Goal: Information Seeking & Learning: Learn about a topic

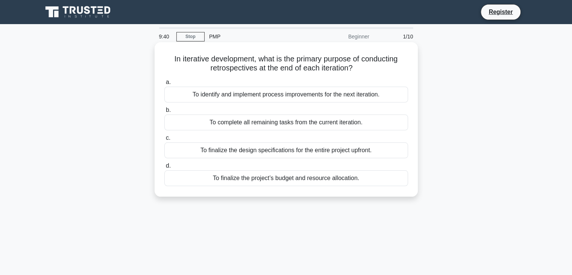
click at [276, 97] on div "To identify and implement process improvements for the next iteration." at bounding box center [286, 95] width 244 height 16
click at [164, 85] on input "a. To identify and implement process improvements for the next iteration." at bounding box center [164, 82] width 0 height 5
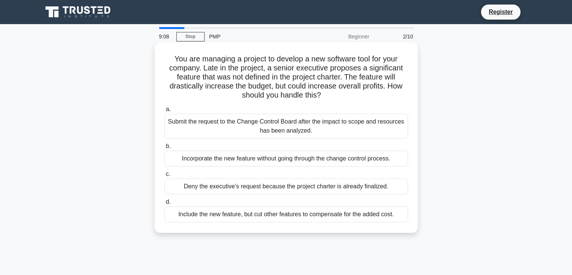
click at [273, 122] on div "Submit the request to the Change Control Board after the impact to scope and re…" at bounding box center [286, 126] width 244 height 25
click at [164, 112] on input "a. Submit the request to the Change Control Board after the impact to scope and…" at bounding box center [164, 109] width 0 height 5
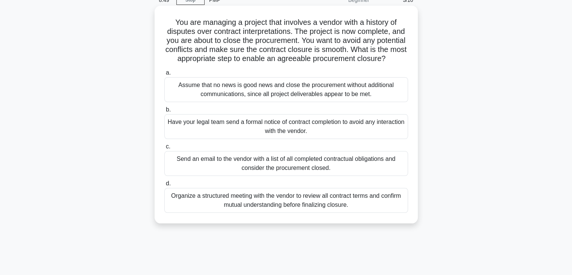
scroll to position [38, 0]
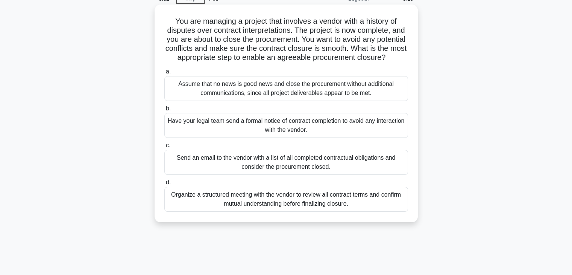
click at [241, 207] on div "Organize a structured meeting with the vendor to review all contract terms and …" at bounding box center [286, 199] width 244 height 25
click at [164, 185] on input "d. Organize a structured meeting with the vendor to review all contract terms a…" at bounding box center [164, 182] width 0 height 5
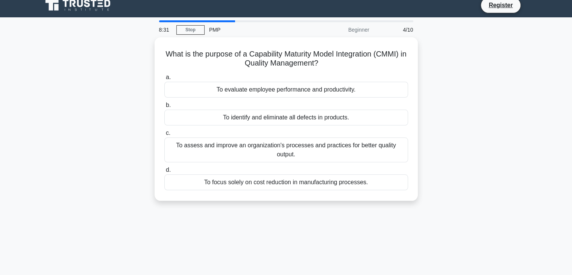
scroll to position [0, 0]
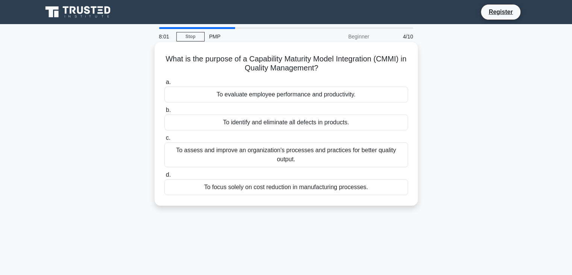
click at [256, 73] on h5 "What is the purpose of a Capability Maturity Model Integration (CMMI) in Qualit…" at bounding box center [286, 63] width 245 height 19
click at [257, 67] on h5 "What is the purpose of a Capability Maturity Model Integration (CMMI) in Qualit…" at bounding box center [286, 63] width 245 height 19
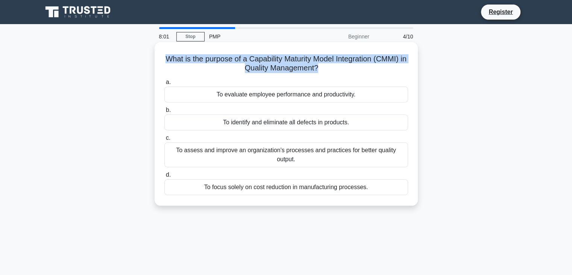
click at [257, 67] on h5 "What is the purpose of a Capability Maturity Model Integration (CMMI) in Qualit…" at bounding box center [286, 63] width 245 height 19
copy div "What is the purpose of a Capability Maturity Model Integration (CMMI) in Qualit…"
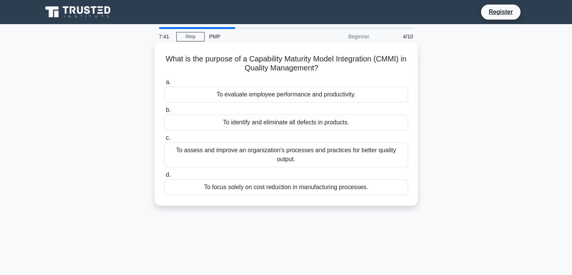
click at [256, 158] on div "To assess and improve an organization's processes and practices for better qual…" at bounding box center [286, 154] width 244 height 25
click at [164, 140] on input "c. To assess and improve an organization's processes and practices for better q…" at bounding box center [164, 138] width 0 height 5
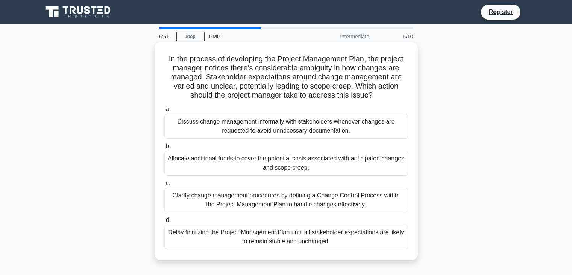
click at [378, 197] on div "Clarify change management procedures by defining a Change Control Process withi…" at bounding box center [286, 199] width 244 height 25
click at [164, 186] on input "c. Clarify change management procedures by defining a Change Control Process wi…" at bounding box center [164, 183] width 0 height 5
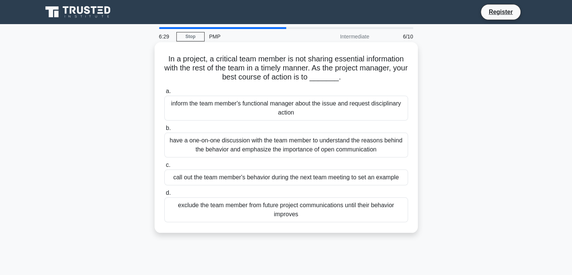
click at [349, 142] on div "have a one-on-one discussion with the team member to understand the reasons beh…" at bounding box center [286, 144] width 244 height 25
click at [164, 131] on input "b. have a one-on-one discussion with the team member to understand the reasons …" at bounding box center [164, 128] width 0 height 5
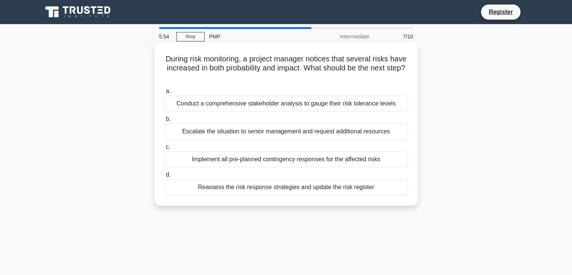
click at [359, 189] on div "Reassess the risk response strategies and update the risk register" at bounding box center [286, 187] width 244 height 16
click at [164, 177] on input "d. Reassess the risk response strategies and update the risk register" at bounding box center [164, 174] width 0 height 5
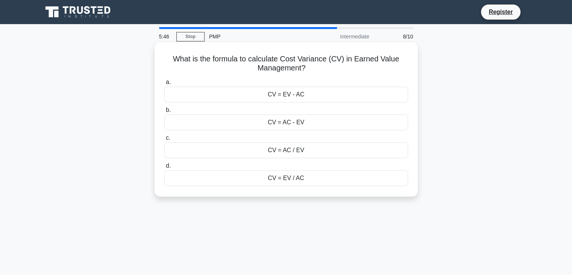
click at [306, 96] on div "CV = EV - AC" at bounding box center [286, 95] width 244 height 16
click at [164, 85] on input "a. CV = EV - AC" at bounding box center [164, 82] width 0 height 5
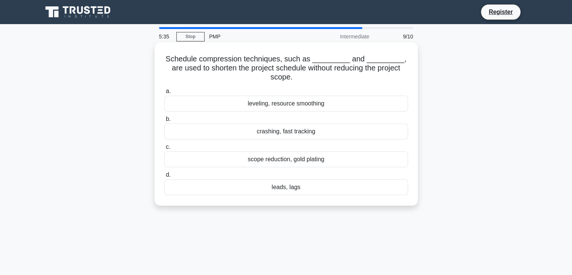
click at [295, 133] on div "crashing, fast tracking" at bounding box center [286, 131] width 244 height 16
click at [164, 122] on input "b. crashing, fast tracking" at bounding box center [164, 119] width 0 height 5
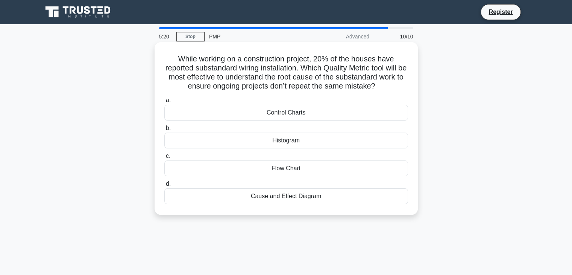
click at [298, 197] on div "Cause and Effect Diagram" at bounding box center [286, 196] width 244 height 16
click at [164, 186] on input "d. Cause and Effect Diagram" at bounding box center [164, 183] width 0 height 5
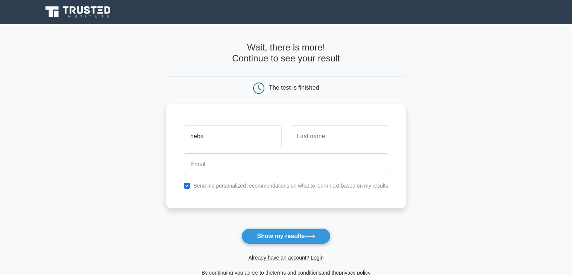
type input "heba"
click at [316, 137] on input "text" at bounding box center [339, 136] width 97 height 22
type input "saleh"
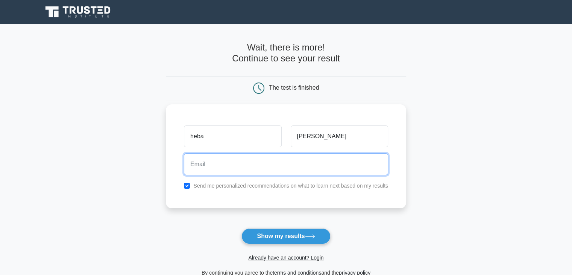
click at [304, 162] on input "email" at bounding box center [286, 164] width 204 height 22
type input "eng.hebasaleh1984@gmail.com"
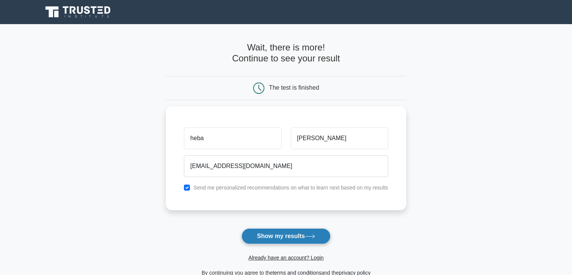
click at [300, 235] on button "Show my results" at bounding box center [286, 236] width 89 height 16
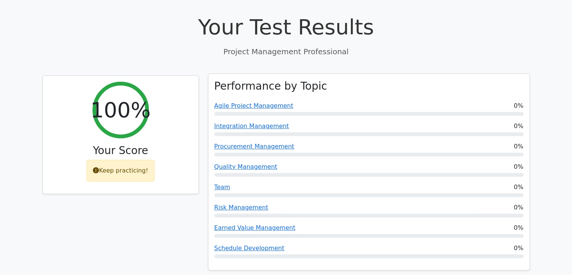
scroll to position [263, 0]
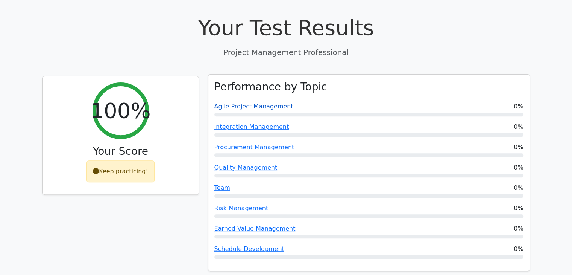
click at [269, 103] on link "Agile Project Management" at bounding box center [254, 106] width 79 height 7
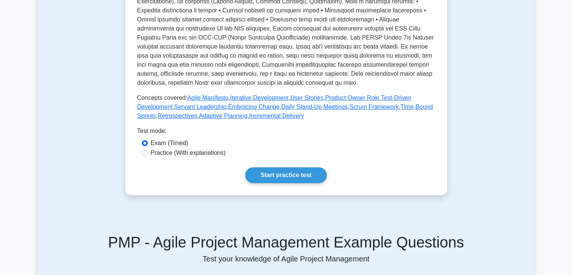
scroll to position [263, 0]
click at [286, 183] on link "Start practice test" at bounding box center [286, 175] width 82 height 16
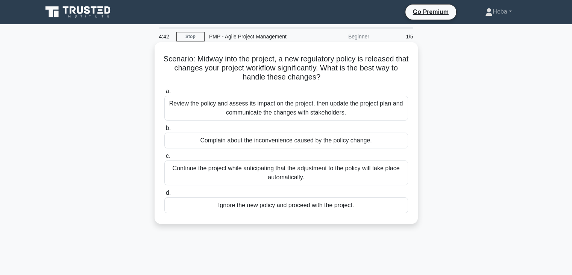
click at [261, 106] on div "Review the policy and assess its impact on the project, then update the project…" at bounding box center [286, 108] width 244 height 25
click at [164, 94] on input "a. Review the policy and assess its impact on the project, then update the proj…" at bounding box center [164, 91] width 0 height 5
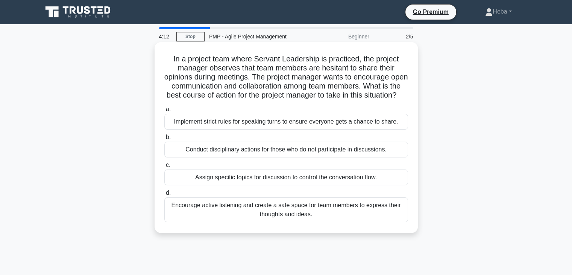
click at [313, 218] on div "Encourage active listening and create a safe space for team members to express …" at bounding box center [286, 209] width 244 height 25
click at [164, 195] on input "d. Encourage active listening and create a safe space for team members to expre…" at bounding box center [164, 192] width 0 height 5
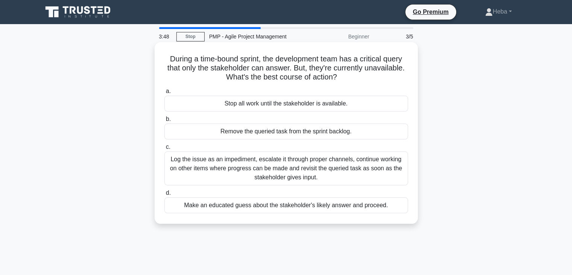
click at [248, 172] on div "Log the issue as an impediment, escalate it through proper channels, continue w…" at bounding box center [286, 168] width 244 height 34
click at [164, 149] on input "c. Log the issue as an impediment, escalate it through proper channels, continu…" at bounding box center [164, 147] width 0 height 5
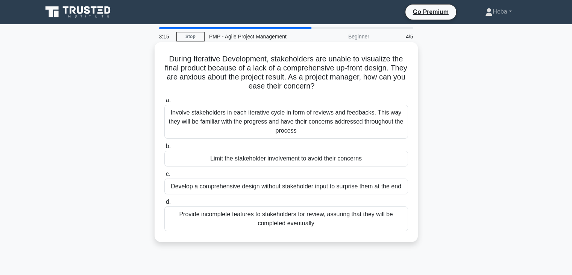
click at [233, 123] on div "Involve stakeholders in each iterative cycle in form of reviews and feedbacks. …" at bounding box center [286, 122] width 244 height 34
click at [164, 103] on input "a. Involve stakeholders in each iterative cycle in form of reviews and feedback…" at bounding box center [164, 100] width 0 height 5
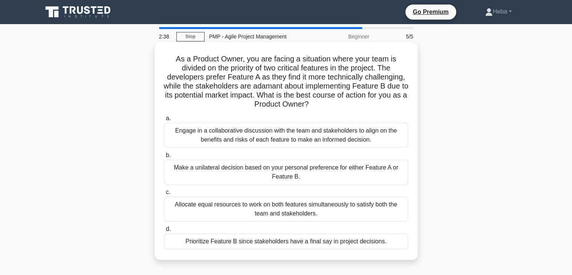
click at [330, 131] on div "Engage in a collaborative discussion with the team and stakeholders to align on…" at bounding box center [286, 135] width 244 height 25
click at [164, 121] on input "a. Engage in a collaborative discussion with the team and stakeholders to align…" at bounding box center [164, 118] width 0 height 5
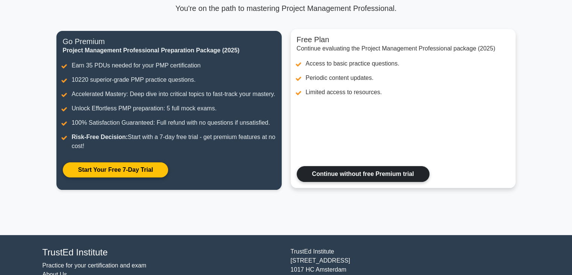
scroll to position [49, 0]
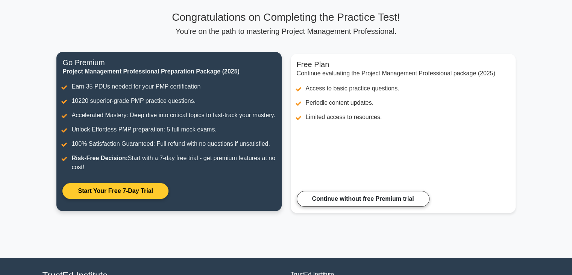
click at [131, 199] on link "Start Your Free 7-Day Trial" at bounding box center [115, 191] width 106 height 16
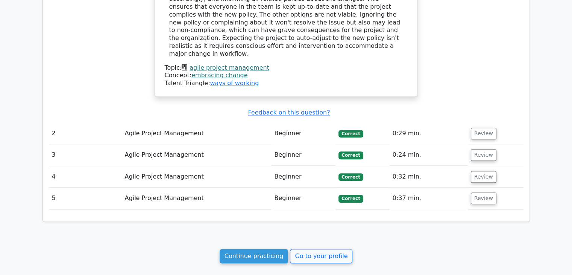
scroll to position [715, 0]
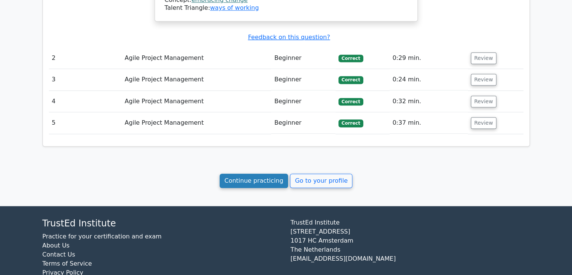
click at [271, 174] on link "Continue practicing" at bounding box center [254, 181] width 69 height 14
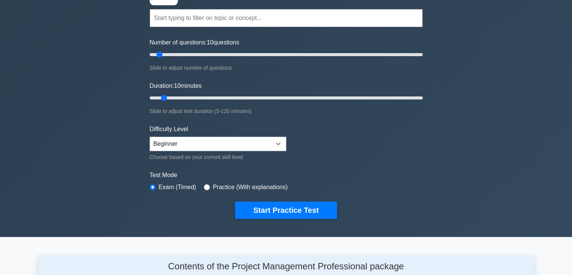
scroll to position [75, 0]
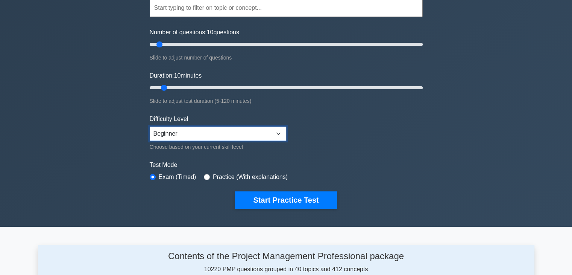
click at [257, 133] on select "Beginner Intermediate Expert" at bounding box center [218, 133] width 137 height 14
select select "intermediate"
click at [150, 126] on select "Beginner Intermediate Expert" at bounding box center [218, 133] width 137 height 14
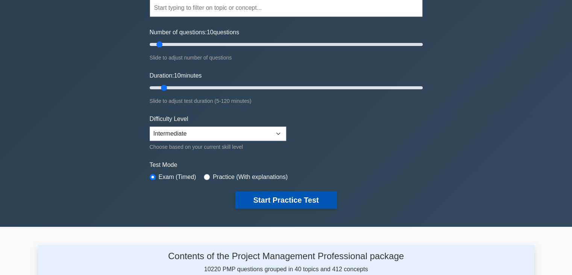
click at [311, 202] on button "Start Practice Test" at bounding box center [286, 199] width 102 height 17
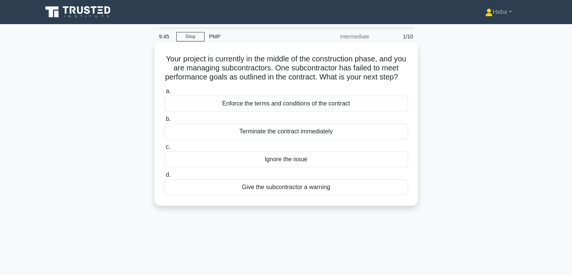
click at [283, 111] on div "Enforce the terms and conditions of the contract" at bounding box center [286, 104] width 244 height 16
click at [164, 94] on input "a. Enforce the terms and conditions of the contract" at bounding box center [164, 91] width 0 height 5
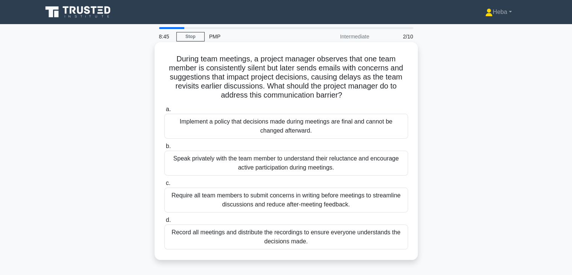
click at [353, 163] on div "Speak privately with the team member to understand their reluctance and encoura…" at bounding box center [286, 163] width 244 height 25
click at [164, 149] on input "b. Speak privately with the team member to understand their reluctance and enco…" at bounding box center [164, 146] width 0 height 5
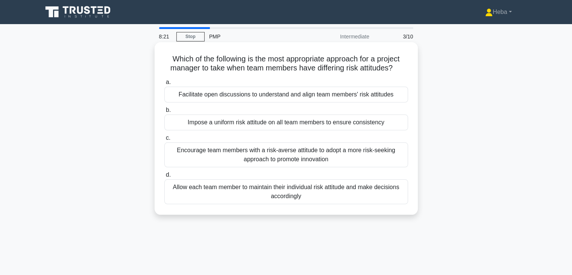
click at [281, 94] on div "Facilitate open discussions to understand and align team members' risk attitudes" at bounding box center [286, 95] width 244 height 16
click at [164, 85] on input "a. Facilitate open discussions to understand and align team members' risk attit…" at bounding box center [164, 82] width 0 height 5
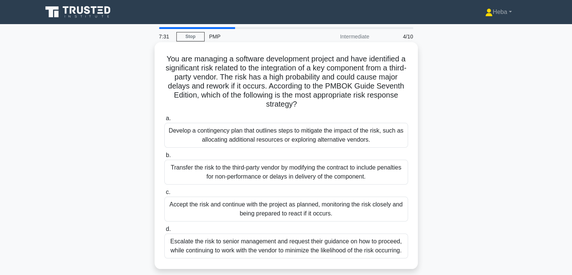
click at [233, 173] on div "Transfer the risk to the third-party vendor by modifying the contract to includ…" at bounding box center [286, 172] width 244 height 25
click at [164, 158] on input "b. Transfer the risk to the third-party vendor by modifying the contract to inc…" at bounding box center [164, 155] width 0 height 5
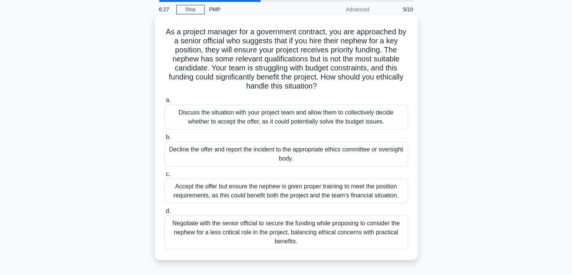
scroll to position [38, 0]
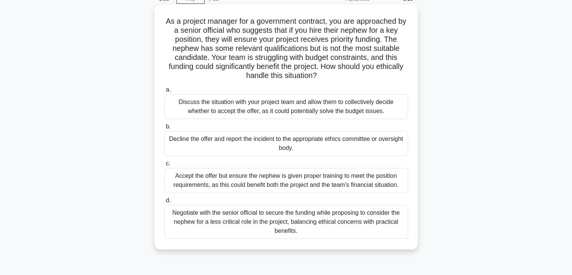
click at [297, 218] on div "Negotiate with the senior official to secure the funding while proposing to con…" at bounding box center [286, 222] width 244 height 34
click at [164, 203] on input "d. Negotiate with the senior official to secure the funding while proposing to …" at bounding box center [164, 200] width 0 height 5
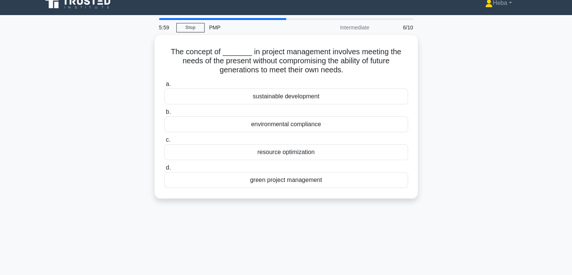
scroll to position [0, 0]
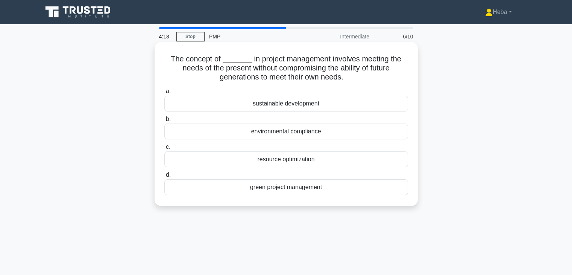
click at [295, 157] on div "resource optimization" at bounding box center [286, 159] width 244 height 16
click at [196, 158] on div "resource optimization" at bounding box center [286, 159] width 244 height 16
click at [164, 149] on input "c. resource optimization" at bounding box center [164, 147] width 0 height 5
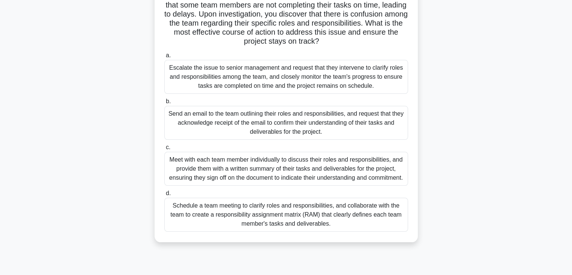
scroll to position [75, 0]
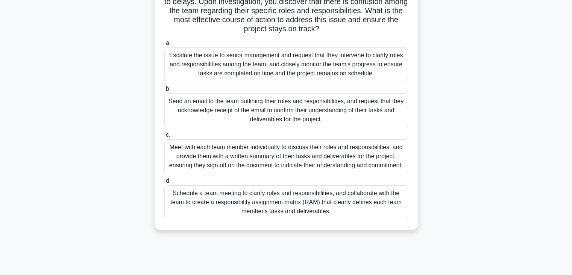
click at [320, 202] on div "Schedule a team meeting to clarify roles and responsibilities, and collaborate …" at bounding box center [286, 202] width 244 height 34
click at [164, 183] on input "d. Schedule a team meeting to clarify roles and responsibilities, and collabora…" at bounding box center [164, 180] width 0 height 5
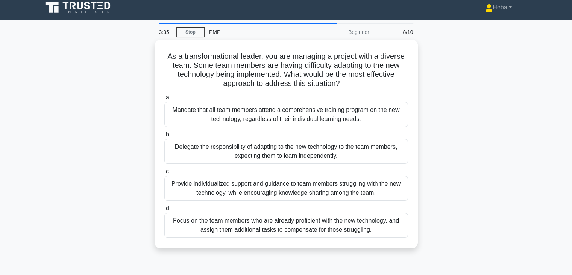
scroll to position [0, 0]
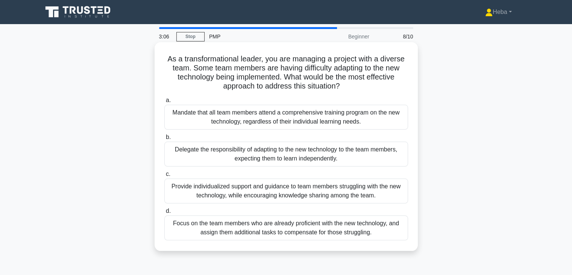
click at [377, 189] on div "Provide individualized support and guidance to team members struggling with the…" at bounding box center [286, 190] width 244 height 25
click at [164, 177] on input "c. Provide individualized support and guidance to team members struggling with …" at bounding box center [164, 174] width 0 height 5
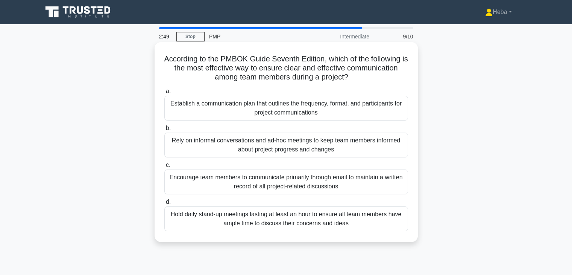
click at [354, 110] on div "Establish a communication plan that outlines the frequency, format, and partici…" at bounding box center [286, 108] width 244 height 25
click at [164, 94] on input "a. Establish a communication plan that outlines the frequency, format, and part…" at bounding box center [164, 91] width 0 height 5
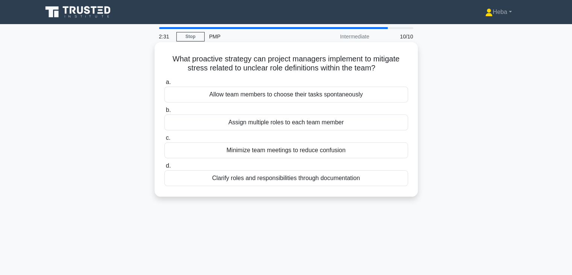
click at [344, 177] on div "Clarify roles and responsibilities through documentation" at bounding box center [286, 178] width 244 height 16
click at [164, 168] on input "d. Clarify roles and responsibilities through documentation" at bounding box center [164, 165] width 0 height 5
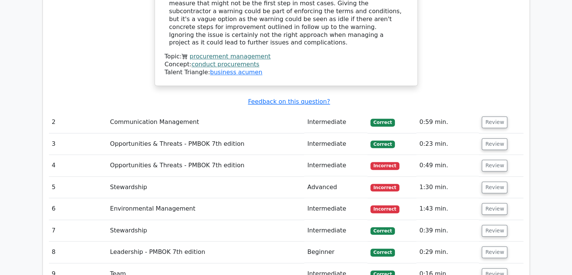
scroll to position [715, 0]
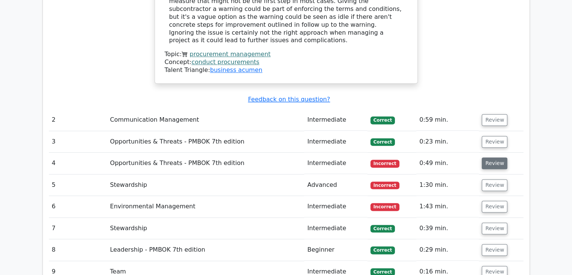
click at [491, 157] on button "Review" at bounding box center [495, 163] width 26 height 12
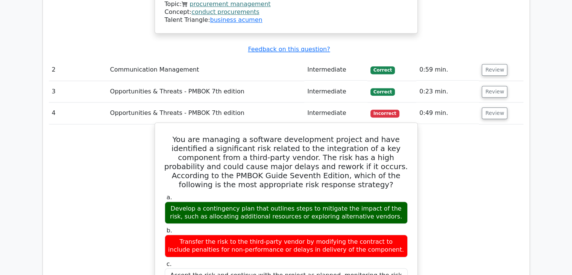
scroll to position [753, 0]
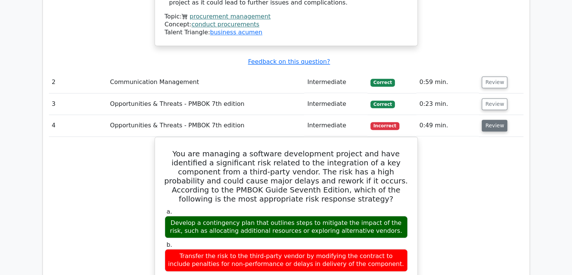
click at [484, 120] on button "Review" at bounding box center [495, 126] width 26 height 12
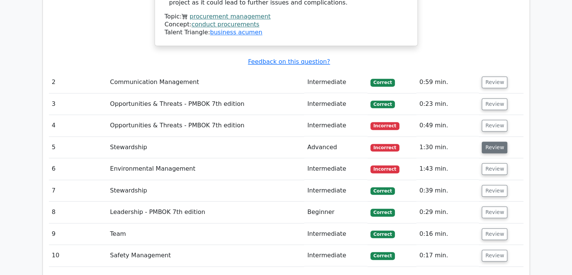
click at [492, 142] on button "Review" at bounding box center [495, 148] width 26 height 12
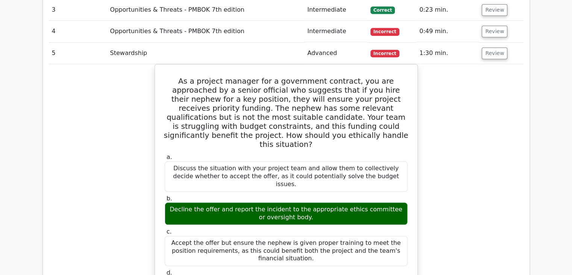
scroll to position [866, 0]
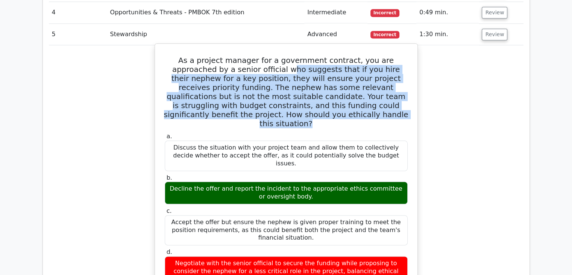
drag, startPoint x: 348, startPoint y: 105, endPoint x: 233, endPoint y: 63, distance: 122.5
click at [233, 63] on h5 "As a project manager for a government contract, you are approached by a senior …" at bounding box center [286, 92] width 245 height 72
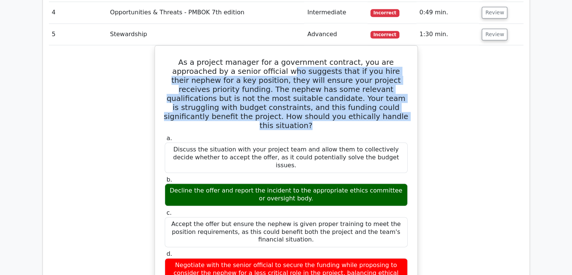
drag, startPoint x: 312, startPoint y: 241, endPoint x: 145, endPoint y: 52, distance: 252.3
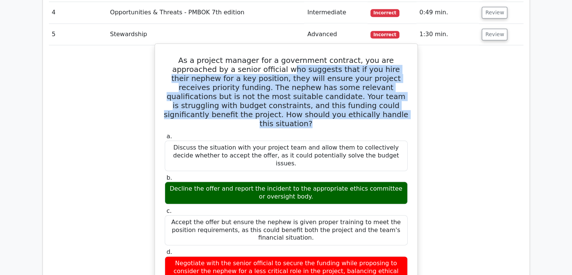
copy div "As a project manager for a government contract, you are approached by a senior …"
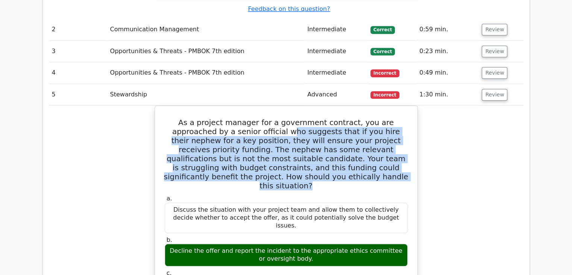
scroll to position [753, 0]
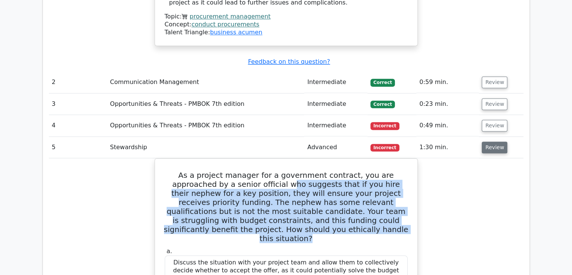
click at [490, 142] on button "Review" at bounding box center [495, 148] width 26 height 12
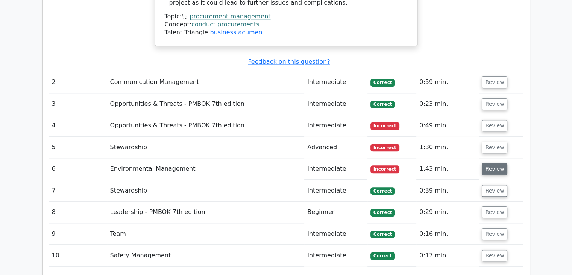
click at [490, 163] on button "Review" at bounding box center [495, 169] width 26 height 12
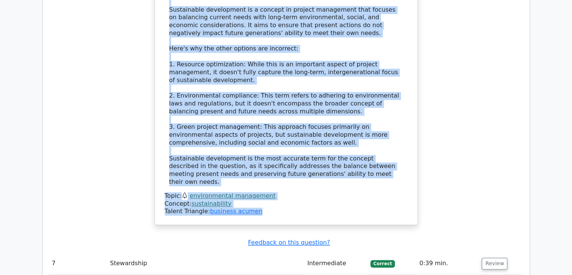
scroll to position [1114, 0]
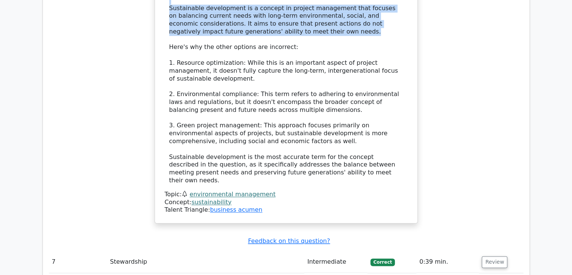
drag, startPoint x: 169, startPoint y: 69, endPoint x: 342, endPoint y: 23, distance: 178.5
click at [342, 23] on div "The concept of _______ in project management involves meeting the needs of the …" at bounding box center [286, 20] width 257 height 400
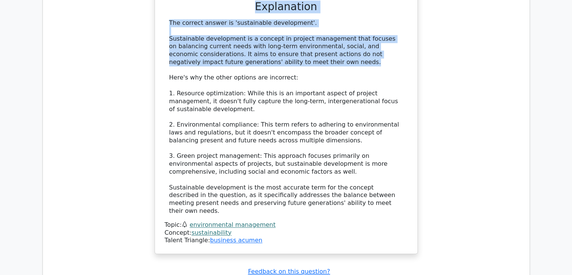
scroll to position [926, 0]
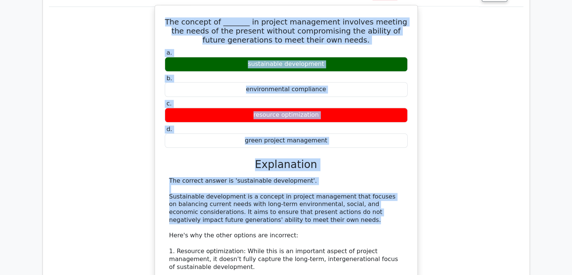
copy div "The concept of _______ in project management involves meeting the needs of the …"
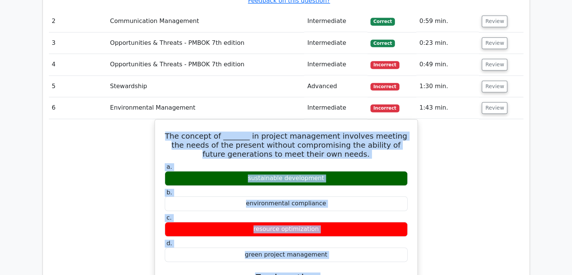
scroll to position [813, 0]
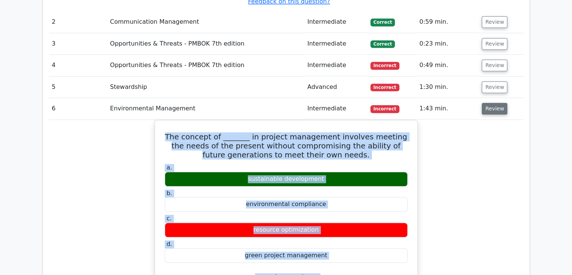
click at [491, 103] on button "Review" at bounding box center [495, 109] width 26 height 12
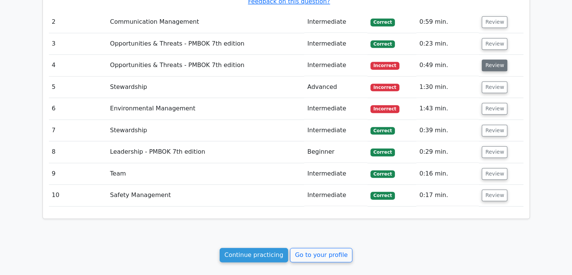
click at [498, 59] on button "Review" at bounding box center [495, 65] width 26 height 12
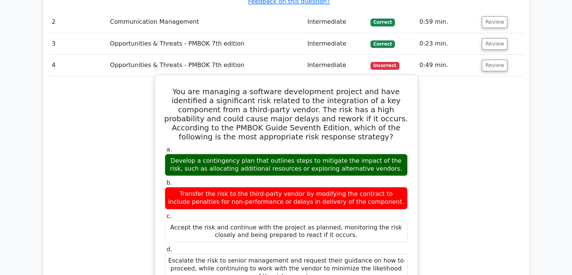
drag, startPoint x: 167, startPoint y: 82, endPoint x: 404, endPoint y: 256, distance: 294.8
copy div "You are managing a software development project and have identified a significa…"
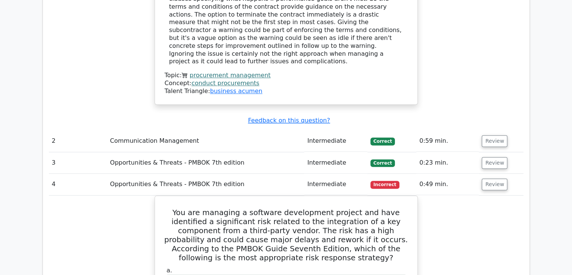
scroll to position [700, 0]
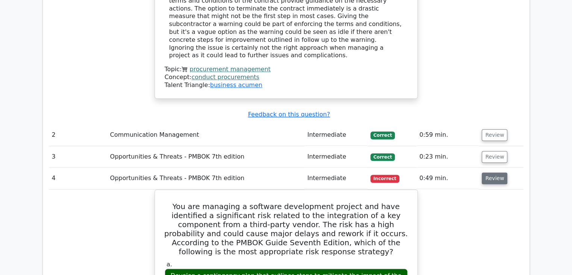
click at [495, 172] on button "Review" at bounding box center [495, 178] width 26 height 12
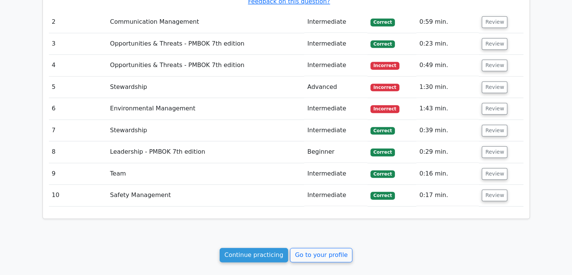
scroll to position [903, 0]
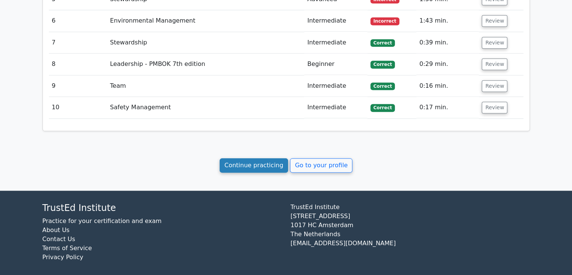
click at [271, 164] on link "Continue practicing" at bounding box center [254, 165] width 69 height 14
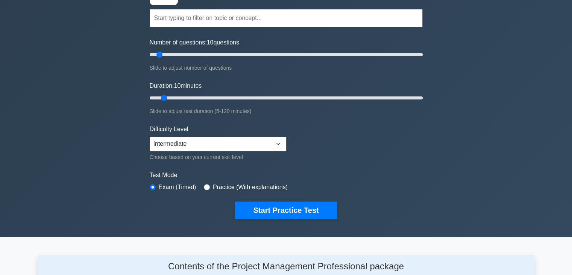
scroll to position [75, 0]
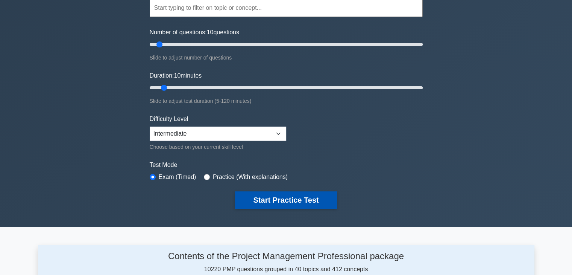
click at [276, 200] on button "Start Practice Test" at bounding box center [286, 199] width 102 height 17
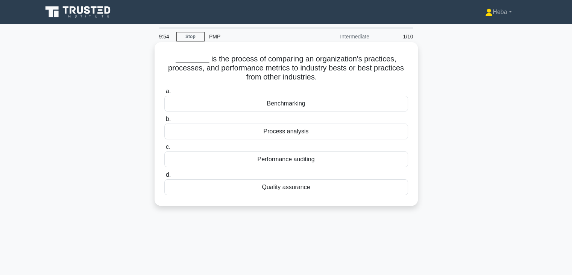
click at [298, 104] on div "Benchmarking" at bounding box center [286, 104] width 244 height 16
click at [164, 94] on input "a. Benchmarking" at bounding box center [164, 91] width 0 height 5
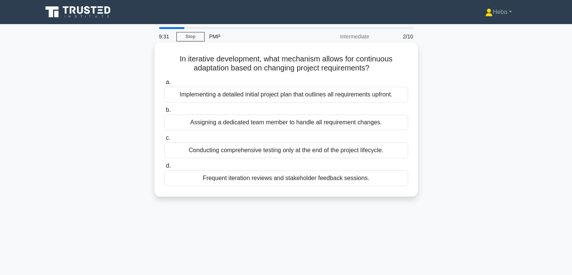
click at [251, 178] on div "Frequent iteration reviews and stakeholder feedback sessions." at bounding box center [286, 178] width 244 height 16
click at [164, 168] on input "d. Frequent iteration reviews and stakeholder feedback sessions." at bounding box center [164, 165] width 0 height 5
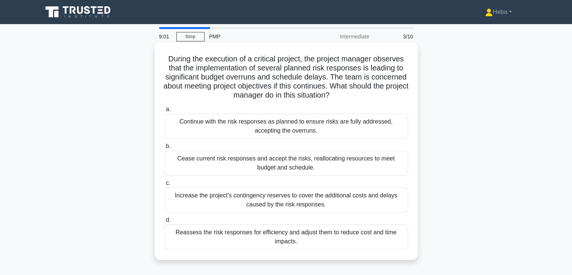
click at [289, 236] on div "Reassess the risk responses for efficiency and adjust them to reduce cost and t…" at bounding box center [286, 236] width 244 height 25
click at [164, 222] on input "d. Reassess the risk responses for efficiency and adjust them to reduce cost an…" at bounding box center [164, 220] width 0 height 5
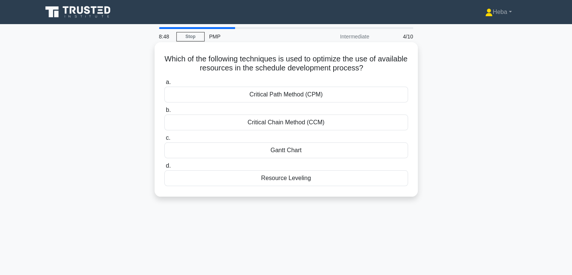
click at [280, 96] on div "Critical Path Method (CPM)" at bounding box center [286, 95] width 244 height 16
click at [164, 85] on input "a. Critical Path Method (CPM)" at bounding box center [164, 82] width 0 height 5
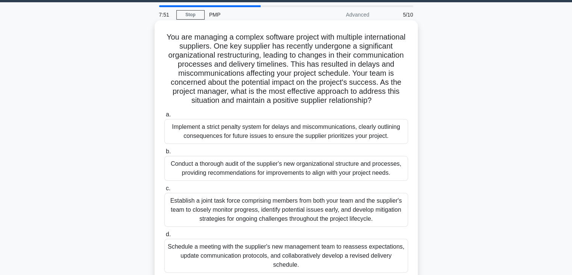
scroll to position [38, 0]
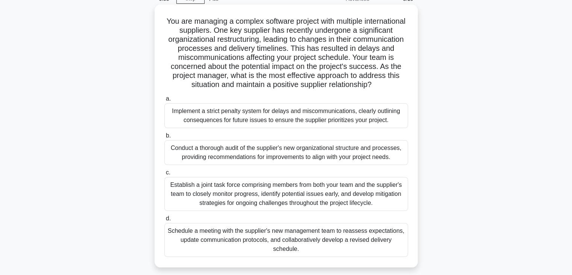
click at [319, 236] on div "Schedule a meeting with the supplier's new management team to reassess expectat…" at bounding box center [286, 240] width 244 height 34
click at [164, 221] on input "d. Schedule a meeting with the supplier's new management team to reassess expec…" at bounding box center [164, 218] width 0 height 5
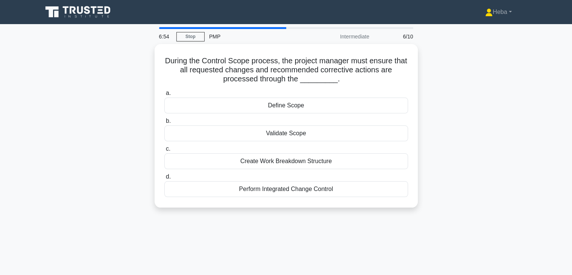
scroll to position [0, 0]
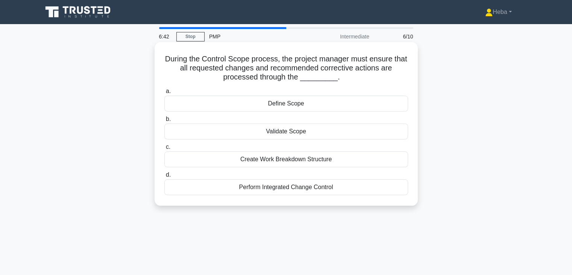
click at [306, 133] on div "Validate Scope" at bounding box center [286, 131] width 244 height 16
click at [164, 122] on input "b. Validate Scope" at bounding box center [164, 119] width 0 height 5
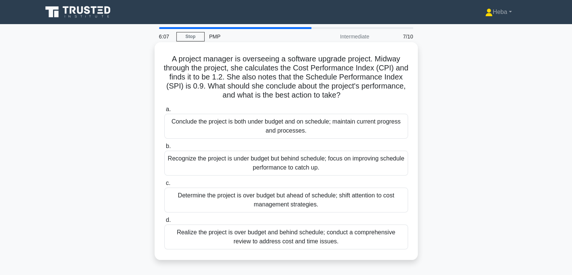
click at [287, 166] on div "Recognize the project is under budget but behind schedule; focus on improving s…" at bounding box center [286, 163] width 244 height 25
click at [164, 149] on input "b. Recognize the project is under budget but behind schedule; focus on improvin…" at bounding box center [164, 146] width 0 height 5
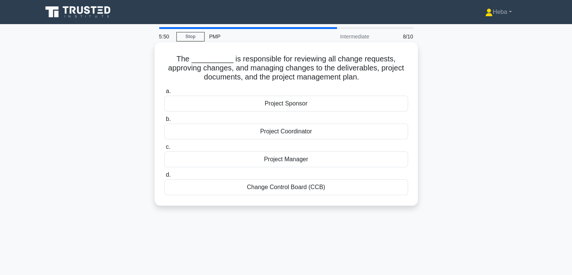
click at [281, 184] on div "Change Control Board (CCB)" at bounding box center [286, 187] width 244 height 16
click at [164, 177] on input "d. Change Control Board (CCB)" at bounding box center [164, 174] width 0 height 5
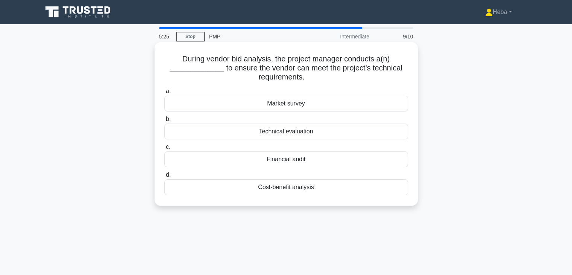
click at [289, 134] on div "Technical evaluation" at bounding box center [286, 131] width 244 height 16
click at [164, 122] on input "b. Technical evaluation" at bounding box center [164, 119] width 0 height 5
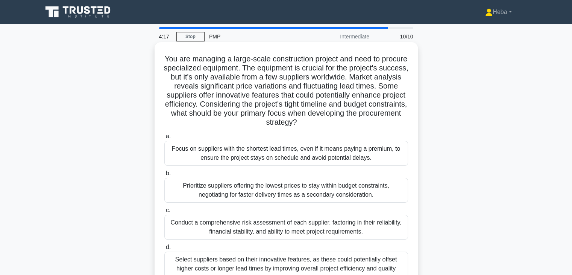
scroll to position [75, 0]
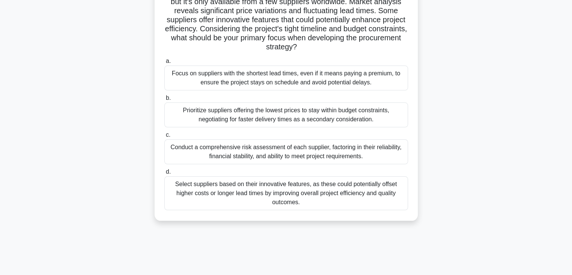
click at [256, 150] on div "Conduct a comprehensive risk assessment of each supplier, factoring in their re…" at bounding box center [286, 151] width 244 height 25
click at [164, 137] on input "c. Conduct a comprehensive risk assessment of each supplier, factoring in their…" at bounding box center [164, 134] width 0 height 5
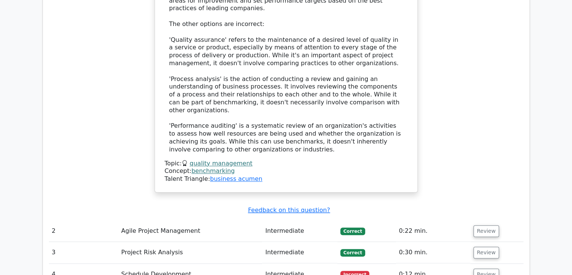
scroll to position [828, 0]
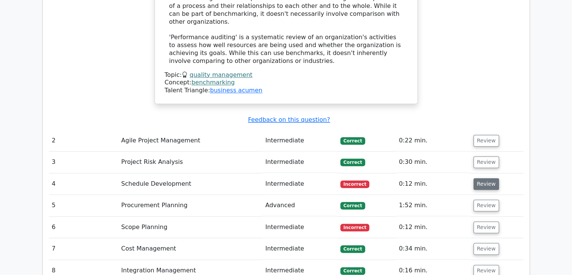
click at [490, 178] on button "Review" at bounding box center [487, 184] width 26 height 12
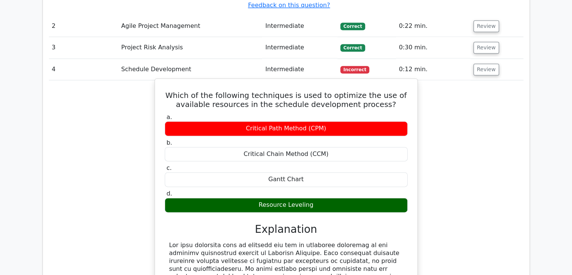
scroll to position [941, 0]
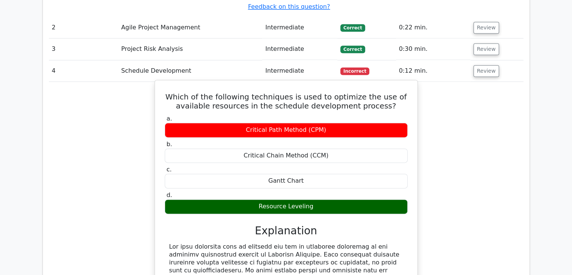
click at [331, 199] on div "Resource Leveling" at bounding box center [286, 206] width 243 height 15
drag, startPoint x: 332, startPoint y: 188, endPoint x: 170, endPoint y: 77, distance: 196.3
click at [170, 83] on div "Which of the following techniques is used to optimize the use of available reso…" at bounding box center [286, 239] width 257 height 312
copy div "Which of the following techniques is used to optimize the use of available reso…"
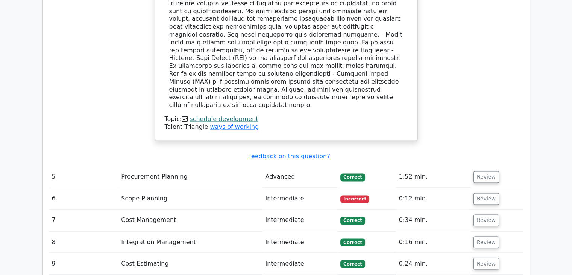
scroll to position [1204, 0]
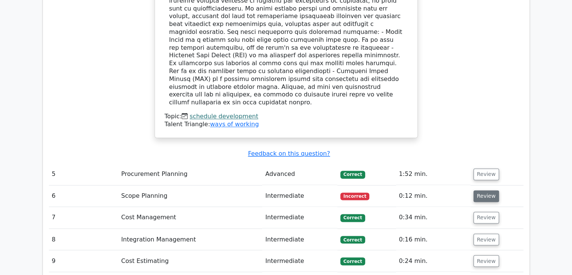
click at [485, 190] on button "Review" at bounding box center [487, 196] width 26 height 12
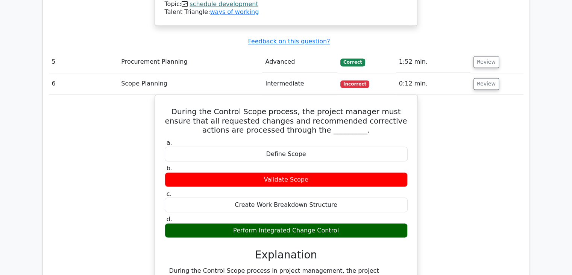
scroll to position [1317, 0]
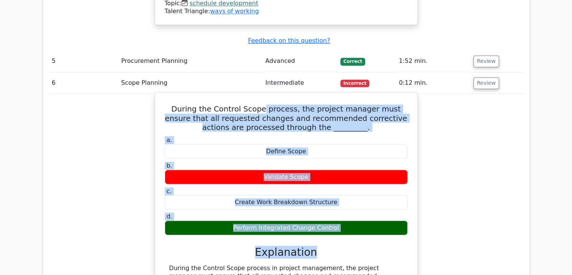
drag, startPoint x: 360, startPoint y: 204, endPoint x: 258, endPoint y: 79, distance: 161.3
click at [258, 95] on div "During the Control Scope process, the project manager must ensure that all requ…" at bounding box center [286, 275] width 257 height 361
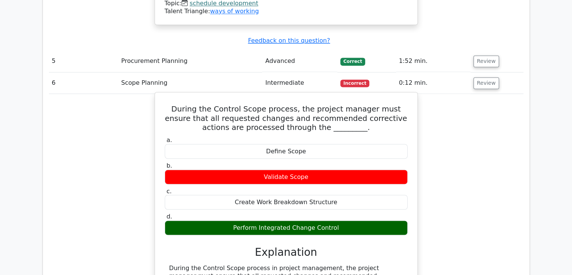
drag, startPoint x: 361, startPoint y: 192, endPoint x: 171, endPoint y: 78, distance: 221.0
click at [171, 95] on div "During the Control Scope process, the project manager must ensure that all requ…" at bounding box center [286, 275] width 257 height 361
copy div "During the Control Scope process, the project manager must ensure that all requ…"
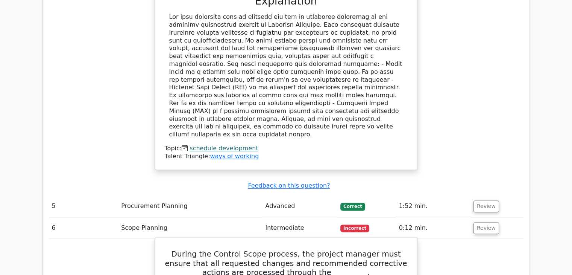
scroll to position [1167, 0]
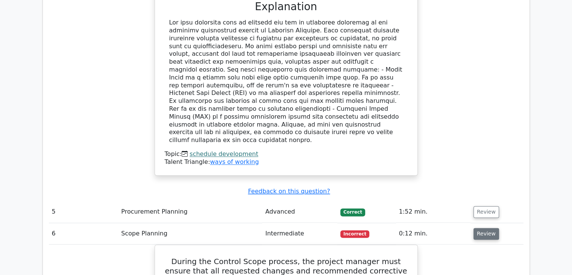
click at [487, 228] on button "Review" at bounding box center [487, 234] width 26 height 12
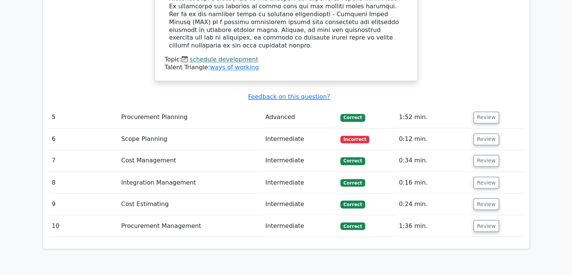
scroll to position [1280, 0]
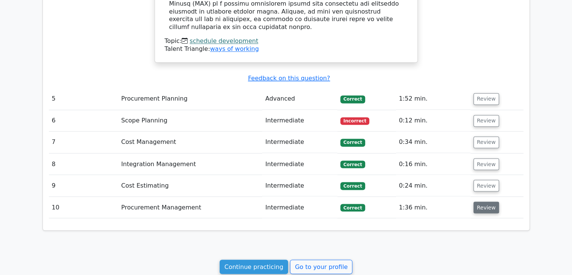
click at [479, 201] on button "Review" at bounding box center [487, 207] width 26 height 12
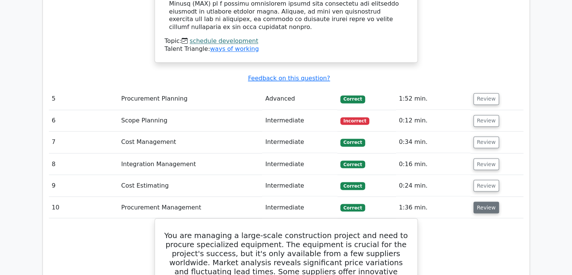
click at [483, 201] on button "Review" at bounding box center [487, 207] width 26 height 12
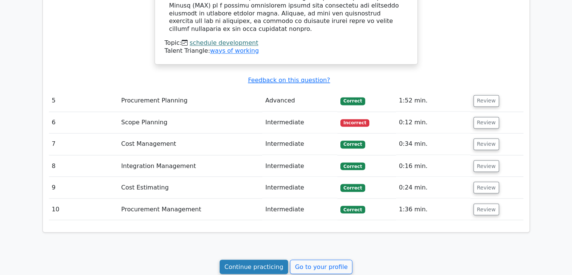
click at [273, 259] on link "Continue practicing" at bounding box center [254, 266] width 69 height 14
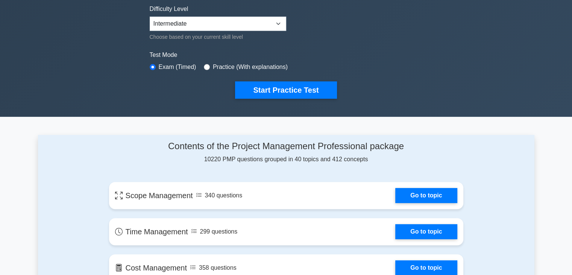
scroll to position [151, 0]
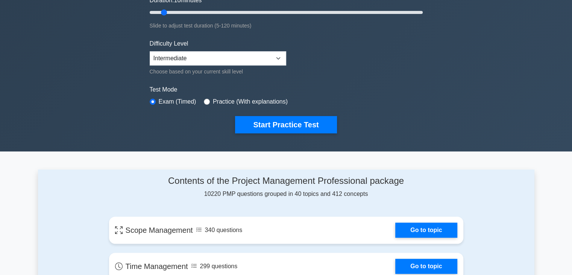
click at [257, 100] on label "Practice (With explanations)" at bounding box center [250, 101] width 75 height 9
click at [210, 104] on div "Practice (With explanations)" at bounding box center [246, 101] width 84 height 9
click at [204, 100] on input "radio" at bounding box center [207, 102] width 6 height 6
radio input "true"
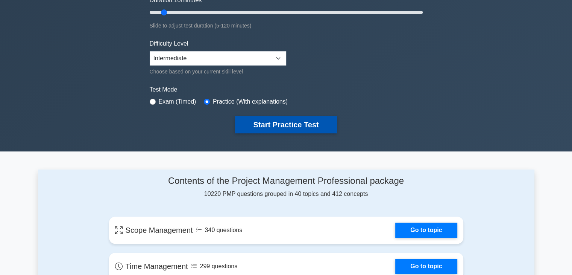
click at [260, 121] on button "Start Practice Test" at bounding box center [286, 124] width 102 height 17
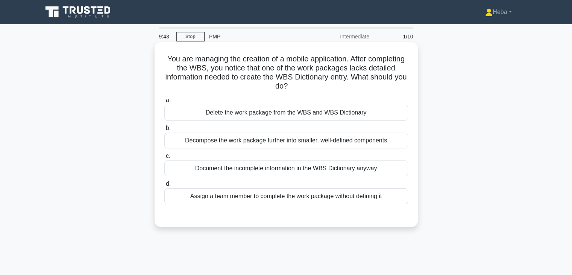
click at [242, 142] on div "Decompose the work package further into smaller, well-defined components" at bounding box center [286, 140] width 244 height 16
click at [164, 131] on input "b. Decompose the work package further into smaller, well-defined components" at bounding box center [164, 128] width 0 height 5
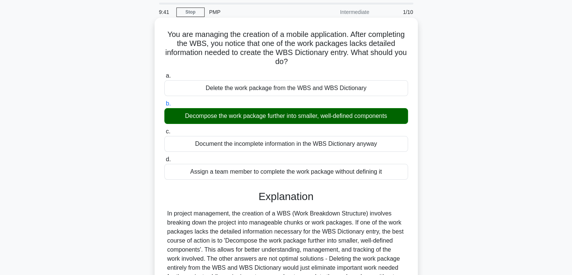
scroll to position [113, 0]
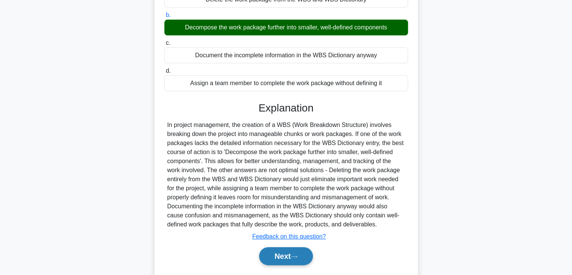
click at [298, 257] on icon at bounding box center [294, 256] width 7 height 4
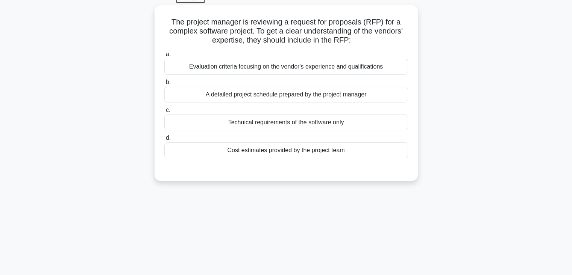
scroll to position [38, 0]
click at [266, 151] on div "Cost estimates provided by the project team" at bounding box center [286, 150] width 244 height 16
click at [164, 140] on input "d. Cost estimates provided by the project team" at bounding box center [164, 137] width 0 height 5
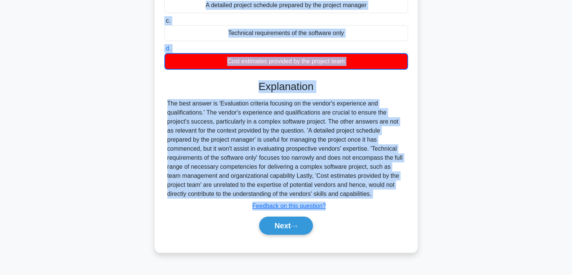
scroll to position [132, 0]
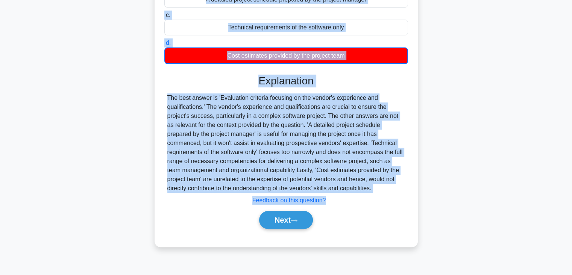
drag, startPoint x: 169, startPoint y: 60, endPoint x: 343, endPoint y: 189, distance: 216.8
click at [343, 189] on div "The project manager is reviewing a request for proposals (RFP) for a complex so…" at bounding box center [286, 78] width 257 height 330
copy div "The project manager is reviewing a request for proposals (RFP) for a complex so…"
click at [276, 221] on button "Next" at bounding box center [286, 220] width 54 height 18
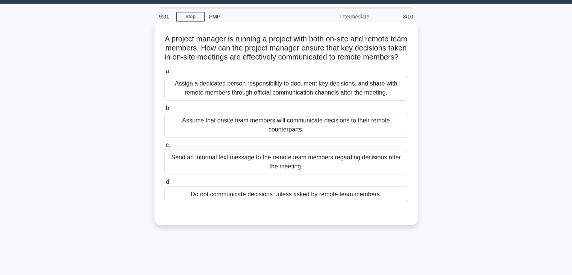
scroll to position [19, 0]
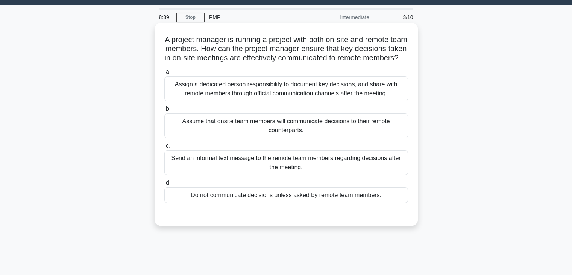
click at [297, 95] on div "Assign a dedicated person responsibility to document key decisions, and share w…" at bounding box center [286, 88] width 244 height 25
click at [164, 75] on input "a. Assign a dedicated person responsibility to document key decisions, and shar…" at bounding box center [164, 72] width 0 height 5
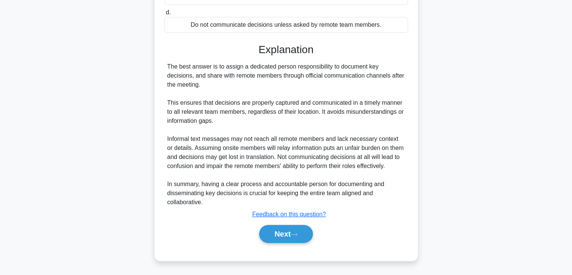
scroll to position [198, 0]
click at [280, 233] on button "Next" at bounding box center [286, 234] width 54 height 18
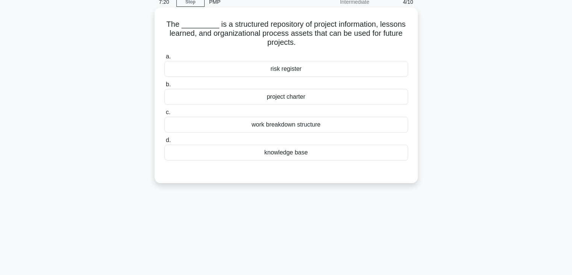
scroll to position [19, 0]
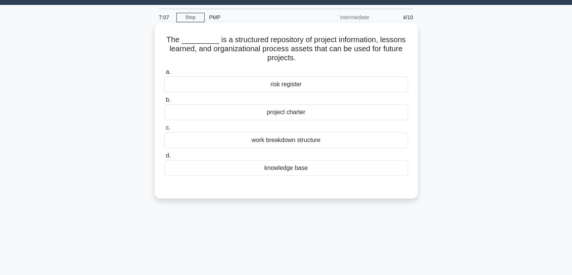
click at [268, 166] on div "knowledge base" at bounding box center [286, 168] width 244 height 16
click at [164, 158] on input "d. knowledge base" at bounding box center [164, 155] width 0 height 5
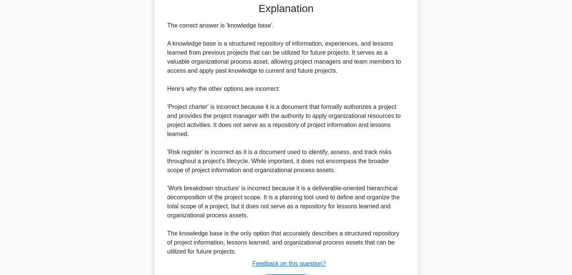
scroll to position [252, 0]
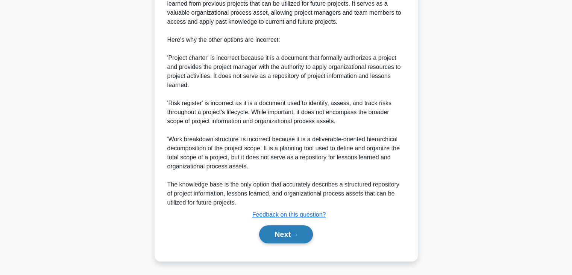
click at [274, 228] on button "Next" at bounding box center [286, 234] width 54 height 18
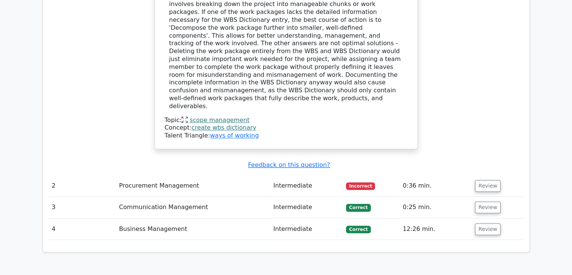
scroll to position [628, 0]
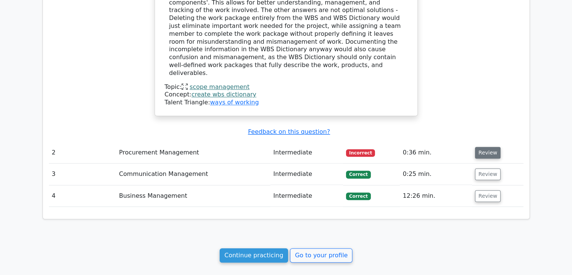
click at [491, 147] on button "Review" at bounding box center [488, 153] width 26 height 12
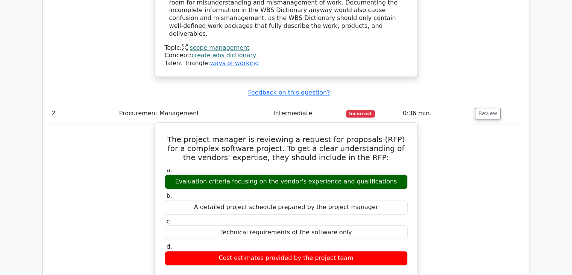
scroll to position [778, 0]
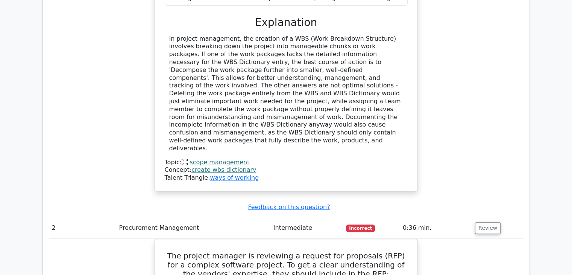
click at [444, 140] on div "You are managing the creation of a mobile application. After completing the WBS…" at bounding box center [286, 27] width 475 height 346
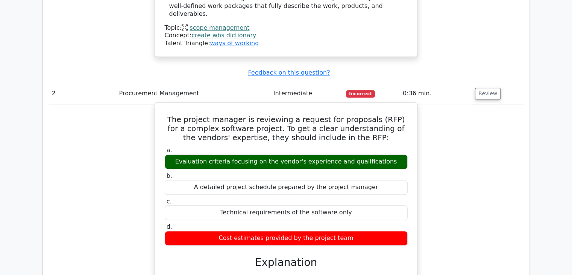
scroll to position [1025, 0]
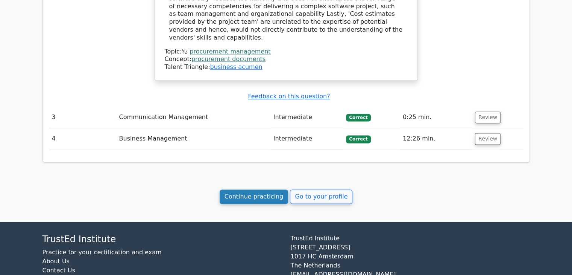
click at [274, 189] on link "Continue practicing" at bounding box center [254, 196] width 69 height 14
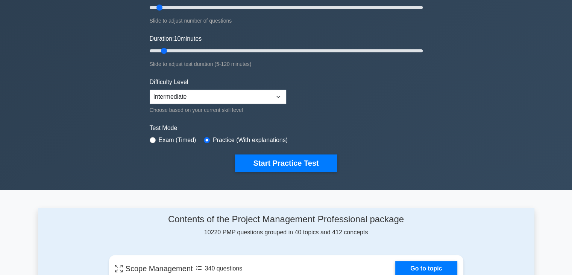
scroll to position [113, 0]
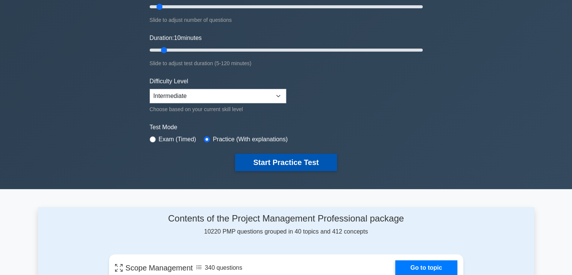
click at [274, 157] on button "Start Practice Test" at bounding box center [286, 162] width 102 height 17
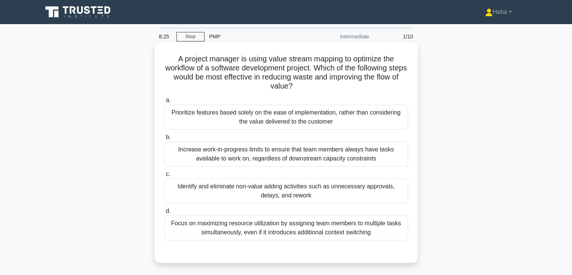
click at [260, 195] on div "Identify and eliminate non-value adding activities such as unnecessary approval…" at bounding box center [286, 190] width 244 height 25
click at [164, 177] on input "c. Identify and eliminate non-value adding activities such as unnecessary appro…" at bounding box center [164, 174] width 0 height 5
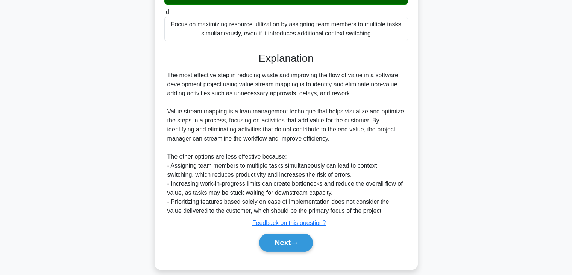
scroll to position [207, 0]
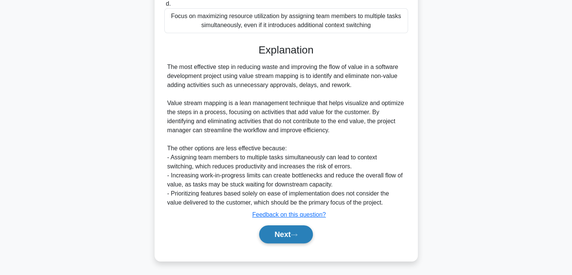
click at [277, 236] on button "Next" at bounding box center [286, 234] width 54 height 18
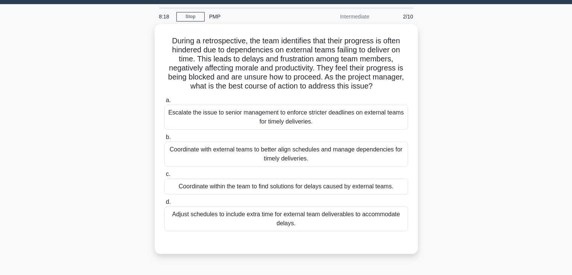
scroll to position [19, 0]
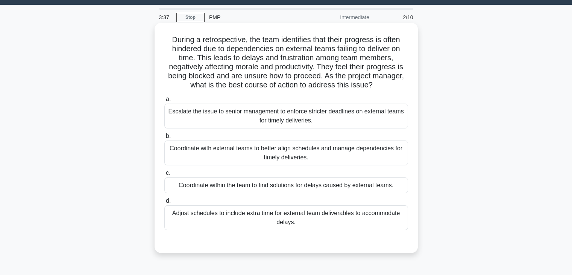
click at [244, 154] on div "Coordinate with external teams to better align schedules and manage dependencie…" at bounding box center [286, 152] width 244 height 25
click at [164, 139] on input "b. Coordinate with external teams to better align schedules and manage dependen…" at bounding box center [164, 136] width 0 height 5
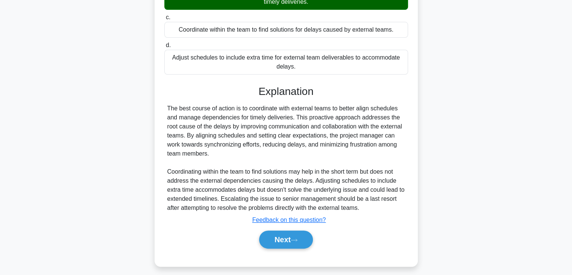
scroll to position [180, 0]
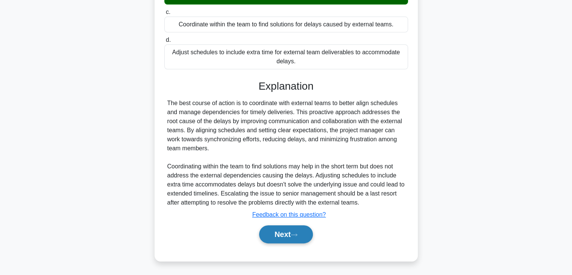
click at [290, 236] on button "Next" at bounding box center [286, 234] width 54 height 18
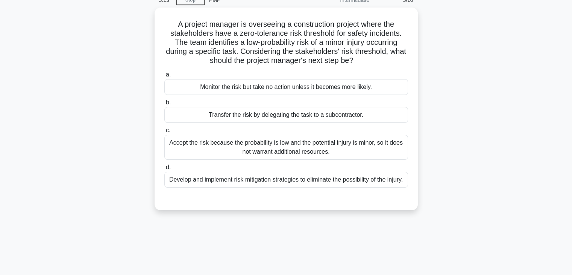
scroll to position [38, 0]
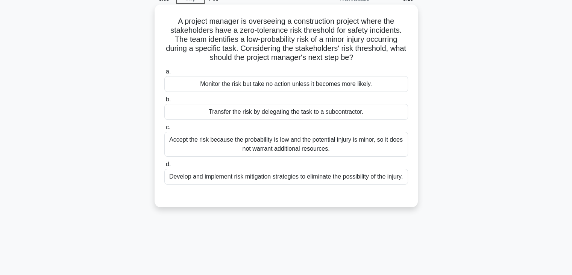
click at [370, 84] on div "Monitor the risk but take no action unless it becomes more likely." at bounding box center [286, 84] width 244 height 16
click at [164, 74] on input "a. Monitor the risk but take no action unless it becomes more likely." at bounding box center [164, 71] width 0 height 5
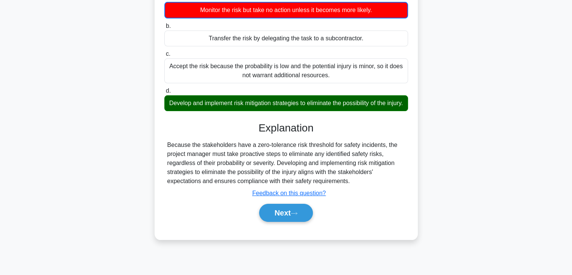
scroll to position [113, 0]
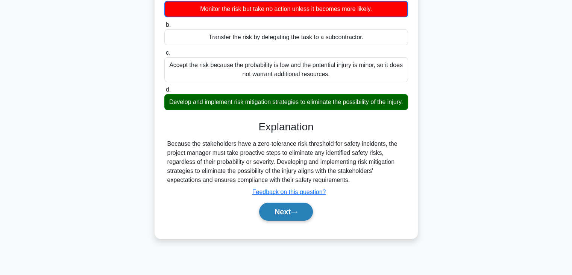
click at [273, 221] on button "Next" at bounding box center [286, 211] width 54 height 18
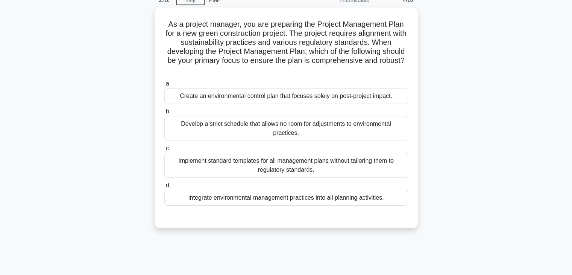
scroll to position [38, 0]
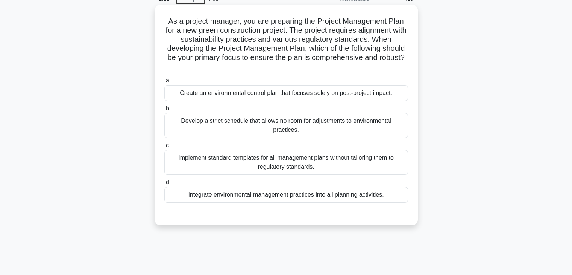
click at [308, 196] on div "Integrate environmental management practices into all planning activities." at bounding box center [286, 195] width 244 height 16
click at [164, 185] on input "d. Integrate environmental management practices into all planning activities." at bounding box center [164, 182] width 0 height 5
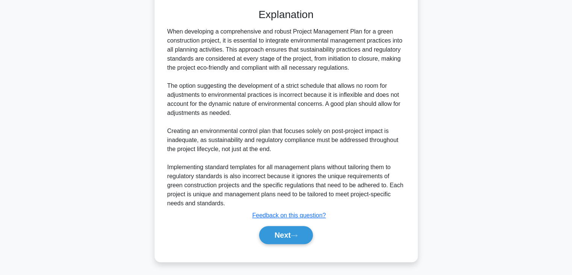
scroll to position [243, 0]
drag, startPoint x: 300, startPoint y: 248, endPoint x: 294, endPoint y: 240, distance: 10.3
click at [300, 248] on div "a. Create an environmental control plan that focuses solely on post-project imp…" at bounding box center [286, 60] width 245 height 383
click at [294, 235] on icon at bounding box center [294, 235] width 7 height 4
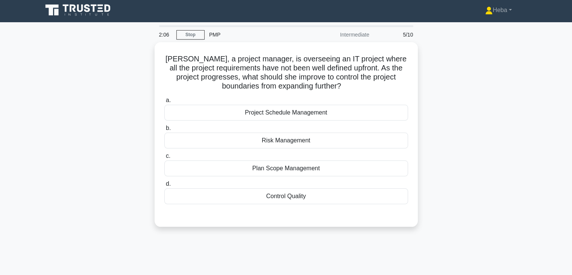
scroll to position [0, 0]
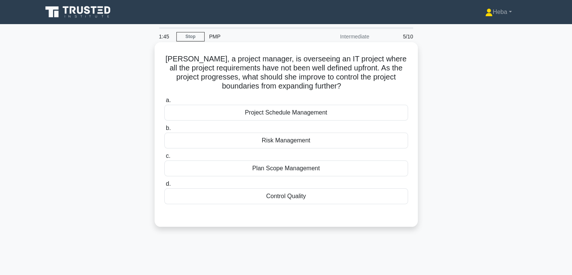
click at [299, 171] on div "Plan Scope Management" at bounding box center [286, 168] width 244 height 16
click at [164, 158] on input "c. Plan Scope Management" at bounding box center [164, 156] width 0 height 5
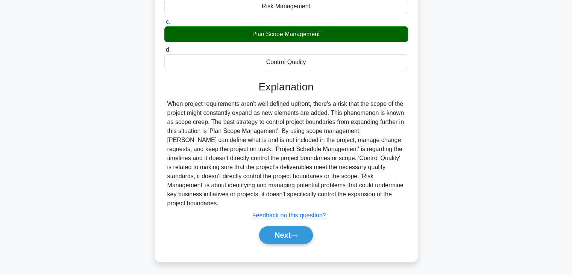
scroll to position [135, 0]
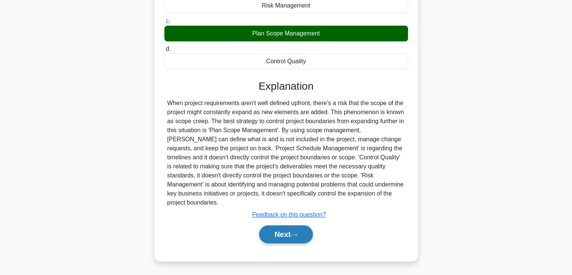
click at [285, 235] on button "Next" at bounding box center [286, 234] width 54 height 18
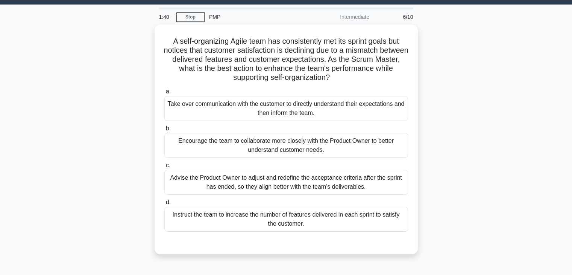
scroll to position [19, 0]
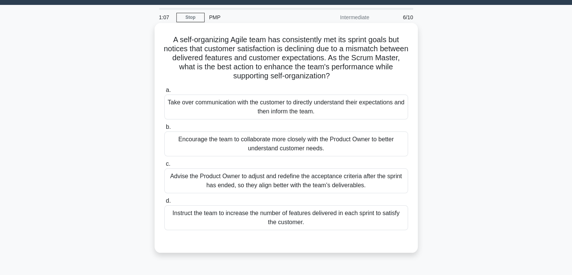
click at [310, 147] on div "Encourage the team to collaborate more closely with the Product Owner to better…" at bounding box center [286, 143] width 244 height 25
click at [164, 129] on input "b. Encourage the team to collaborate more closely with the Product Owner to bet…" at bounding box center [164, 127] width 0 height 5
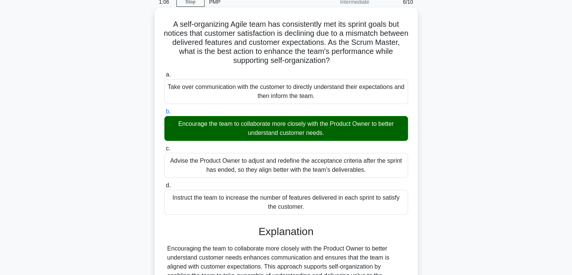
scroll to position [144, 0]
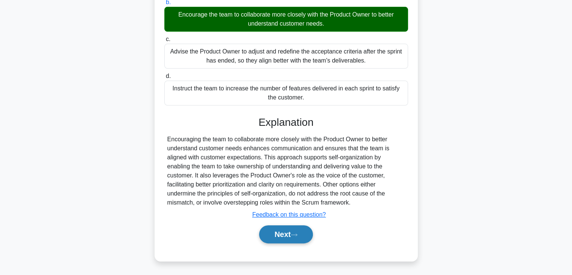
click at [288, 235] on button "Next" at bounding box center [286, 234] width 54 height 18
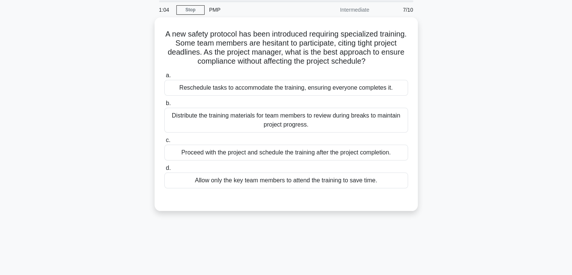
scroll to position [19, 0]
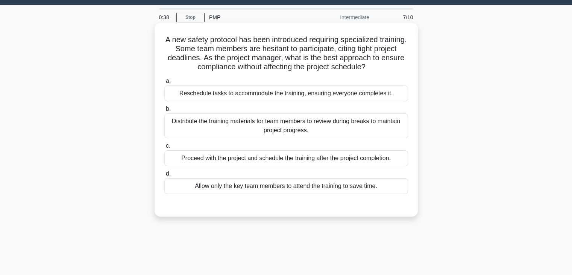
click at [336, 94] on div "Reschedule tasks to accommodate the training, ensuring everyone completes it." at bounding box center [286, 93] width 244 height 16
click at [164, 84] on input "a. Reschedule tasks to accommodate the training, ensuring everyone completes it." at bounding box center [164, 81] width 0 height 5
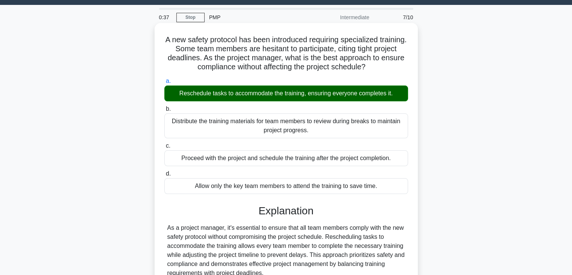
scroll to position [132, 0]
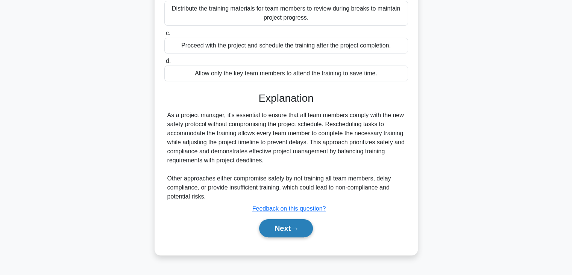
click at [277, 227] on button "Next" at bounding box center [286, 228] width 54 height 18
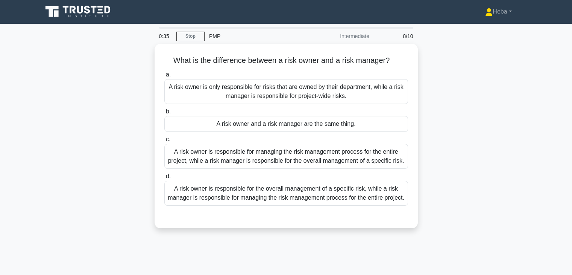
scroll to position [0, 0]
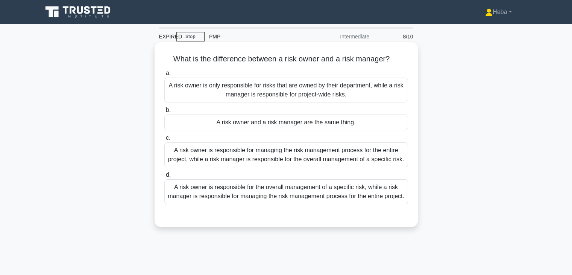
click at [304, 193] on div "A risk owner is responsible for the overall management of a specific risk, whil…" at bounding box center [286, 191] width 244 height 25
click at [164, 177] on input "d. A risk owner is responsible for the overall management of a specific risk, w…" at bounding box center [164, 174] width 0 height 5
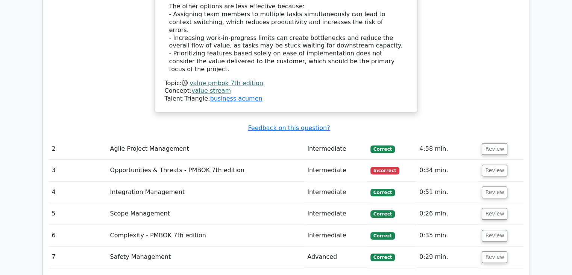
scroll to position [828, 0]
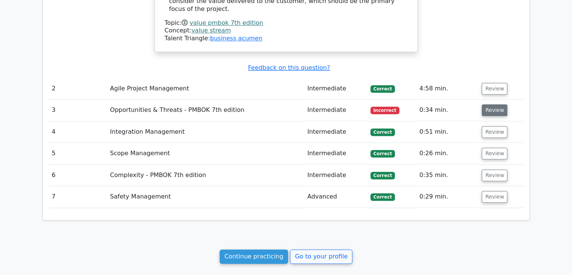
click at [495, 104] on button "Review" at bounding box center [495, 110] width 26 height 12
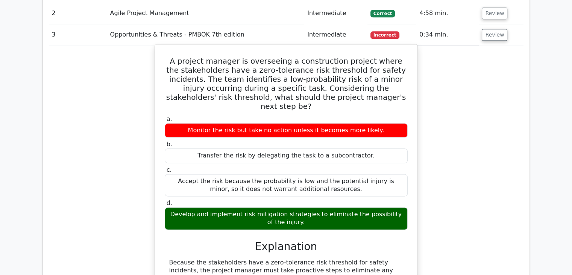
scroll to position [1197, 0]
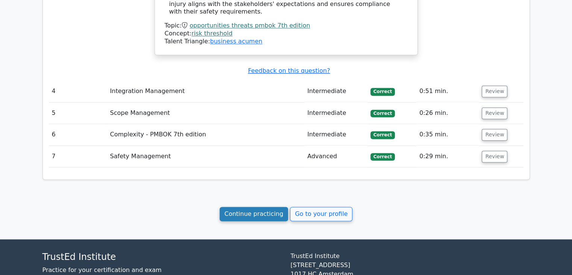
click at [262, 207] on link "Continue practicing" at bounding box center [254, 214] width 69 height 14
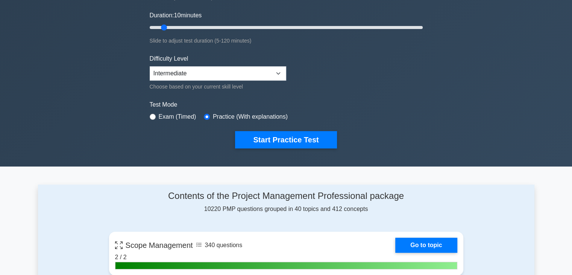
scroll to position [151, 0]
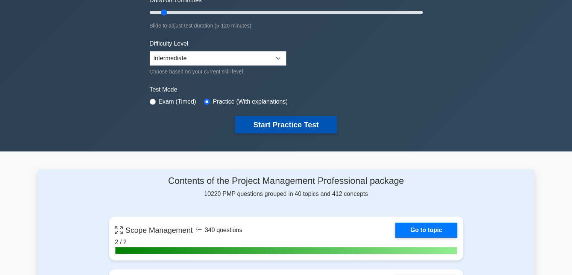
click at [282, 124] on button "Start Practice Test" at bounding box center [286, 124] width 102 height 17
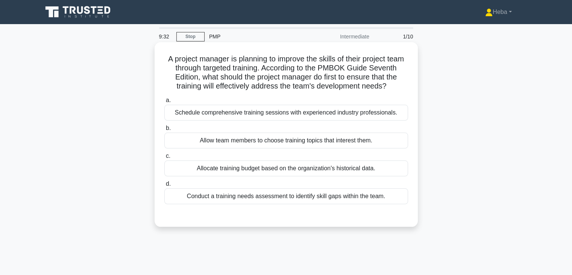
click at [293, 204] on div "Conduct a training needs assessment to identify skill gaps within the team." at bounding box center [286, 196] width 244 height 16
click at [164, 186] on input "d. Conduct a training needs assessment to identify skill gaps within the team." at bounding box center [164, 183] width 0 height 5
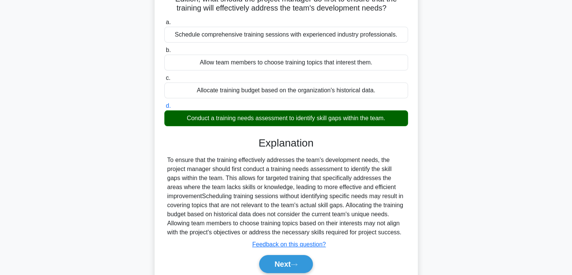
scroll to position [132, 0]
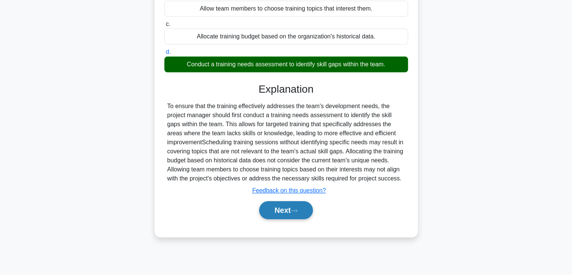
drag, startPoint x: 287, startPoint y: 222, endPoint x: 274, endPoint y: 222, distance: 13.6
click at [287, 219] on button "Next" at bounding box center [286, 210] width 54 height 18
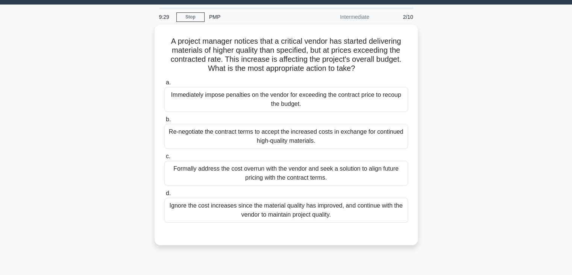
scroll to position [19, 0]
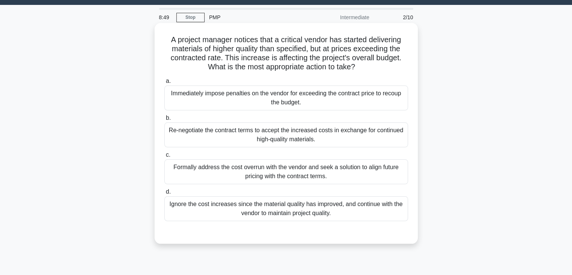
click at [353, 170] on div "Formally address the cost overrun with the vendor and seek a solution to align …" at bounding box center [286, 171] width 244 height 25
click at [164, 157] on input "c. Formally address the cost overrun with the vendor and seek a solution to ali…" at bounding box center [164, 154] width 0 height 5
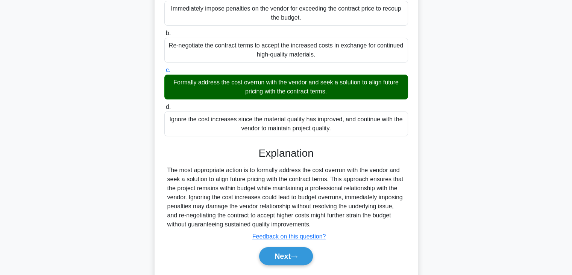
scroll to position [132, 0]
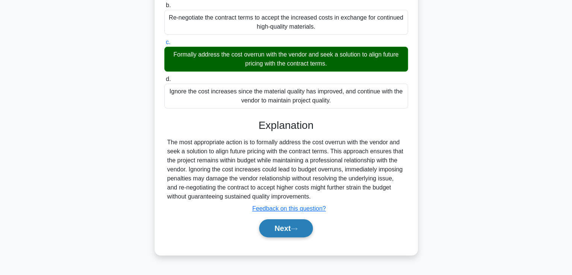
click at [289, 225] on button "Next" at bounding box center [286, 228] width 54 height 18
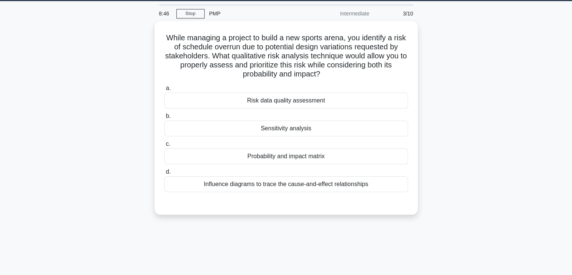
scroll to position [19, 0]
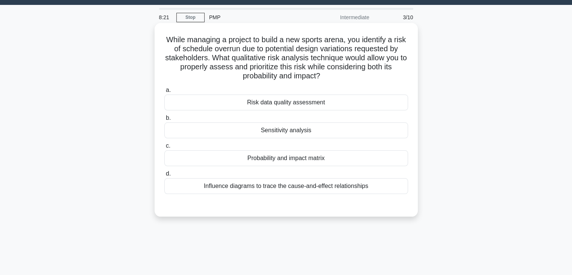
click at [316, 157] on div "Probability and impact matrix" at bounding box center [286, 158] width 244 height 16
click at [164, 148] on input "c. Probability and impact matrix" at bounding box center [164, 145] width 0 height 5
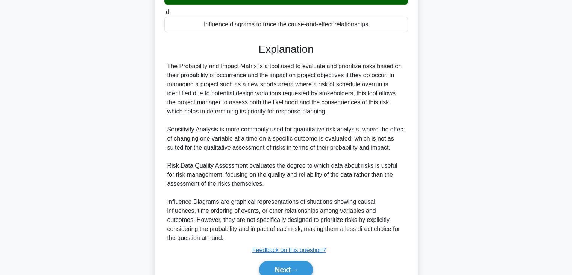
scroll to position [207, 0]
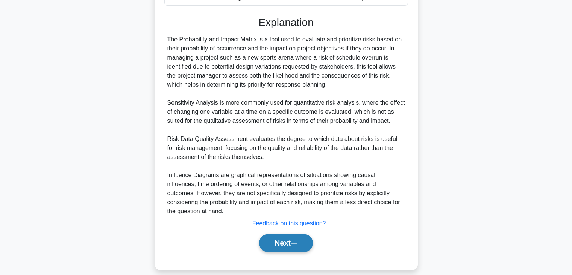
click at [276, 242] on button "Next" at bounding box center [286, 243] width 54 height 18
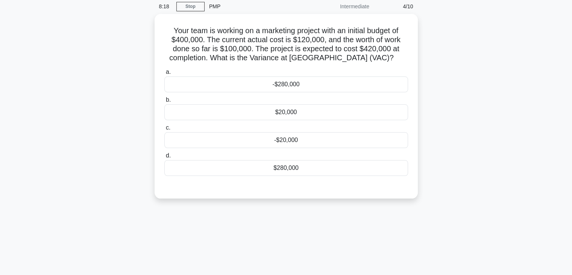
scroll to position [19, 0]
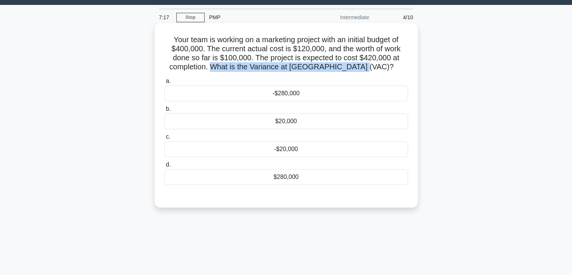
drag, startPoint x: 233, startPoint y: 68, endPoint x: 378, endPoint y: 71, distance: 144.9
click at [378, 71] on h5 "Your team is working on a marketing project with an initial budget of $400,000.…" at bounding box center [286, 53] width 245 height 37
copy h5 "What is the Variance at Completion (VAC)?"
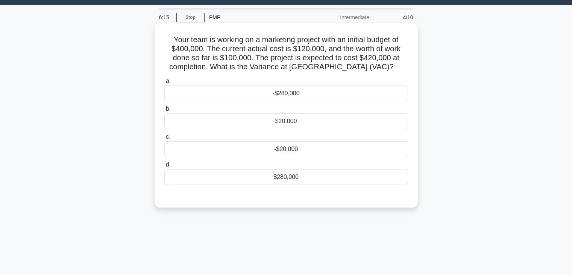
click at [317, 122] on div "$20,000" at bounding box center [286, 121] width 244 height 16
click at [164, 111] on input "b. $20,000" at bounding box center [164, 109] width 0 height 5
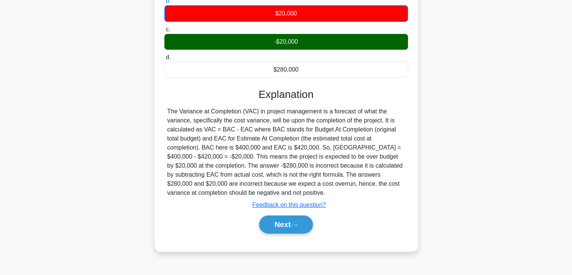
scroll to position [132, 0]
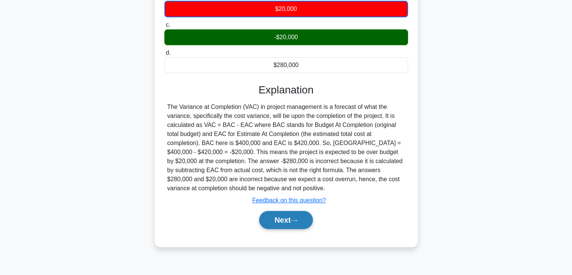
click at [297, 220] on icon at bounding box center [294, 220] width 7 height 4
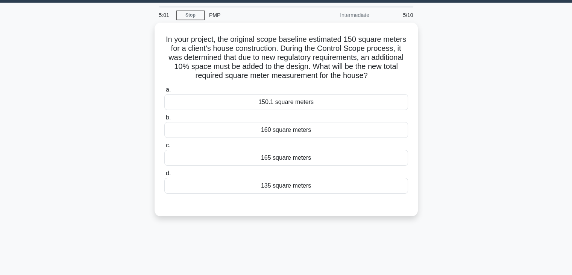
scroll to position [0, 0]
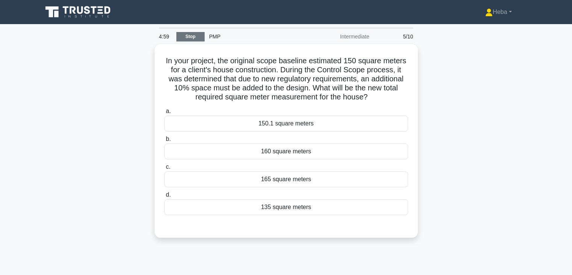
click at [193, 35] on link "Stop" at bounding box center [191, 36] width 28 height 9
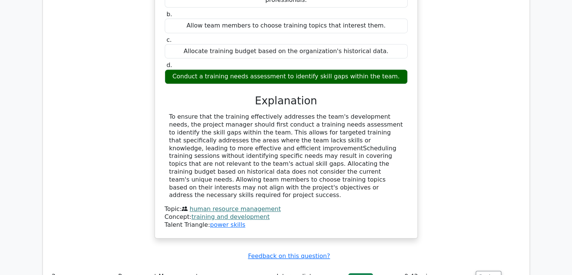
scroll to position [678, 0]
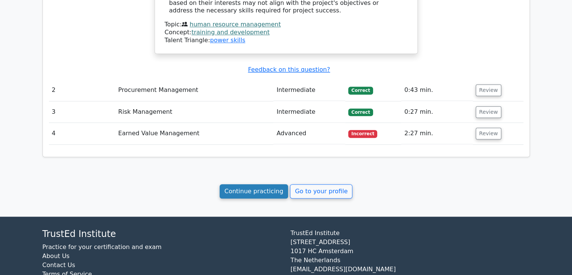
click at [251, 184] on link "Continue practicing" at bounding box center [254, 191] width 69 height 14
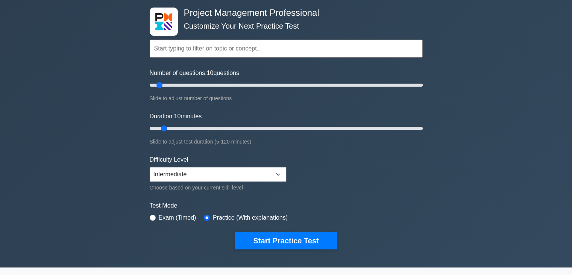
scroll to position [38, 0]
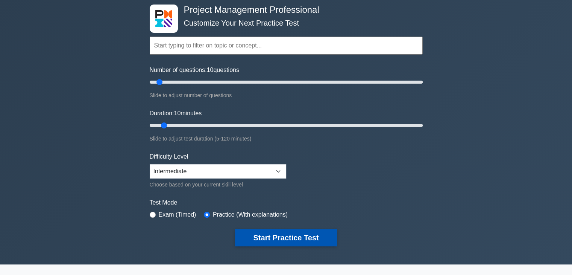
click at [265, 238] on button "Start Practice Test" at bounding box center [286, 237] width 102 height 17
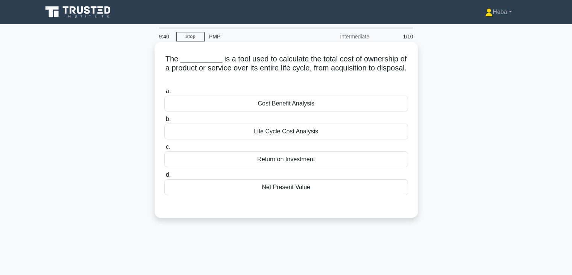
click at [306, 131] on div "Life Cycle Cost Analysis" at bounding box center [286, 131] width 244 height 16
click at [164, 122] on input "b. Life Cycle Cost Analysis" at bounding box center [164, 119] width 0 height 5
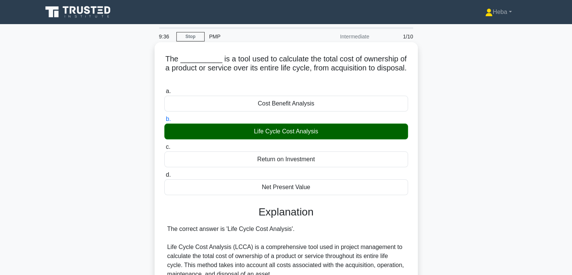
click at [310, 66] on h5 "The __________ is a tool used to calculate the total cost of ownership of a pro…" at bounding box center [286, 68] width 245 height 28
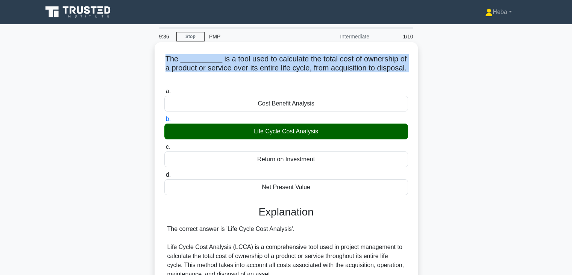
click at [310, 66] on h5 "The __________ is a tool used to calculate the total cost of ownership of a pro…" at bounding box center [286, 68] width 245 height 28
drag, startPoint x: 358, startPoint y: 184, endPoint x: 156, endPoint y: 53, distance: 240.2
click at [156, 53] on div "The __________ is a tool used to calculate the total cost of ownership of a pro…" at bounding box center [286, 273] width 263 height 462
copy div "The __________ is a tool used to calculate the total cost of ownership of a pro…"
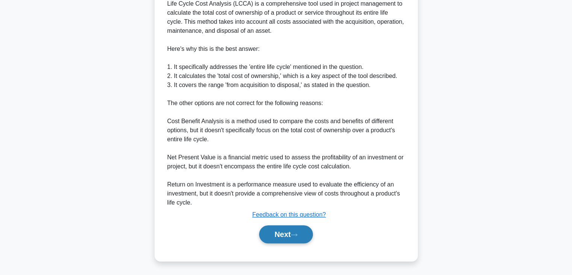
click at [297, 230] on button "Next" at bounding box center [286, 234] width 54 height 18
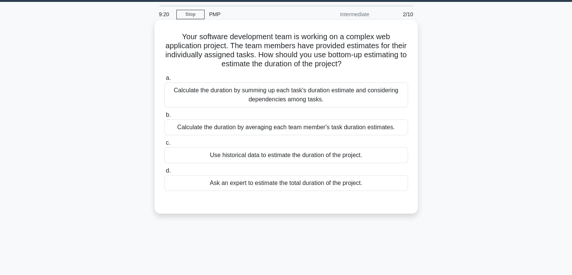
scroll to position [19, 0]
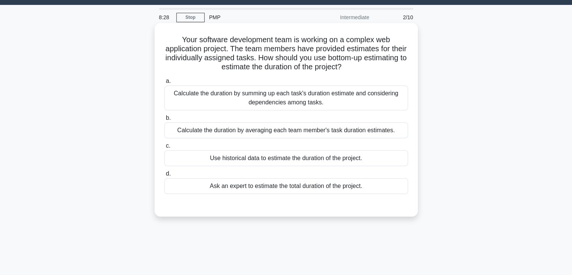
click at [265, 103] on div "Calculate the duration by summing up each task's duration estimate and consider…" at bounding box center [286, 97] width 244 height 25
click at [164, 84] on input "a. Calculate the duration by summing up each task's duration estimate and consi…" at bounding box center [164, 81] width 0 height 5
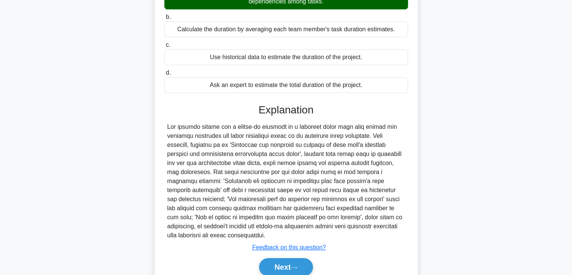
scroll to position [153, 0]
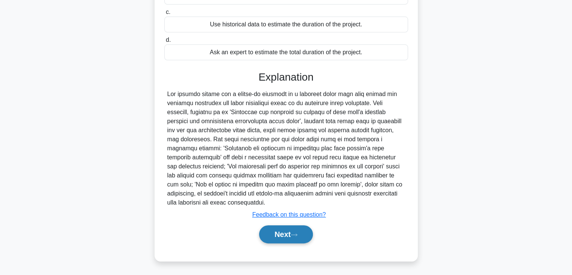
click at [282, 238] on button "Next" at bounding box center [286, 234] width 54 height 18
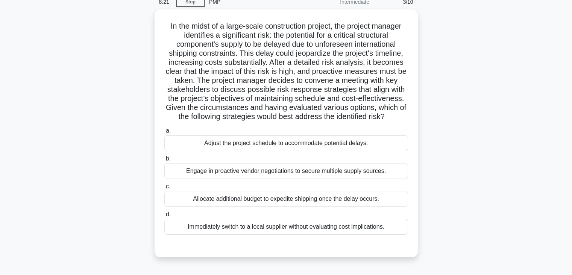
scroll to position [38, 0]
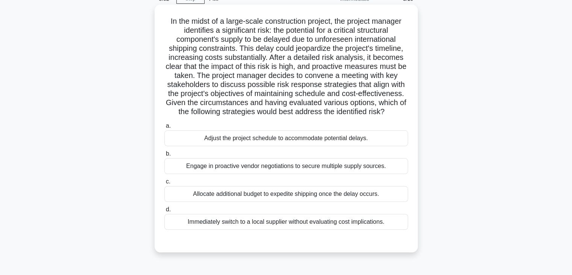
click at [321, 46] on h5 "In the midst of a large-scale construction project, the project manager identif…" at bounding box center [286, 67] width 245 height 100
click at [316, 49] on h5 "In the midst of a large-scale construction project, the project manager identif…" at bounding box center [286, 67] width 245 height 100
copy h5 "jeopardize"
click at [204, 167] on div "Engage in proactive vendor negotiations to secure multiple supply sources." at bounding box center [286, 166] width 244 height 16
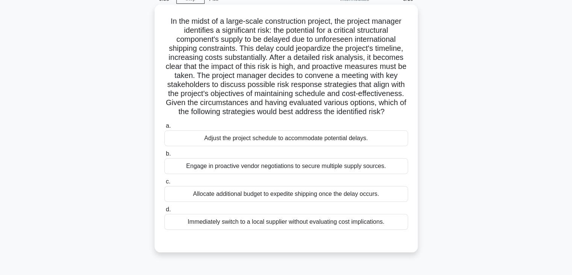
click at [164, 156] on input "b. Engage in proactive vendor negotiations to secure multiple supply sources." at bounding box center [164, 153] width 0 height 5
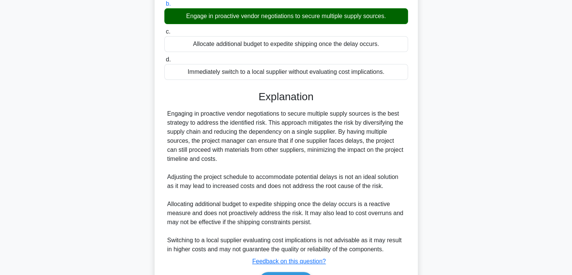
scroll to position [188, 0]
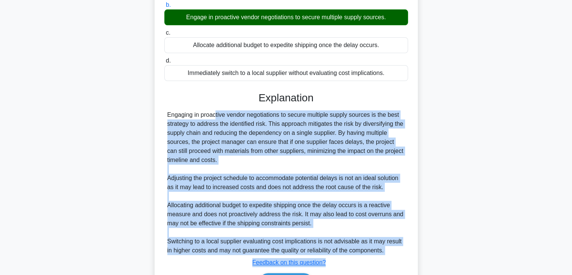
drag, startPoint x: 388, startPoint y: 254, endPoint x: 139, endPoint y: 110, distance: 288.9
click at [139, 110] on div "In the midst of a large-scale construction project, the project manager identif…" at bounding box center [286, 87] width 497 height 462
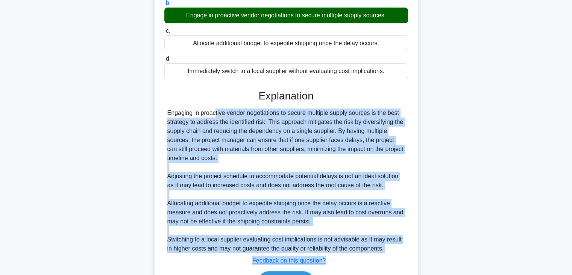
copy div "Engaging in proactive vendor negotiations to secure multiple supply sources is …"
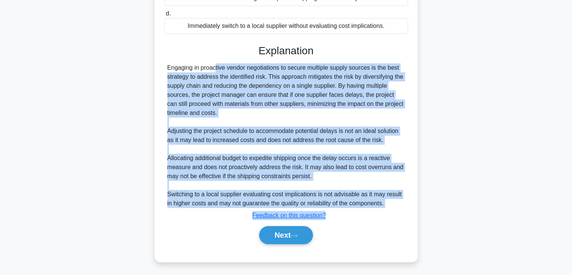
scroll to position [234, 0]
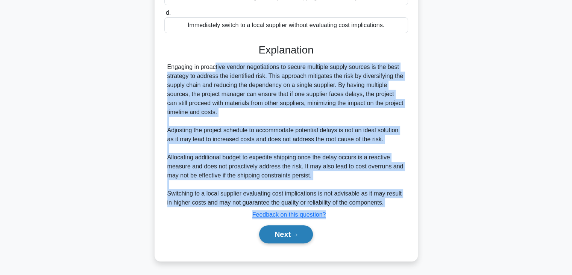
click at [289, 233] on button "Next" at bounding box center [286, 234] width 54 height 18
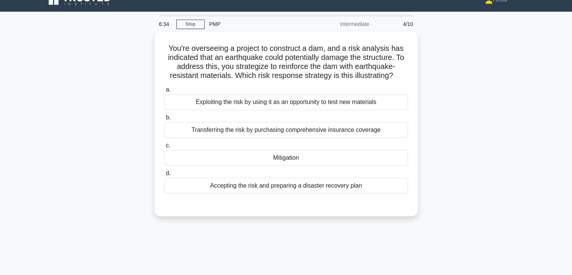
scroll to position [0, 0]
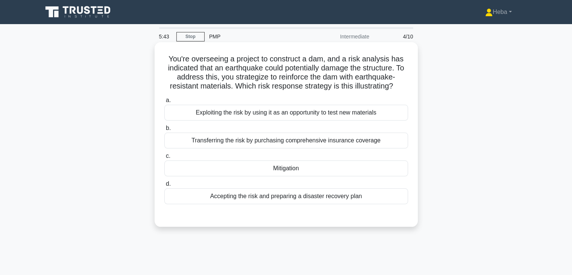
click at [325, 172] on div "Mitigation" at bounding box center [286, 168] width 244 height 16
click at [164, 158] on input "c. Mitigation" at bounding box center [164, 156] width 0 height 5
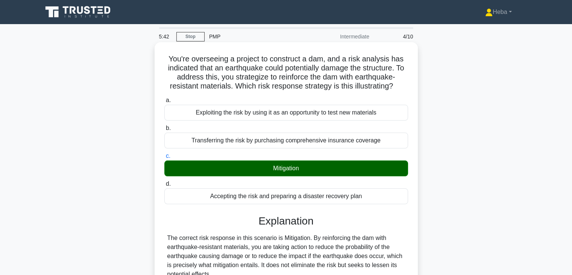
scroll to position [188, 0]
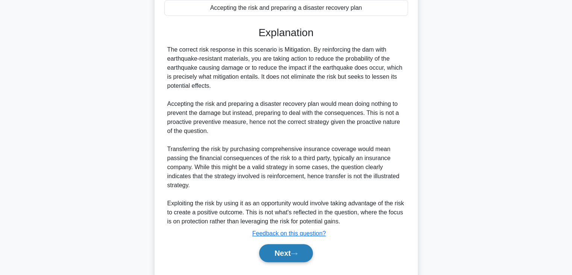
click at [302, 253] on button "Next" at bounding box center [286, 253] width 54 height 18
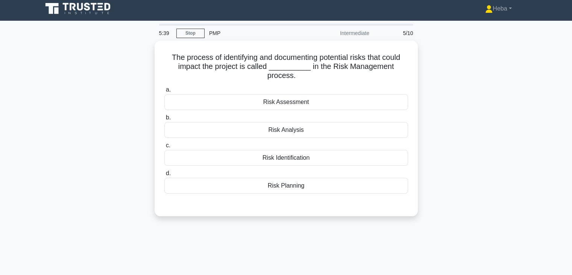
scroll to position [0, 0]
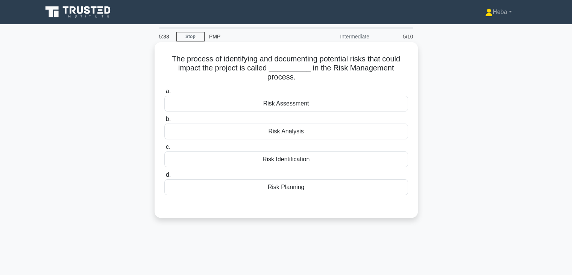
click at [298, 160] on div "Risk Identification" at bounding box center [286, 159] width 244 height 16
click at [164, 149] on input "c. Risk Identification" at bounding box center [164, 147] width 0 height 5
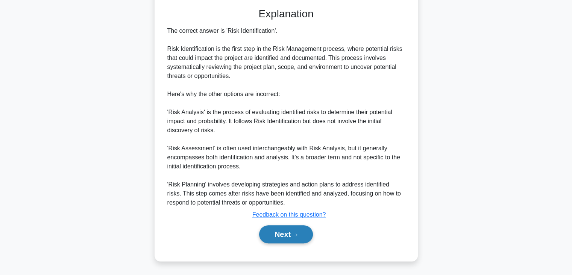
click at [282, 231] on button "Next" at bounding box center [286, 234] width 54 height 18
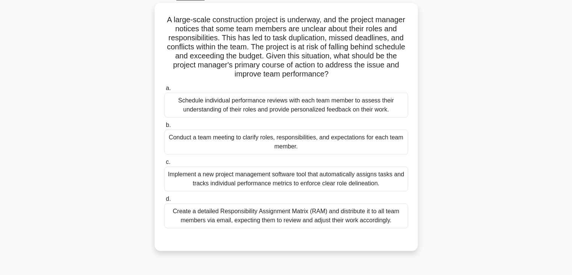
scroll to position [19, 0]
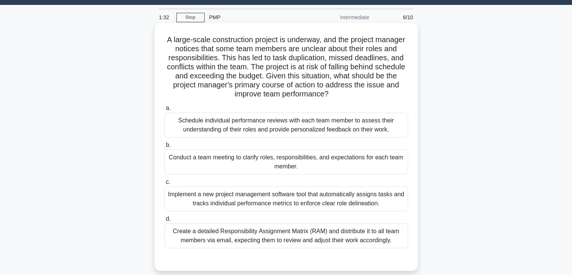
drag, startPoint x: 304, startPoint y: 88, endPoint x: 360, endPoint y: 90, distance: 56.5
click at [360, 90] on h5 "A large-scale construction project is underway, and the project manager notices…" at bounding box center [286, 67] width 245 height 64
click at [336, 161] on div "Conduct a team meeting to clarify roles, responsibilities, and expectations for…" at bounding box center [286, 161] width 244 height 25
click at [164, 148] on input "b. Conduct a team meeting to clarify roles, responsibilities, and expectations …" at bounding box center [164, 145] width 0 height 5
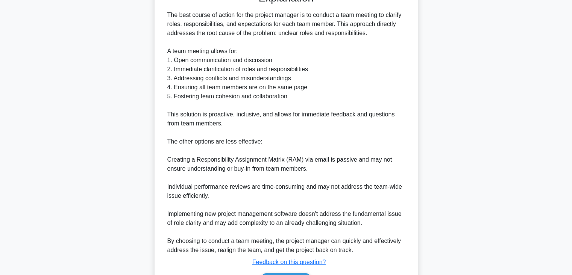
scroll to position [333, 0]
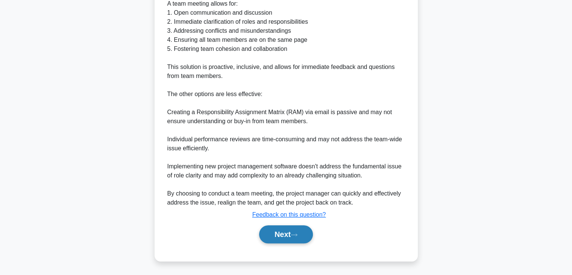
click at [285, 232] on button "Next" at bounding box center [286, 234] width 54 height 18
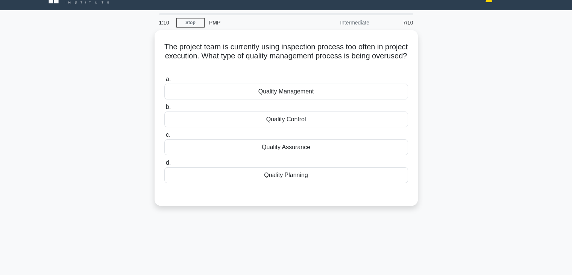
scroll to position [0, 0]
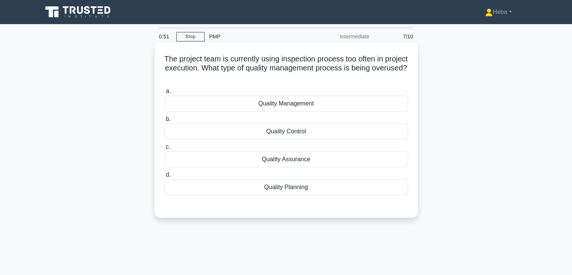
click at [293, 133] on div "Quality Control" at bounding box center [286, 131] width 244 height 16
click at [164, 122] on input "b. Quality Control" at bounding box center [164, 119] width 0 height 5
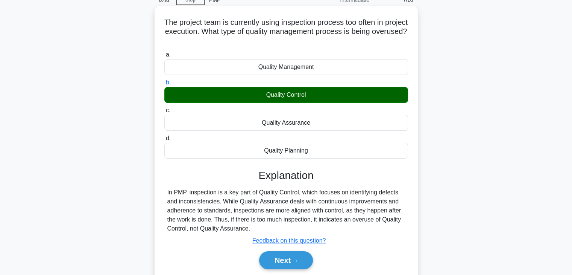
scroll to position [38, 0]
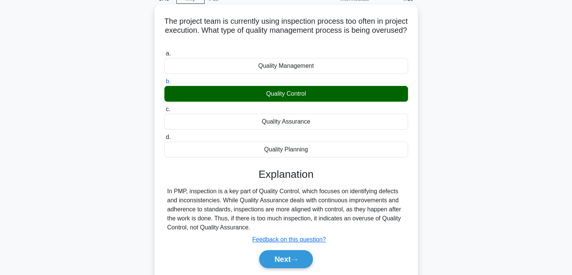
drag, startPoint x: 253, startPoint y: 229, endPoint x: 172, endPoint y: 23, distance: 220.7
click at [172, 23] on div "The project team is currently using inspection process too often in project exe…" at bounding box center [286, 145] width 257 height 275
copy div "The project team is currently using inspection process too often in project exe…"
click at [271, 255] on button "Next" at bounding box center [286, 259] width 54 height 18
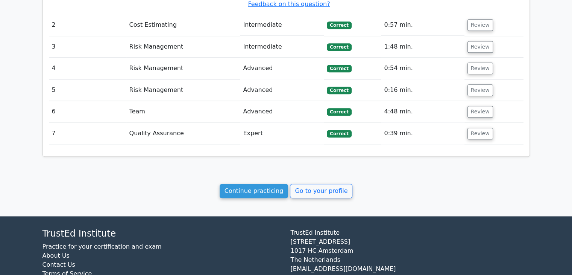
scroll to position [869, 0]
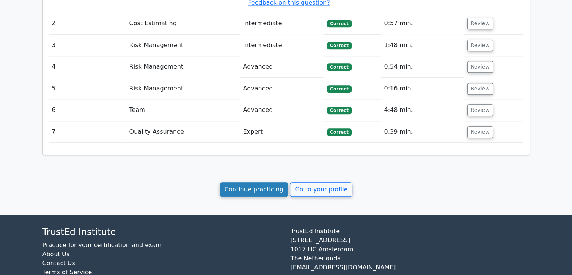
click at [265, 182] on link "Continue practicing" at bounding box center [254, 189] width 69 height 14
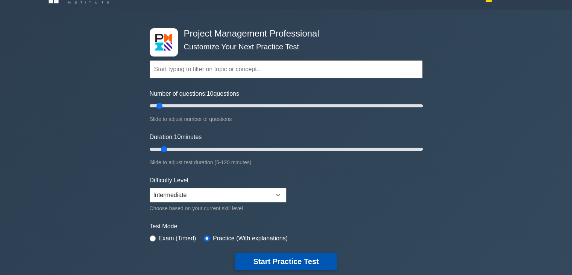
scroll to position [38, 0]
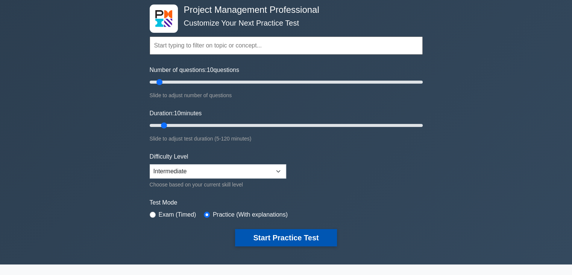
click at [313, 235] on button "Start Practice Test" at bounding box center [286, 237] width 102 height 17
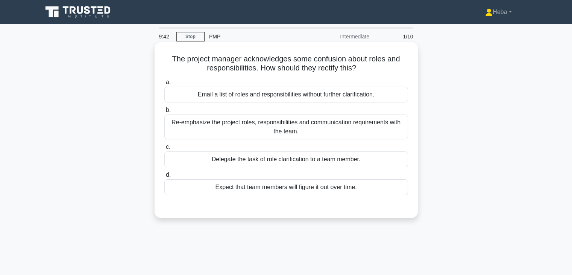
click at [224, 129] on div "Re-emphasize the project roles, responsibilities and communication requirements…" at bounding box center [286, 126] width 244 height 25
click at [164, 113] on input "b. Re-emphasize the project roles, responsibilities and communication requireme…" at bounding box center [164, 110] width 0 height 5
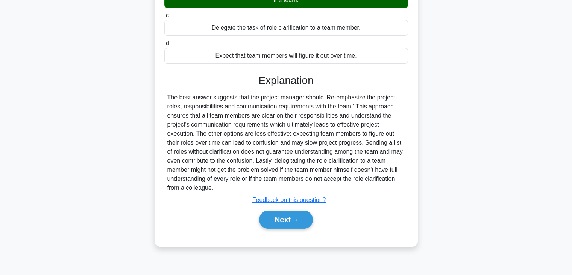
scroll to position [132, 0]
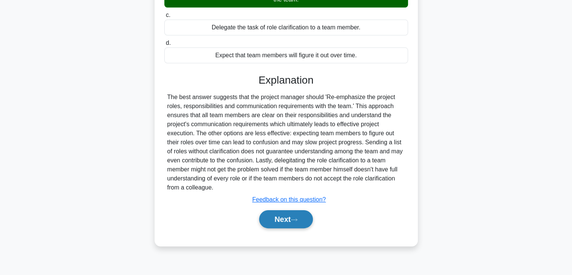
click at [308, 214] on button "Next" at bounding box center [286, 219] width 54 height 18
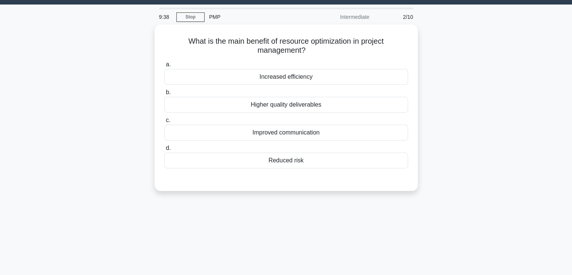
scroll to position [19, 0]
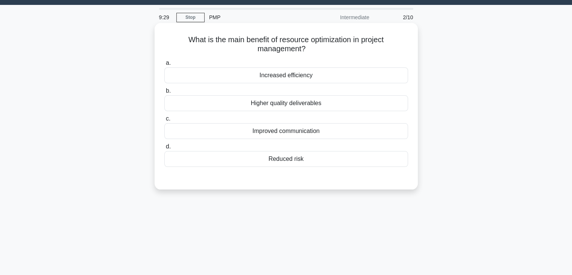
click at [298, 80] on div "Increased efficiency" at bounding box center [286, 75] width 244 height 16
click at [164, 65] on input "a. Increased efficiency" at bounding box center [164, 63] width 0 height 5
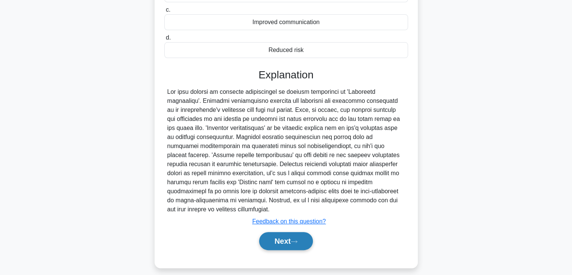
scroll to position [132, 0]
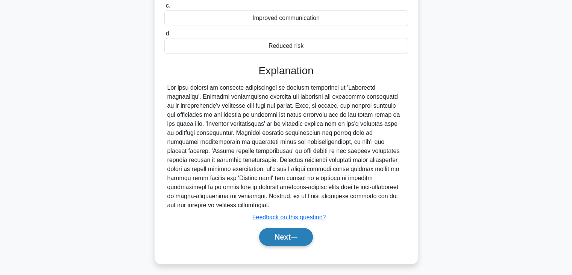
click at [298, 237] on icon at bounding box center [294, 237] width 7 height 4
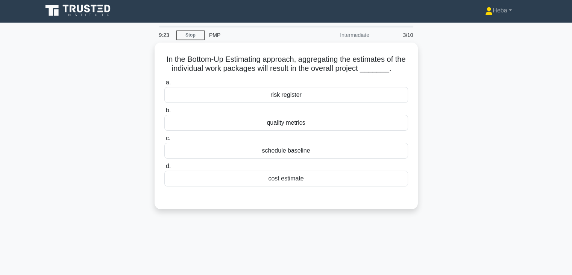
scroll to position [0, 0]
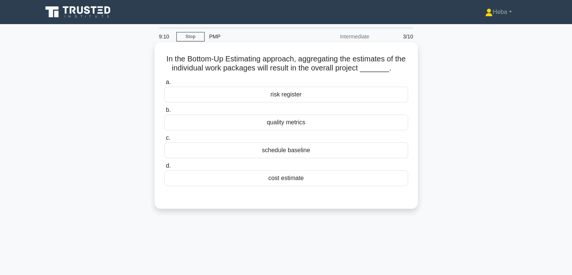
click at [288, 179] on div "cost estimate" at bounding box center [286, 178] width 244 height 16
click at [164, 168] on input "d. cost estimate" at bounding box center [164, 165] width 0 height 5
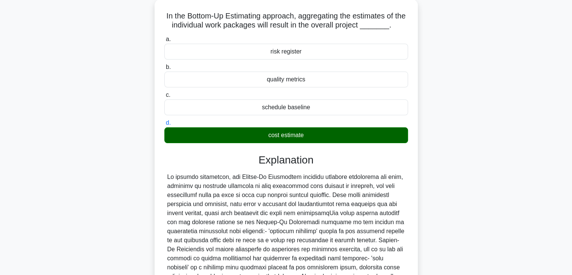
scroll to position [144, 0]
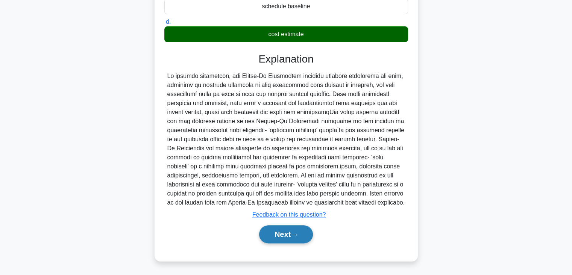
click at [291, 232] on button "Next" at bounding box center [286, 234] width 54 height 18
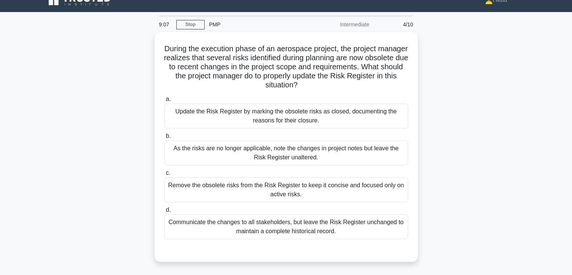
scroll to position [0, 0]
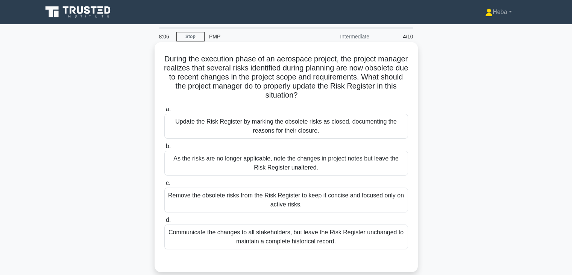
click at [339, 122] on div "Update the Risk Register by marking the obsolete risks as closed, documenting t…" at bounding box center [286, 126] width 244 height 25
click at [164, 112] on input "a. Update the Risk Register by marking the obsolete risks as closed, documentin…" at bounding box center [164, 109] width 0 height 5
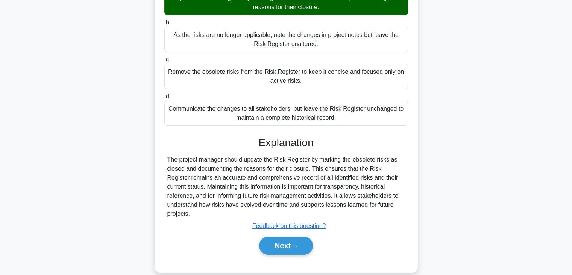
scroll to position [132, 0]
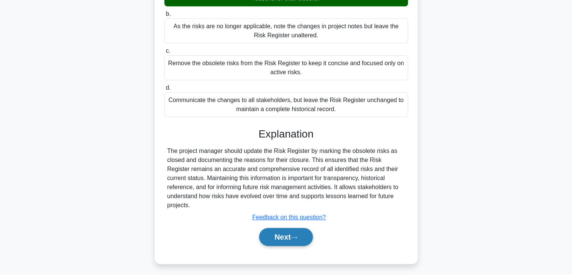
click at [302, 228] on button "Next" at bounding box center [286, 237] width 54 height 18
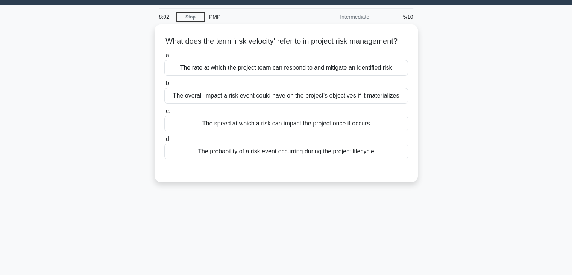
scroll to position [19, 0]
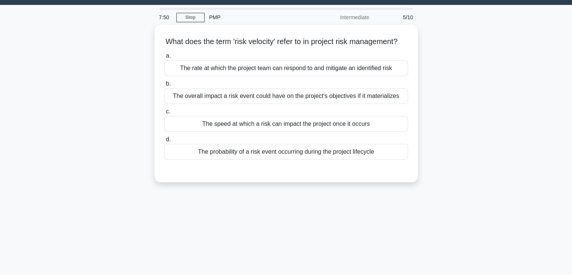
click at [326, 191] on div "What does the term 'risk velocity' refer to in project risk management? .spinne…" at bounding box center [286, 108] width 497 height 166
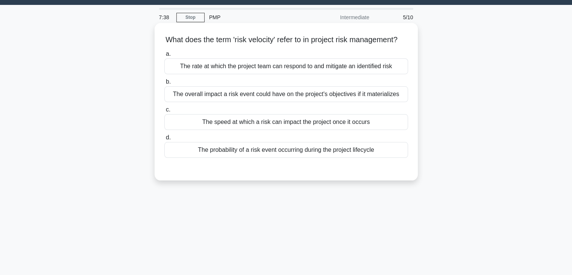
click at [227, 74] on div "The rate at which the project team can respond to and mitigate an identified ri…" at bounding box center [286, 66] width 244 height 16
click at [164, 56] on input "a. The rate at which the project team can respond to and mitigate an identified…" at bounding box center [164, 54] width 0 height 5
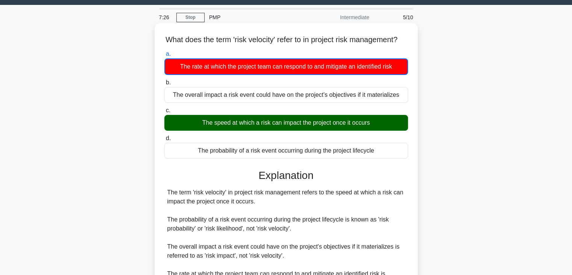
drag, startPoint x: 387, startPoint y: 161, endPoint x: 169, endPoint y: 40, distance: 249.0
click at [169, 40] on div "What does the term 'risk velocity' refer to in project risk management? .spinne…" at bounding box center [286, 200] width 257 height 348
copy div "What does the term 'risk velocity' refer to in project risk management? .spinne…"
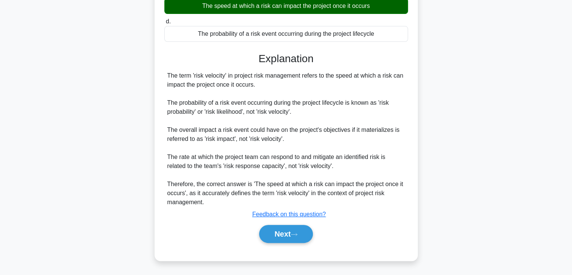
scroll to position [145, 0]
click at [281, 234] on button "Next" at bounding box center [286, 234] width 54 height 18
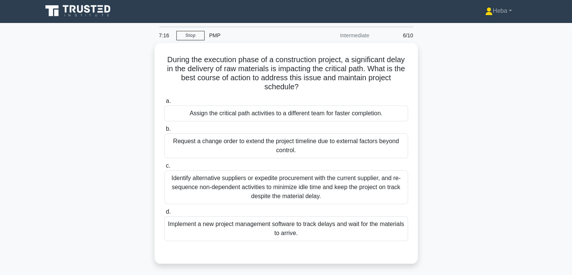
scroll to position [0, 0]
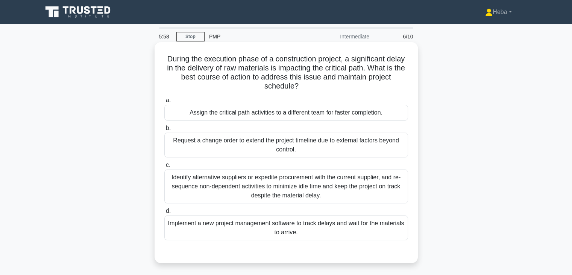
click at [190, 177] on div "Identify alternative suppliers or expedite procurement with the current supplie…" at bounding box center [286, 186] width 244 height 34
click at [164, 167] on input "c. Identify alternative suppliers or expedite procurement with the current supp…" at bounding box center [164, 165] width 0 height 5
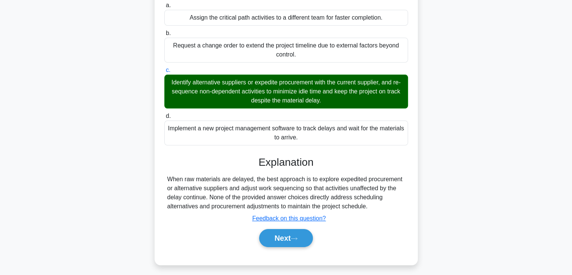
scroll to position [113, 0]
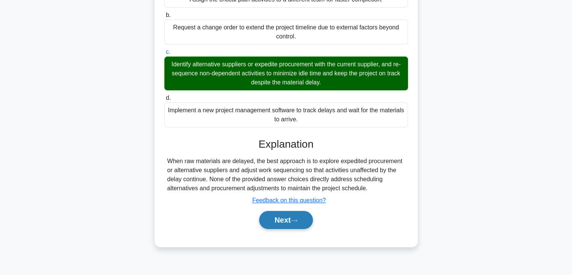
click at [260, 217] on button "Next" at bounding box center [286, 220] width 54 height 18
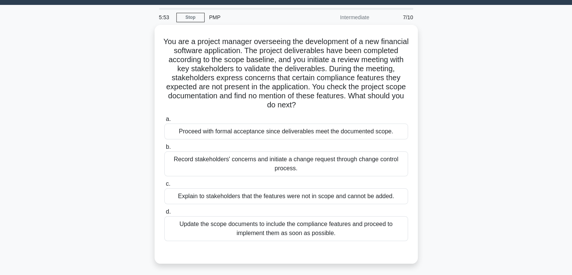
scroll to position [38, 0]
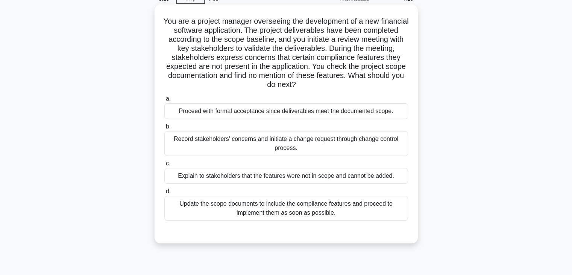
click at [324, 217] on div "Update the scope documents to include the compliance features and proceed to im…" at bounding box center [286, 208] width 244 height 25
click at [164, 194] on input "d. Update the scope documents to include the compliance features and proceed to…" at bounding box center [164, 191] width 0 height 5
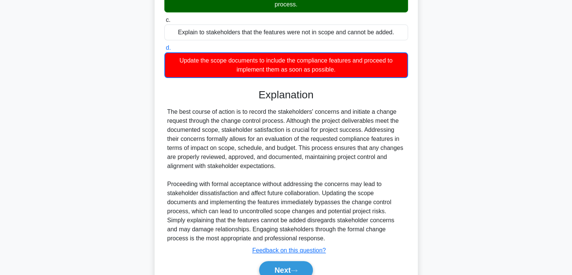
scroll to position [188, 0]
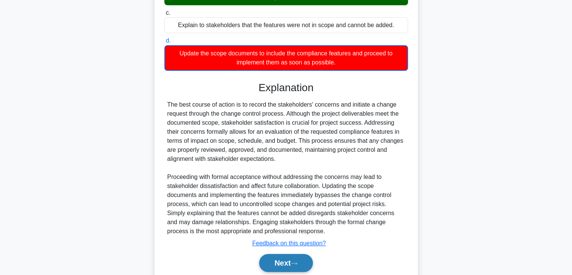
click at [298, 265] on icon at bounding box center [294, 263] width 7 height 4
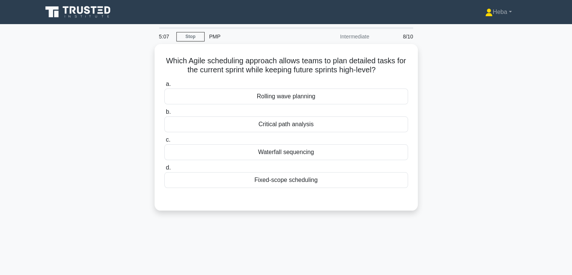
scroll to position [0, 0]
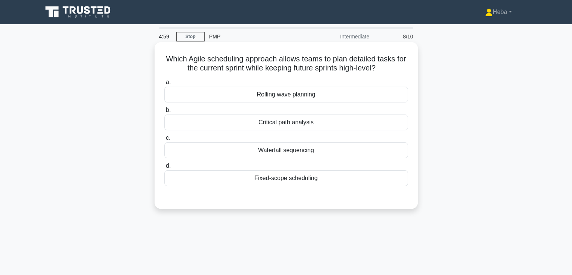
click at [309, 87] on label "a. Rolling wave planning" at bounding box center [286, 90] width 244 height 25
click at [164, 85] on input "a. Rolling wave planning" at bounding box center [164, 82] width 0 height 5
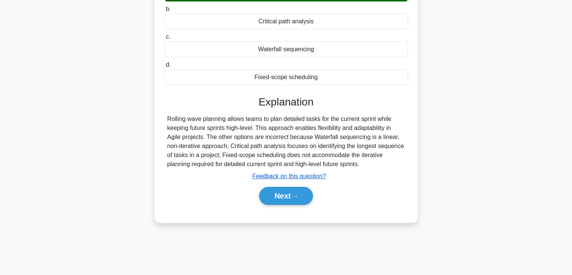
scroll to position [113, 0]
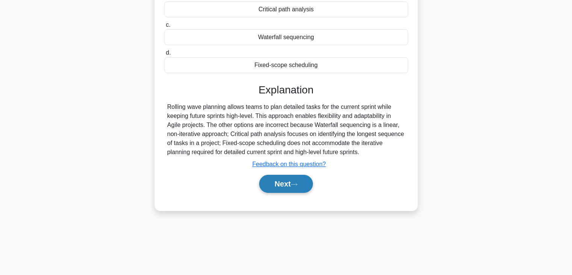
click at [289, 186] on button "Next" at bounding box center [286, 184] width 54 height 18
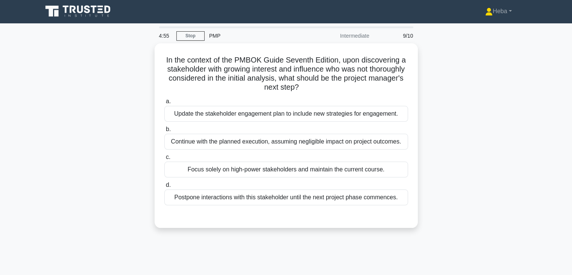
scroll to position [0, 0]
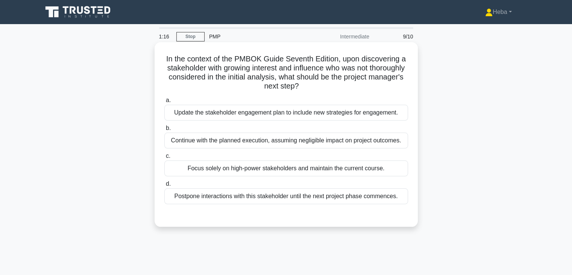
click at [277, 117] on div "Update the stakeholder engagement plan to include new strategies for engagement." at bounding box center [286, 113] width 244 height 16
click at [164, 103] on input "a. Update the stakeholder engagement plan to include new strategies for engagem…" at bounding box center [164, 100] width 0 height 5
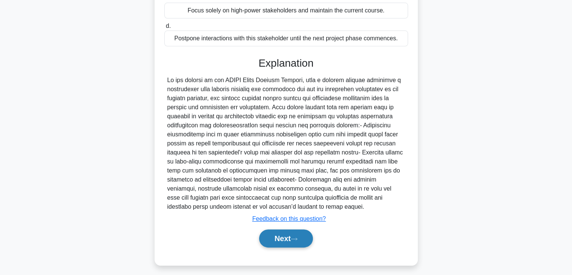
scroll to position [162, 0]
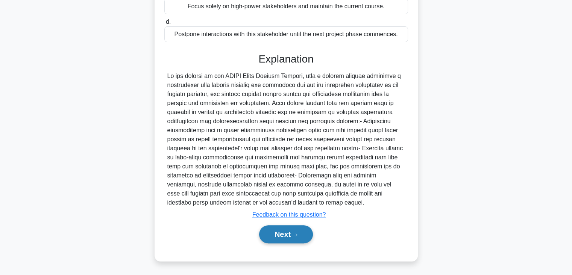
click at [294, 234] on icon at bounding box center [294, 235] width 7 height 4
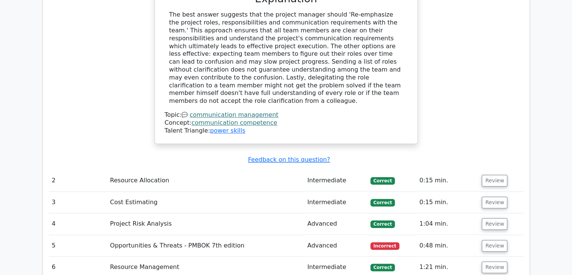
scroll to position [790, 0]
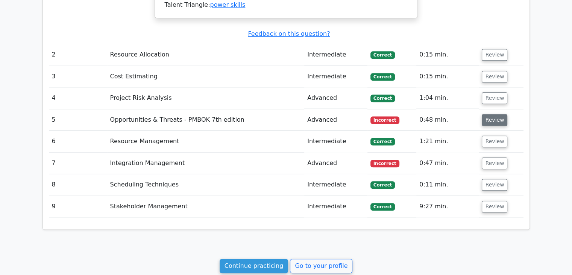
click at [501, 114] on button "Review" at bounding box center [495, 120] width 26 height 12
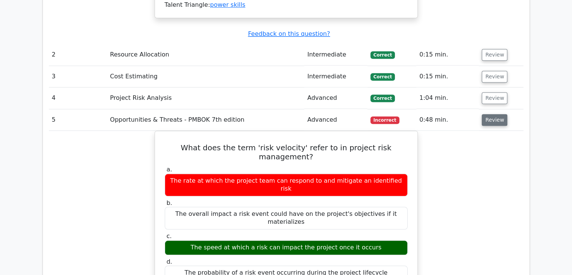
click at [501, 114] on button "Review" at bounding box center [495, 120] width 26 height 12
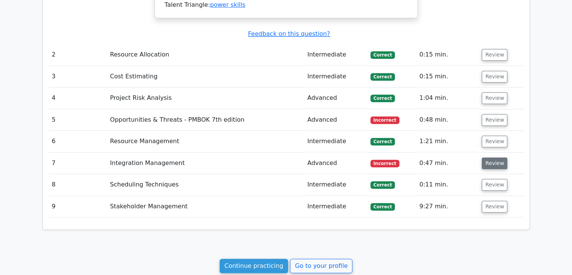
click at [500, 157] on button "Review" at bounding box center [495, 163] width 26 height 12
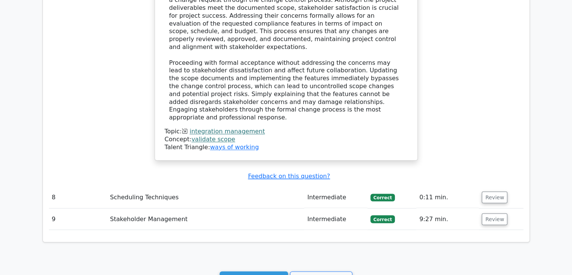
scroll to position [1242, 0]
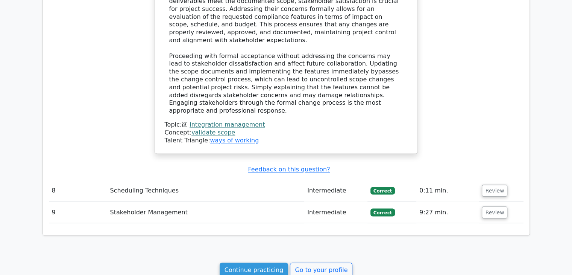
click at [277, 262] on link "Continue practicing" at bounding box center [254, 269] width 69 height 14
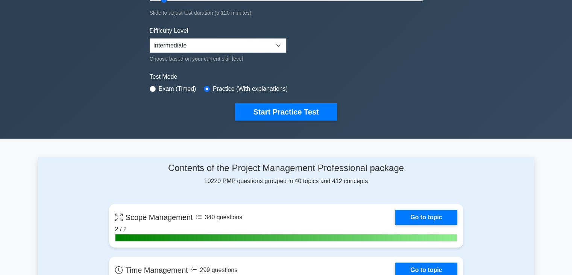
scroll to position [151, 0]
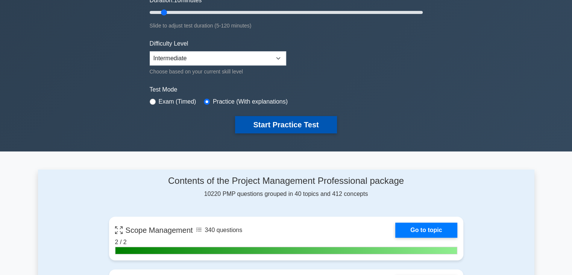
click at [315, 121] on button "Start Practice Test" at bounding box center [286, 124] width 102 height 17
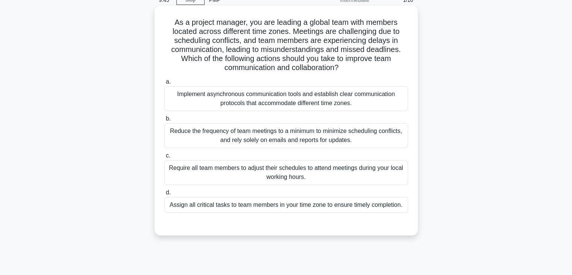
scroll to position [38, 0]
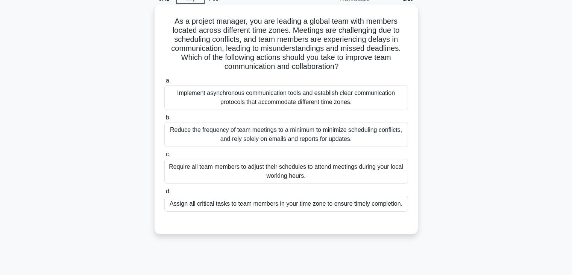
click at [314, 98] on div "Implement asynchronous communication tools and establish clear communication pr…" at bounding box center [286, 97] width 244 height 25
click at [164, 83] on input "a. Implement asynchronous communication tools and establish clear communication…" at bounding box center [164, 80] width 0 height 5
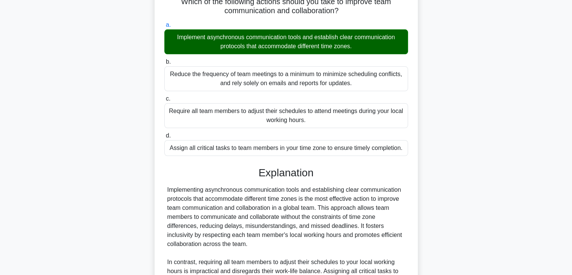
scroll to position [207, 0]
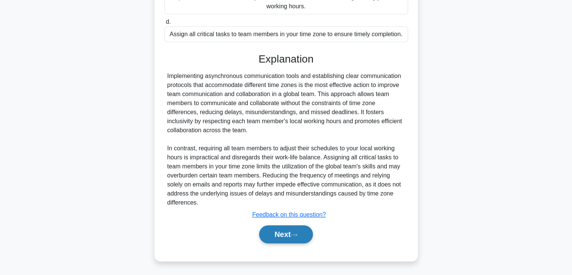
click at [292, 235] on button "Next" at bounding box center [286, 234] width 54 height 18
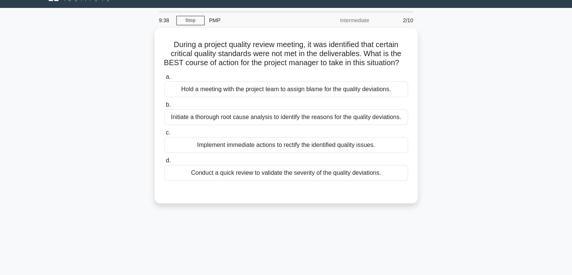
scroll to position [0, 0]
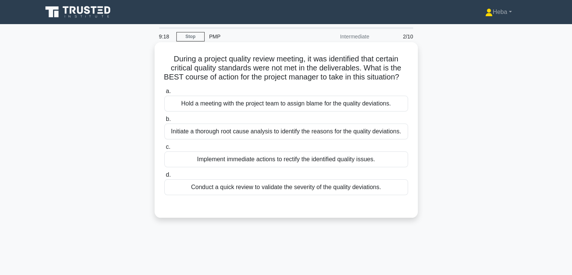
click at [356, 139] on div "Initiate a thorough root cause analysis to identify the reasons for the quality…" at bounding box center [286, 131] width 244 height 16
click at [164, 122] on input "b. Initiate a thorough root cause analysis to identify the reasons for the qual…" at bounding box center [164, 119] width 0 height 5
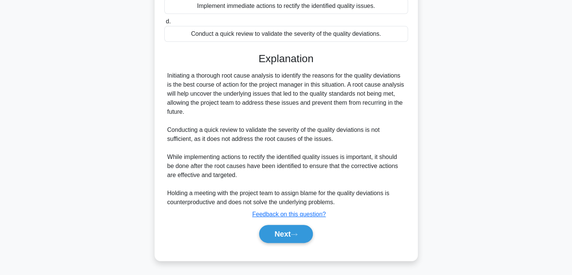
scroll to position [171, 0]
click at [298, 232] on icon at bounding box center [294, 234] width 7 height 4
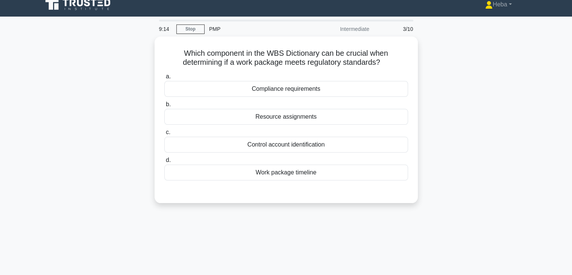
scroll to position [0, 0]
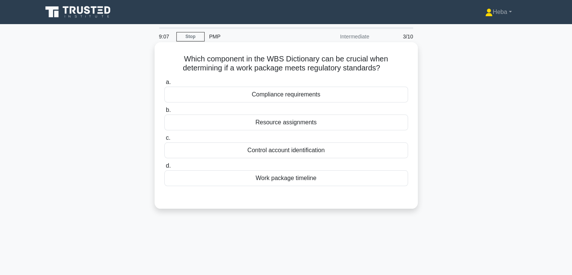
click at [306, 94] on div "Compliance requirements" at bounding box center [286, 95] width 244 height 16
click at [164, 85] on input "a. Compliance requirements" at bounding box center [164, 82] width 0 height 5
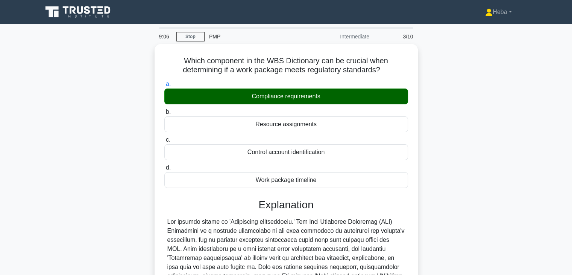
scroll to position [132, 0]
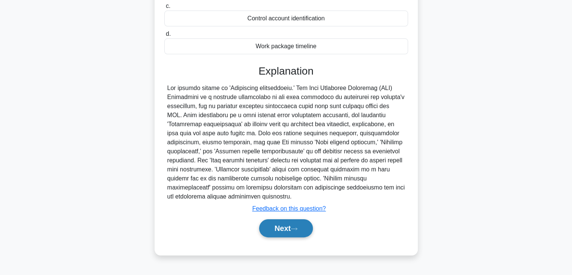
click at [291, 224] on button "Next" at bounding box center [286, 228] width 54 height 18
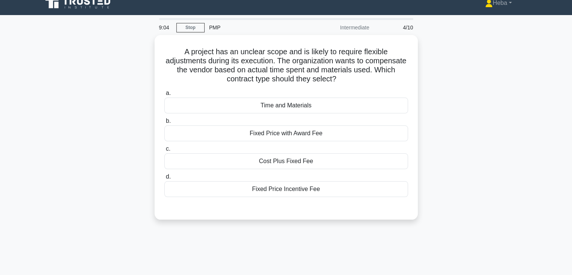
scroll to position [0, 0]
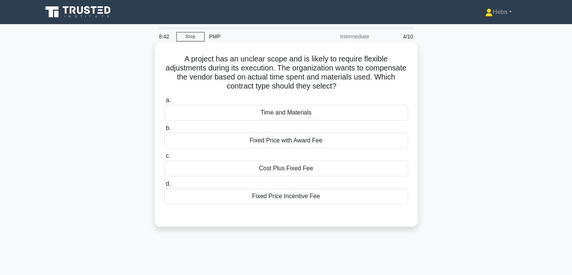
click at [317, 168] on div "Cost Plus Fixed Fee" at bounding box center [286, 168] width 244 height 16
click at [164, 158] on input "c. Cost Plus Fixed Fee" at bounding box center [164, 156] width 0 height 5
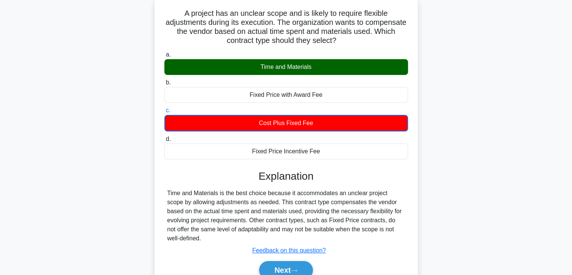
scroll to position [38, 0]
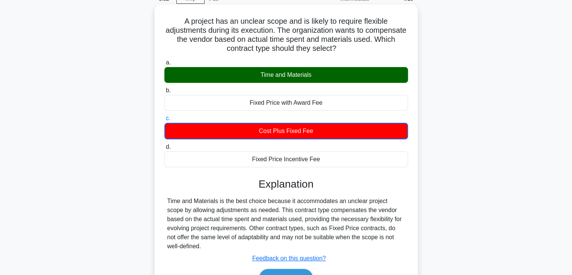
drag, startPoint x: 398, startPoint y: 238, endPoint x: 173, endPoint y: 22, distance: 311.5
click at [173, 22] on div "A project has an unclear scope and is likely to require flexible adjustments du…" at bounding box center [286, 155] width 257 height 294
copy div "A project has an unclear scope and is likely to require flexible adjustments du…"
click at [288, 226] on div "Time and Materials is the best choice because it accommodates an unclear projec…" at bounding box center [286, 223] width 238 height 54
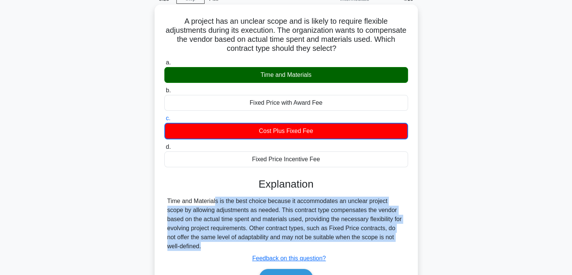
click at [288, 226] on div "Time and Materials is the best choice because it accommodates an unclear projec…" at bounding box center [286, 223] width 238 height 54
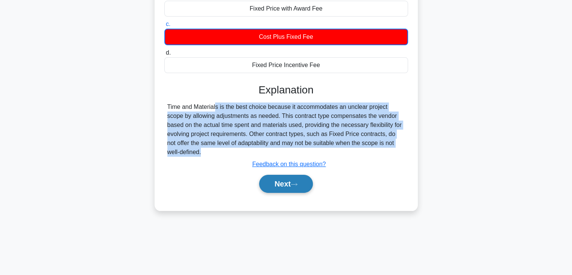
scroll to position [132, 0]
click at [288, 175] on button "Next" at bounding box center [286, 184] width 54 height 18
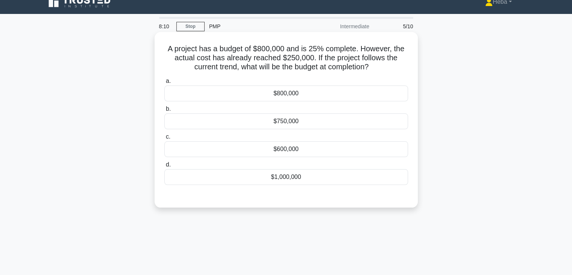
scroll to position [0, 0]
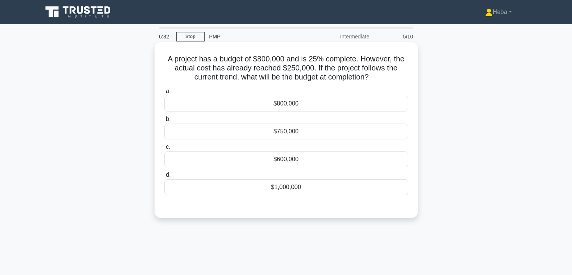
click at [307, 102] on div "$800,000" at bounding box center [286, 104] width 244 height 16
click at [164, 94] on input "a. $800,000" at bounding box center [164, 91] width 0 height 5
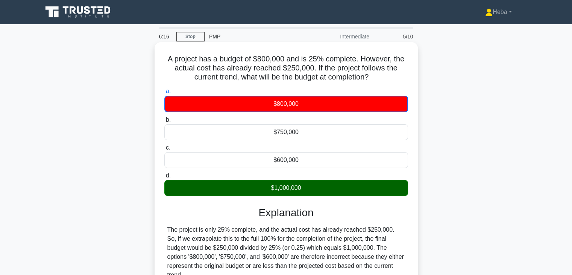
drag, startPoint x: 190, startPoint y: 163, endPoint x: 163, endPoint y: 59, distance: 107.7
click at [163, 59] on div "A project has a budget of $800,000 and is 25% complete. However, the actual cos…" at bounding box center [286, 187] width 257 height 285
copy div "A project has a budget of $800,000 and is 25% complete. However, the actual cos…"
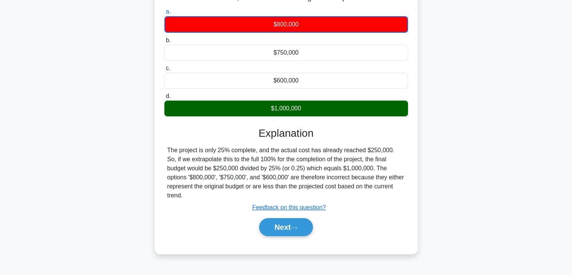
scroll to position [132, 0]
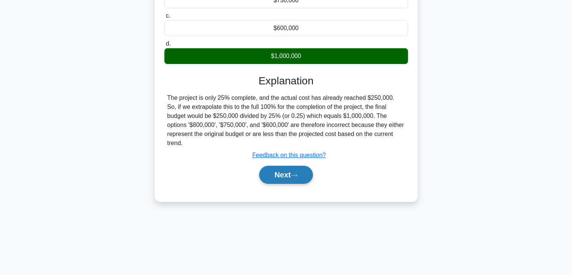
click at [300, 181] on button "Next" at bounding box center [286, 175] width 54 height 18
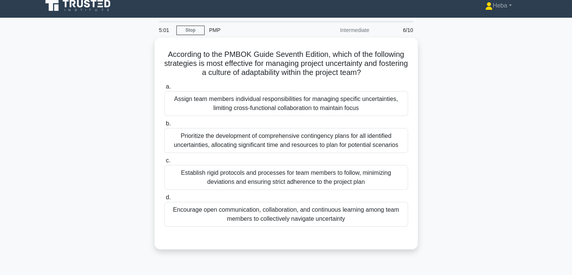
scroll to position [0, 0]
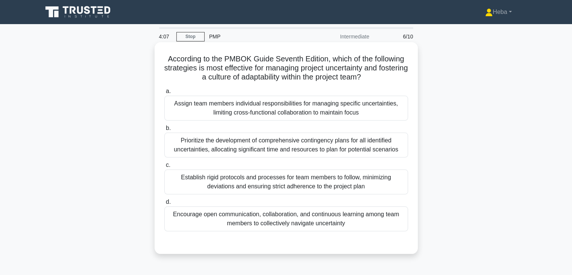
click at [263, 233] on div "a. Assign team members individual responsibilities for managing specific uncert…" at bounding box center [286, 165] width 245 height 160
click at [264, 223] on div "Encourage open communication, collaboration, and continuous learning among team…" at bounding box center [286, 218] width 244 height 25
click at [164, 204] on input "d. Encourage open communication, collaboration, and continuous learning among t…" at bounding box center [164, 201] width 0 height 5
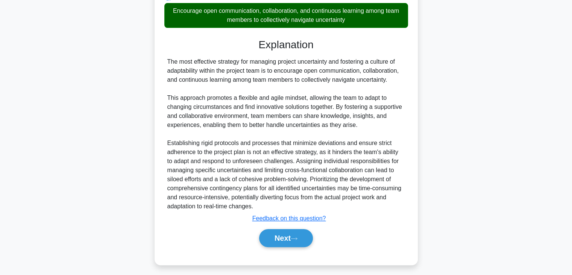
scroll to position [207, 0]
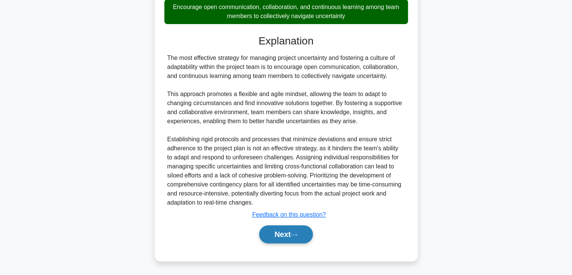
click at [264, 231] on button "Next" at bounding box center [286, 234] width 54 height 18
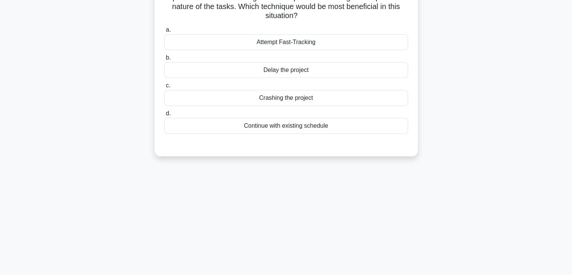
scroll to position [19, 0]
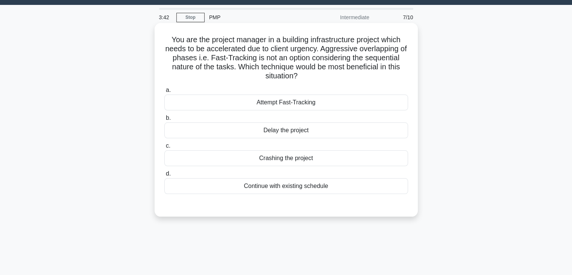
click at [288, 161] on div "Crashing the project" at bounding box center [286, 158] width 244 height 16
click at [164, 148] on input "c. Crashing the project" at bounding box center [164, 145] width 0 height 5
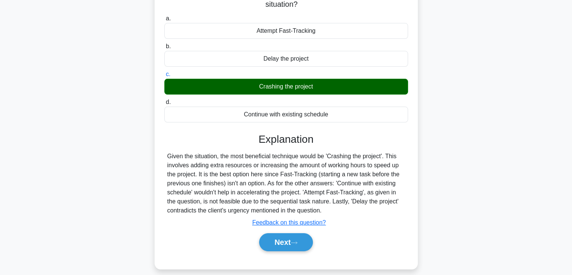
scroll to position [132, 0]
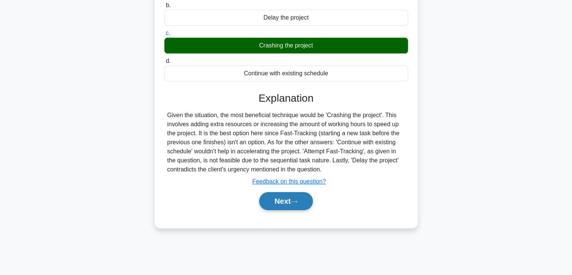
click at [283, 204] on button "Next" at bounding box center [286, 201] width 54 height 18
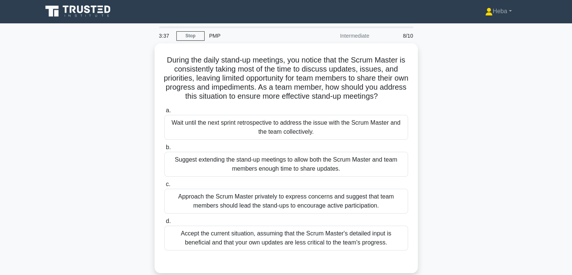
scroll to position [0, 0]
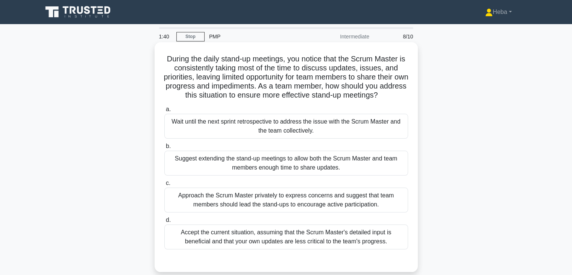
drag, startPoint x: 325, startPoint y: 115, endPoint x: 320, endPoint y: 122, distance: 9.2
click at [325, 115] on div "Wait until the next sprint retrospective to address the issue with the Scrum Ma…" at bounding box center [286, 126] width 244 height 25
click at [164, 112] on input "a. Wait until the next sprint retrospective to address the issue with the Scrum…" at bounding box center [164, 109] width 0 height 5
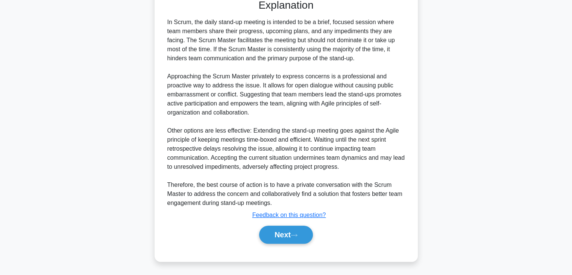
scroll to position [262, 0]
click at [291, 229] on button "Next" at bounding box center [286, 234] width 54 height 18
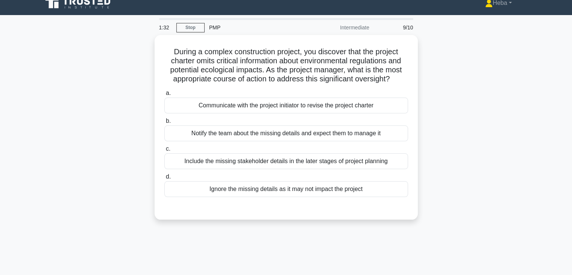
scroll to position [0, 0]
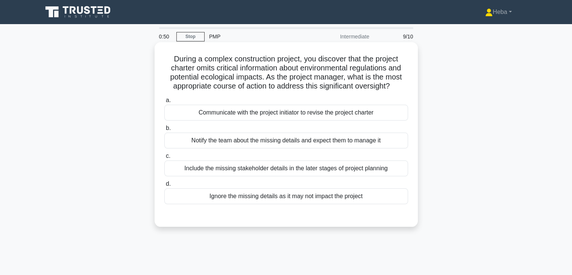
click at [299, 115] on div "Communicate with the project initiator to revise the project charter" at bounding box center [286, 113] width 244 height 16
click at [164, 103] on input "a. Communicate with the project initiator to revise the project charter" at bounding box center [164, 100] width 0 height 5
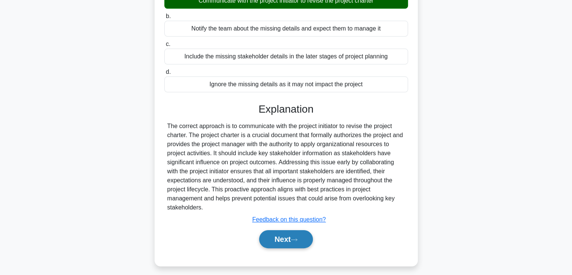
scroll to position [113, 0]
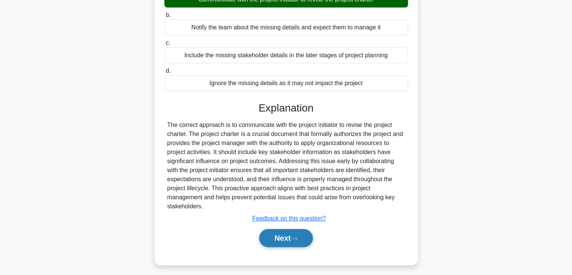
click at [273, 241] on button "Next" at bounding box center [286, 238] width 54 height 18
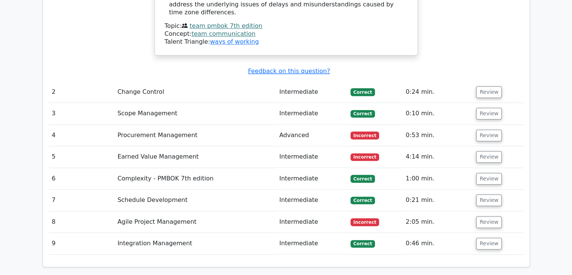
scroll to position [866, 0]
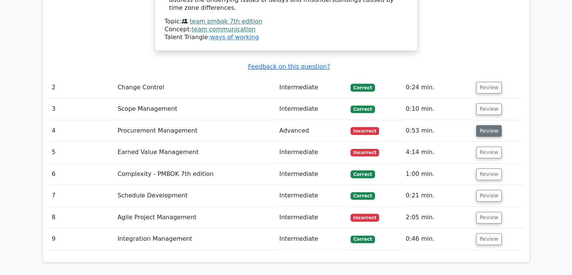
click at [490, 125] on button "Review" at bounding box center [490, 131] width 26 height 12
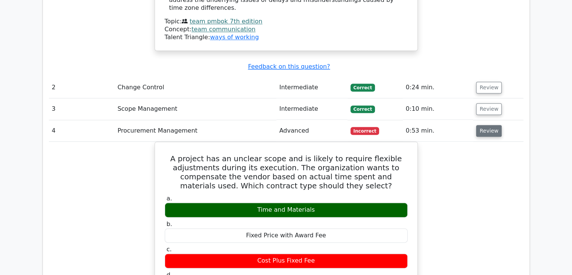
click at [490, 125] on button "Review" at bounding box center [490, 131] width 26 height 12
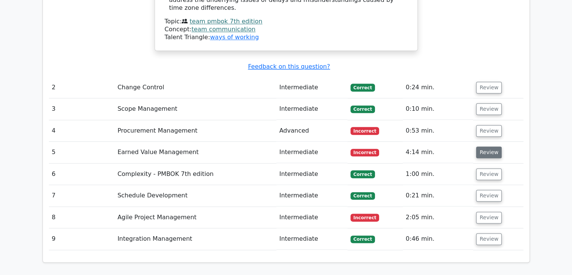
click at [488, 146] on button "Review" at bounding box center [490, 152] width 26 height 12
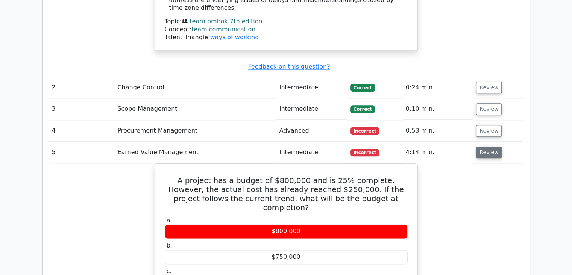
click at [488, 146] on button "Review" at bounding box center [490, 152] width 26 height 12
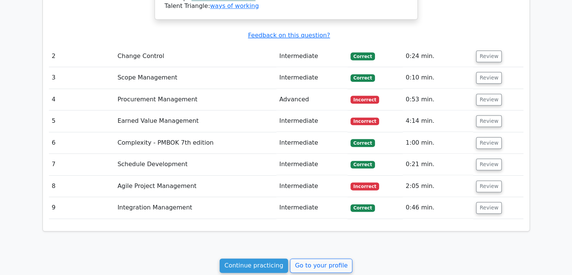
scroll to position [941, 0]
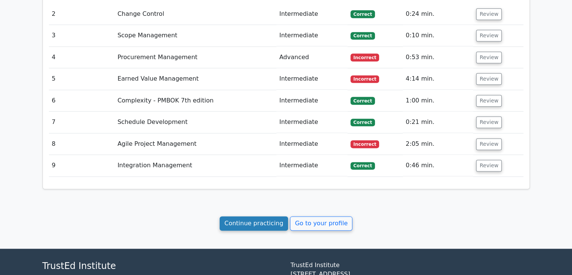
click at [261, 216] on link "Continue practicing" at bounding box center [254, 223] width 69 height 14
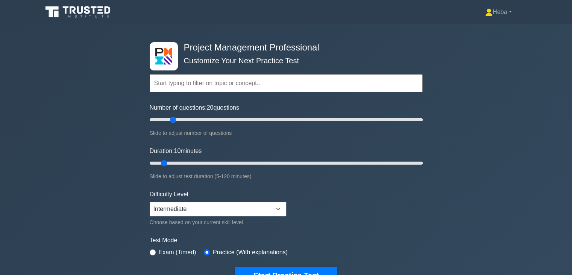
drag, startPoint x: 158, startPoint y: 118, endPoint x: 173, endPoint y: 117, distance: 14.7
type input "20"
click at [173, 117] on input "Number of questions: 20 questions" at bounding box center [286, 119] width 273 height 9
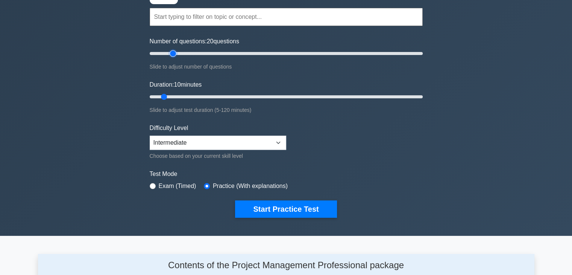
scroll to position [75, 0]
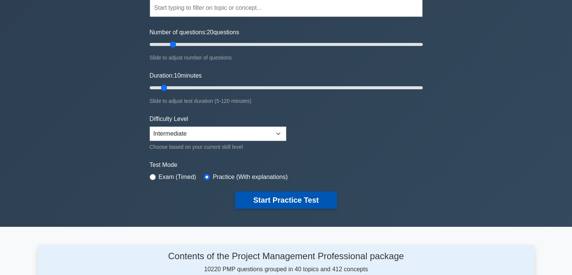
click at [319, 204] on button "Start Practice Test" at bounding box center [286, 199] width 102 height 17
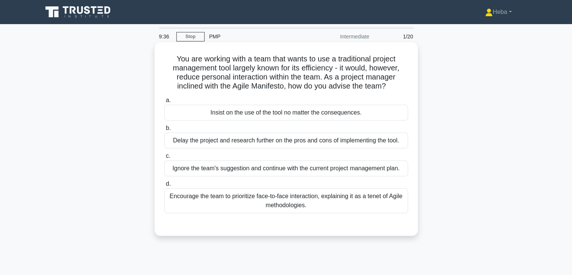
click at [402, 195] on div "Encourage the team to prioritize face-to-face interaction, explaining it as a t…" at bounding box center [286, 200] width 244 height 25
click at [164, 186] on input "d. Encourage the team to prioritize face-to-face interaction, explaining it as …" at bounding box center [164, 183] width 0 height 5
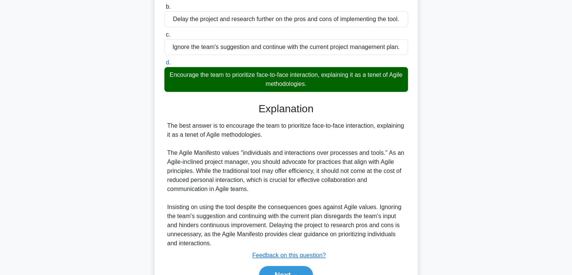
scroll to position [162, 0]
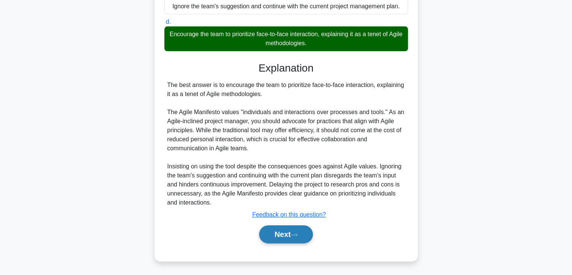
click at [304, 228] on button "Next" at bounding box center [286, 234] width 54 height 18
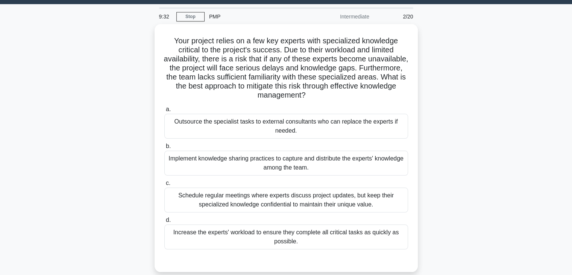
scroll to position [19, 0]
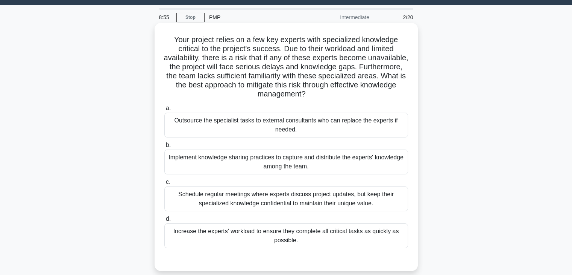
click at [222, 156] on div "Implement knowledge sharing practices to capture and distribute the experts' kn…" at bounding box center [286, 161] width 244 height 25
click at [164, 148] on input "b. Implement knowledge sharing practices to capture and distribute the experts'…" at bounding box center [164, 145] width 0 height 5
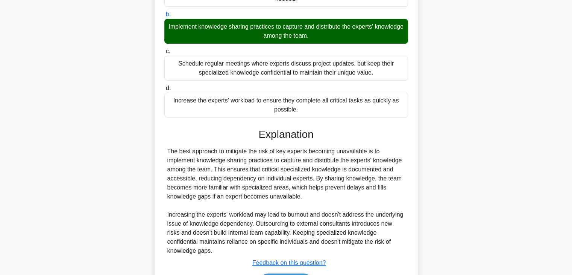
scroll to position [198, 0]
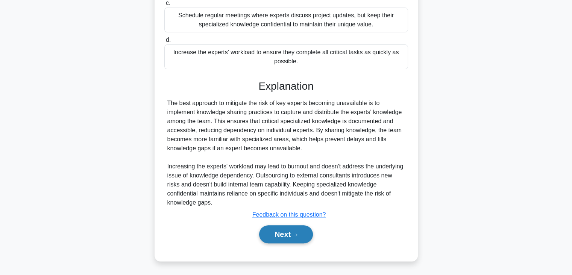
click at [283, 229] on button "Next" at bounding box center [286, 234] width 54 height 18
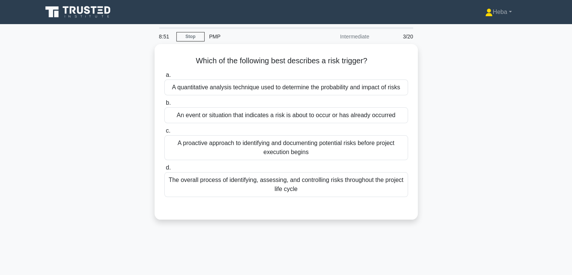
scroll to position [0, 0]
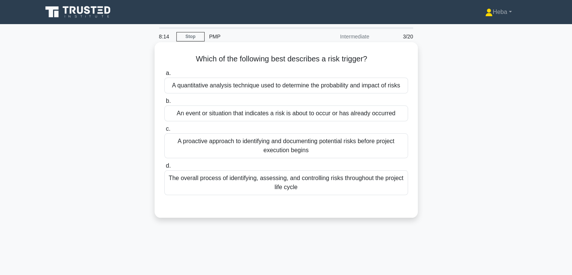
click at [359, 87] on div "A quantitative analysis technique used to determine the probability and impact …" at bounding box center [286, 86] width 244 height 16
click at [164, 76] on input "a. A quantitative analysis technique used to determine the probability and impa…" at bounding box center [164, 73] width 0 height 5
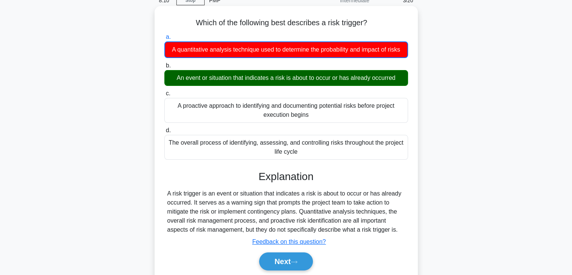
scroll to position [38, 0]
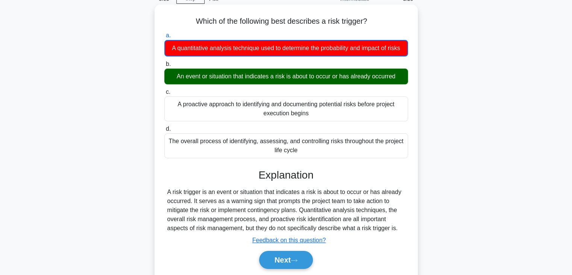
drag, startPoint x: 392, startPoint y: 241, endPoint x: 185, endPoint y: 26, distance: 298.4
click at [185, 26] on div "Which of the following best describes a risk trigger? .spinner_0XTQ{transform-o…" at bounding box center [286, 146] width 257 height 276
copy div "Which of the following best describes a risk trigger? .spinner_0XTQ{transform-o…"
click at [277, 208] on div "A risk trigger is an event or situation that indicates a risk is about to occur…" at bounding box center [286, 209] width 238 height 45
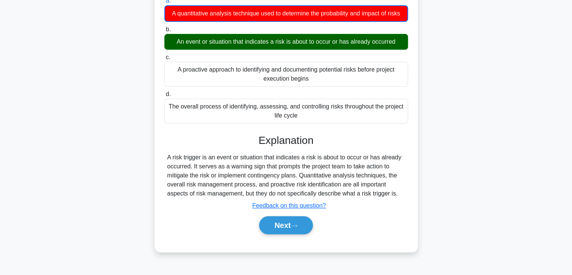
scroll to position [75, 0]
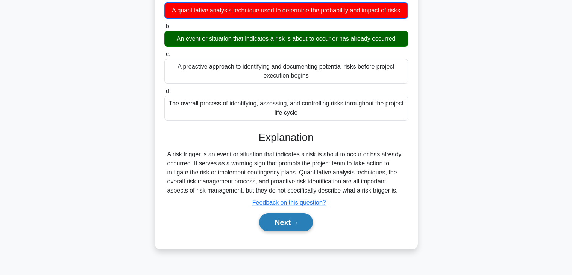
click at [286, 226] on button "Next" at bounding box center [286, 222] width 54 height 18
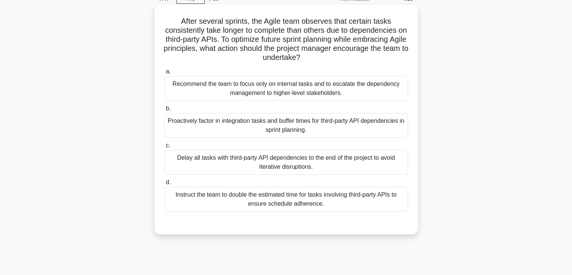
scroll to position [38, 0]
click at [251, 128] on div "Proactively factor in integration tasks and buffer times for third-party API de…" at bounding box center [286, 125] width 244 height 25
click at [164, 111] on input "b. Proactively factor in integration tasks and buffer times for third-party API…" at bounding box center [164, 108] width 0 height 5
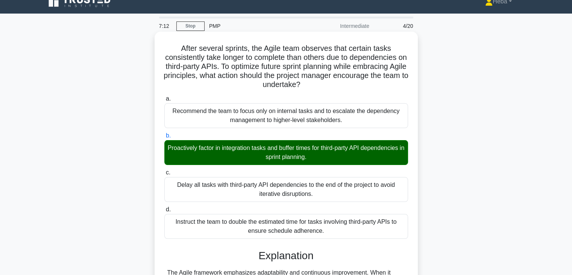
scroll to position [0, 0]
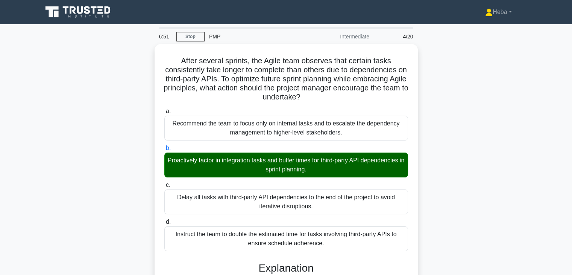
drag, startPoint x: 315, startPoint y: 95, endPoint x: 149, endPoint y: 63, distance: 169.5
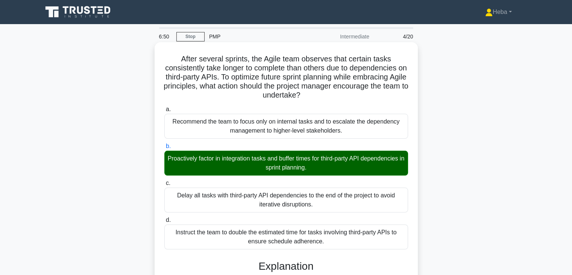
copy h5 "After several sprints, the Agile team observes that certain tasks consistently …"
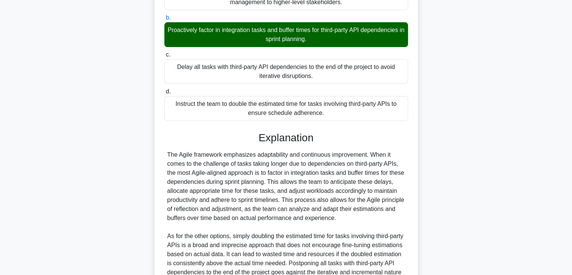
scroll to position [226, 0]
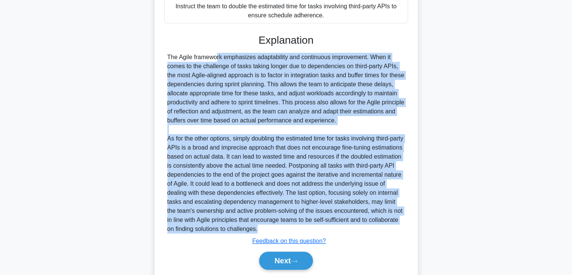
drag, startPoint x: 343, startPoint y: 230, endPoint x: 157, endPoint y: 47, distance: 261.6
click at [157, 47] on div "After several sprints, the Agile team observes that certain tasks consistently …" at bounding box center [286, 51] width 263 height 471
copy div "The Agile framework emphasizes adaptability and continuous improvement. When it…"
click at [303, 265] on button "Next" at bounding box center [286, 260] width 54 height 18
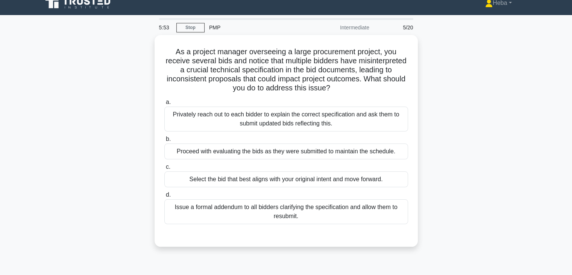
scroll to position [0, 0]
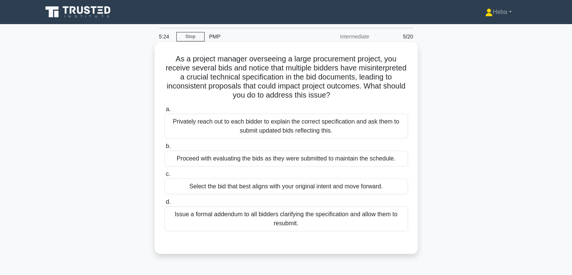
click at [315, 221] on div "Issue a formal addendum to all bidders clarifying the specification and allow t…" at bounding box center [286, 218] width 244 height 25
click at [164, 204] on input "d. Issue a formal addendum to all bidders clarifying the specification and allo…" at bounding box center [164, 201] width 0 height 5
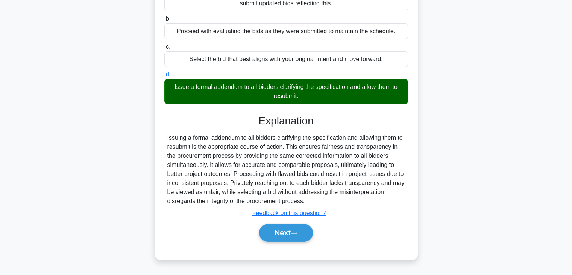
scroll to position [132, 0]
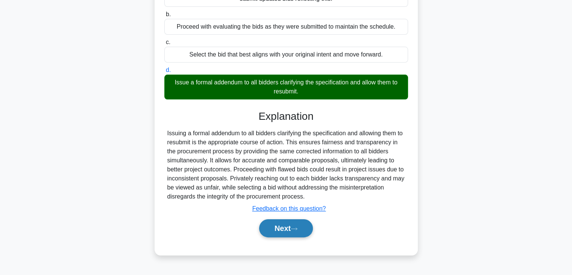
click at [299, 224] on button "Next" at bounding box center [286, 228] width 54 height 18
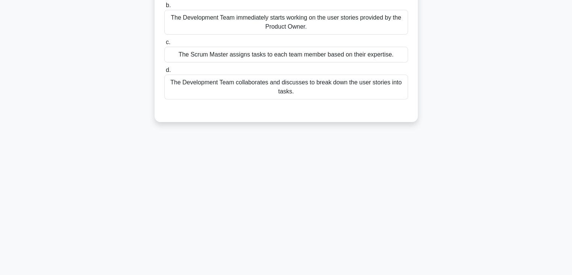
scroll to position [0, 0]
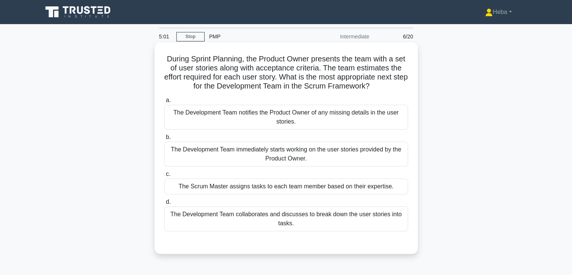
click at [358, 218] on div "The Development Team collaborates and discusses to break down the user stories …" at bounding box center [286, 218] width 244 height 25
click at [164, 204] on input "d. The Development Team collaborates and discusses to break down the user stori…" at bounding box center [164, 201] width 0 height 5
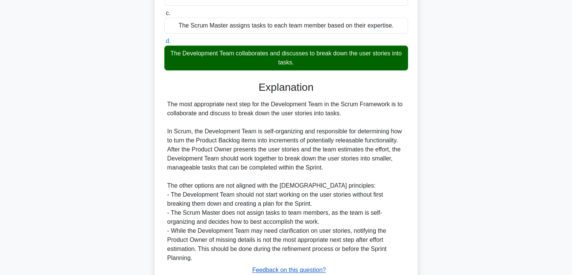
scroll to position [216, 0]
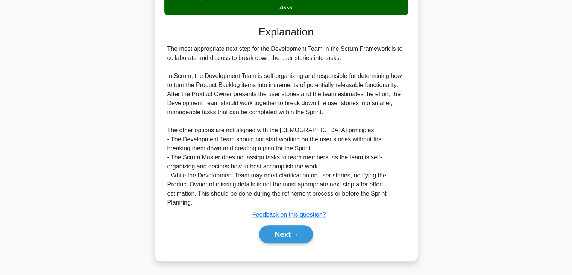
click at [286, 243] on div "Next" at bounding box center [286, 234] width 244 height 24
click at [288, 238] on button "Next" at bounding box center [286, 234] width 54 height 18
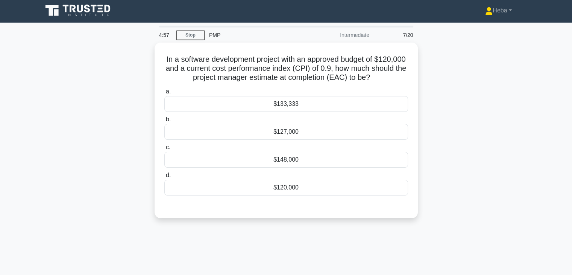
scroll to position [0, 0]
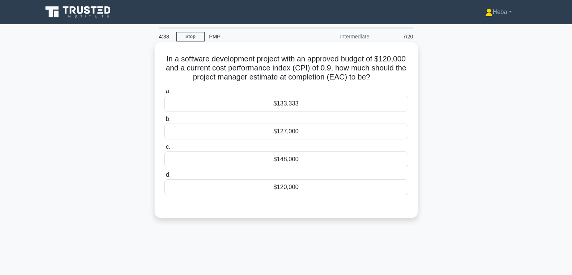
click at [331, 108] on div "$133,333" at bounding box center [286, 104] width 244 height 16
click at [164, 94] on input "a. $133,333" at bounding box center [164, 91] width 0 height 5
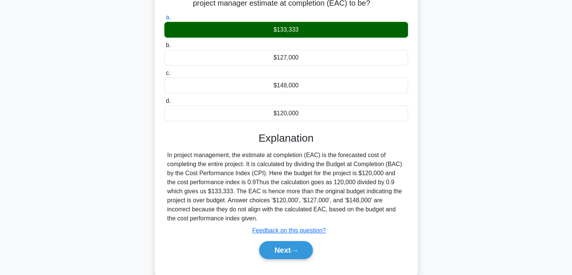
scroll to position [132, 0]
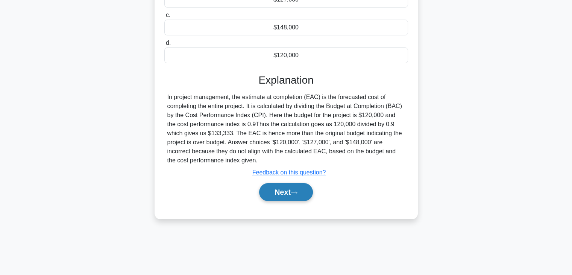
click at [286, 190] on button "Next" at bounding box center [286, 192] width 54 height 18
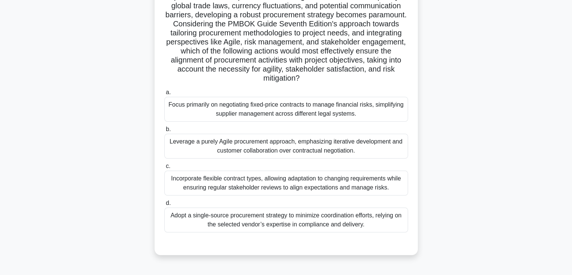
scroll to position [113, 0]
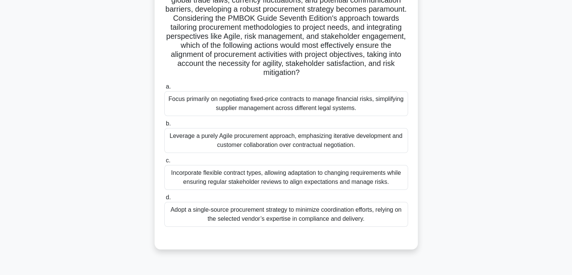
click at [182, 177] on div "Incorporate flexible contract types, allowing adaptation to changing requiremen…" at bounding box center [286, 177] width 244 height 25
click at [164, 163] on input "c. Incorporate flexible contract types, allowing adaptation to changing require…" at bounding box center [164, 160] width 0 height 5
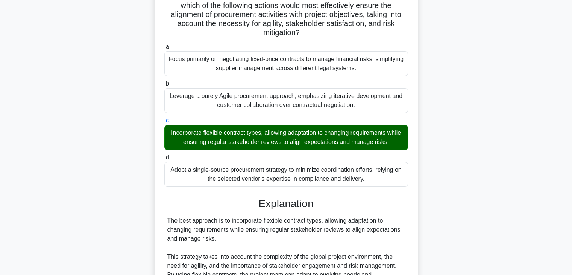
scroll to position [188, 0]
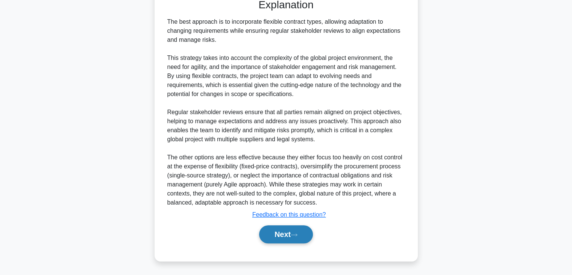
click at [303, 235] on button "Next" at bounding box center [286, 234] width 54 height 18
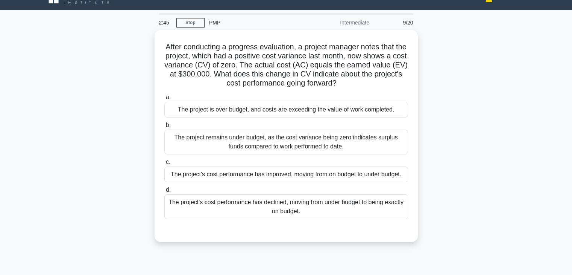
scroll to position [0, 0]
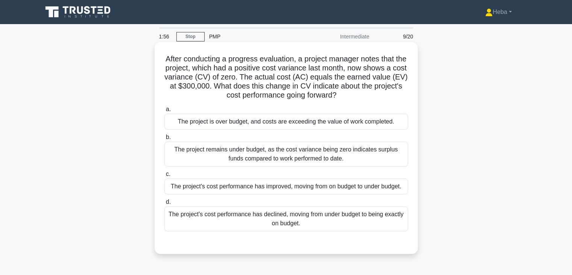
click at [330, 187] on div "The project's cost performance has improved, moving from on budget to under bud…" at bounding box center [286, 186] width 244 height 16
click at [164, 177] on input "c. The project's cost performance has improved, moving from on budget to under …" at bounding box center [164, 174] width 0 height 5
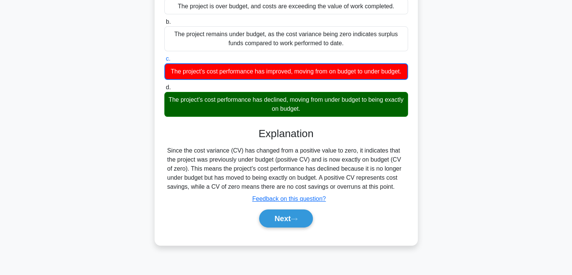
scroll to position [132, 0]
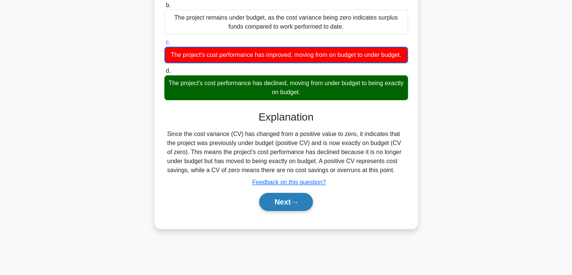
click at [282, 211] on button "Next" at bounding box center [286, 202] width 54 height 18
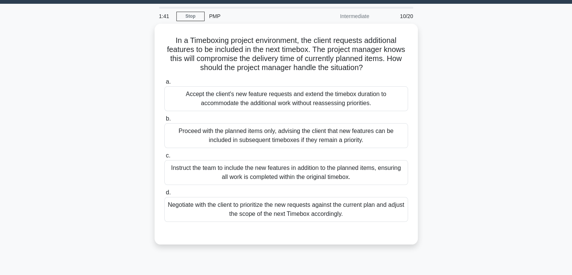
scroll to position [0, 0]
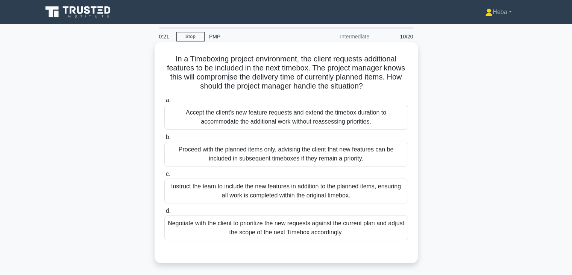
drag, startPoint x: 257, startPoint y: 79, endPoint x: 287, endPoint y: 78, distance: 29.8
click at [265, 78] on h5 "In a Timeboxing project environment, the client requests additional features to…" at bounding box center [286, 72] width 245 height 37
drag, startPoint x: 288, startPoint y: 78, endPoint x: 305, endPoint y: 78, distance: 16.6
click at [305, 78] on h5 "In a Timeboxing project environment, the client requests additional features to…" at bounding box center [286, 72] width 245 height 37
drag, startPoint x: 307, startPoint y: 78, endPoint x: 313, endPoint y: 77, distance: 6.0
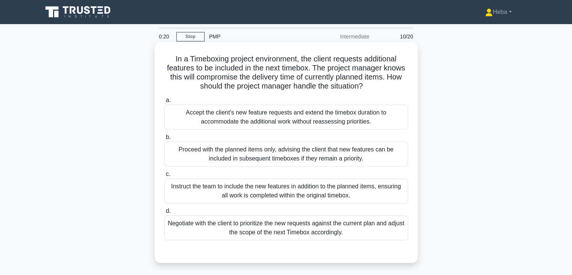
click at [309, 78] on h5 "In a Timeboxing project environment, the client requests additional features to…" at bounding box center [286, 72] width 245 height 37
click at [323, 77] on h5 "In a Timeboxing project environment, the client requests additional features to…" at bounding box center [286, 72] width 245 height 37
drag, startPoint x: 338, startPoint y: 77, endPoint x: 375, endPoint y: 77, distance: 37.3
click at [375, 77] on h5 "In a Timeboxing project environment, the client requests additional features to…" at bounding box center [286, 72] width 245 height 37
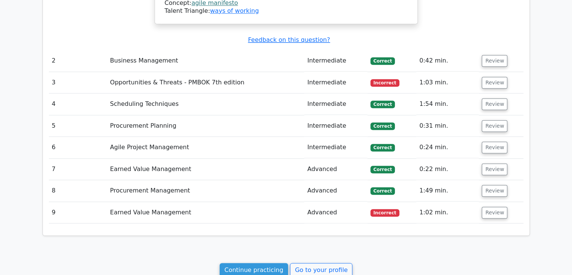
scroll to position [817, 0]
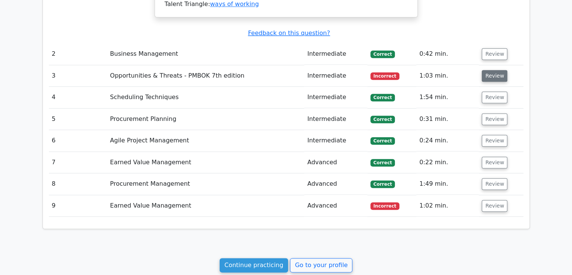
click at [490, 70] on button "Review" at bounding box center [495, 76] width 26 height 12
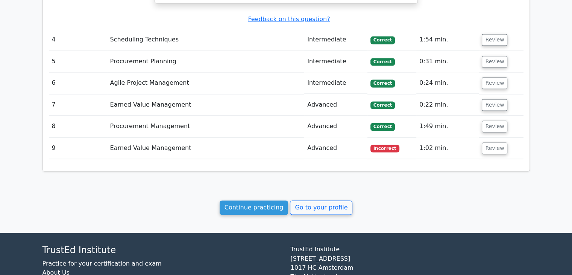
scroll to position [1173, 0]
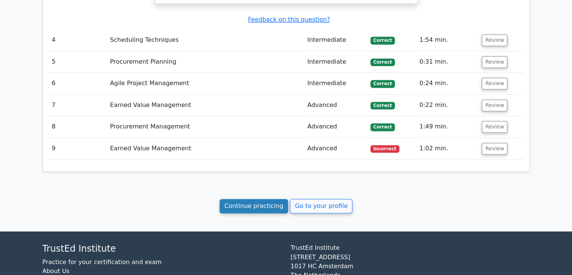
click at [274, 199] on link "Continue practicing" at bounding box center [254, 206] width 69 height 14
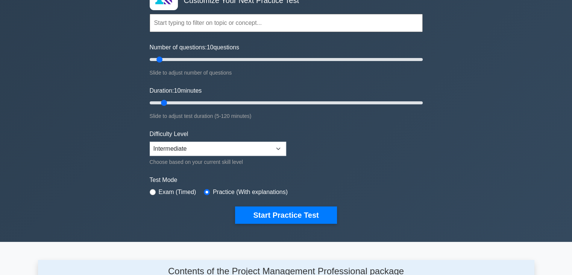
scroll to position [75, 0]
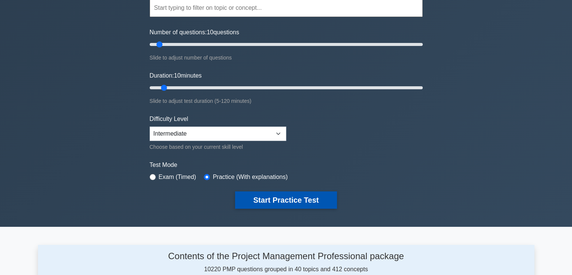
click at [276, 197] on button "Start Practice Test" at bounding box center [286, 199] width 102 height 17
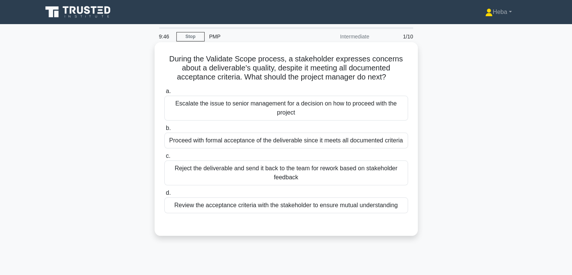
click at [300, 207] on div "Review the acceptance criteria with the stakeholder to ensure mutual understand…" at bounding box center [286, 205] width 244 height 16
click at [164, 195] on input "d. Review the acceptance criteria with the stakeholder to ensure mutual underst…" at bounding box center [164, 192] width 0 height 5
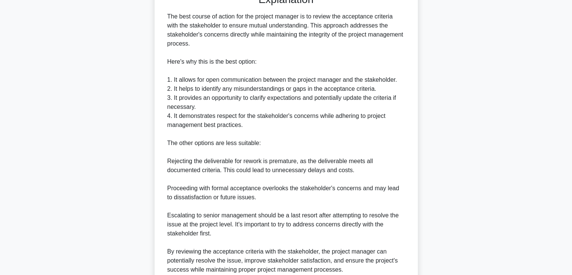
scroll to position [297, 0]
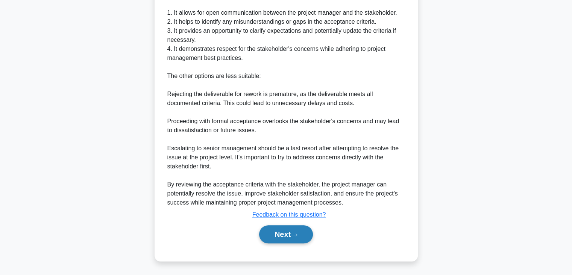
click at [294, 235] on icon at bounding box center [294, 235] width 7 height 4
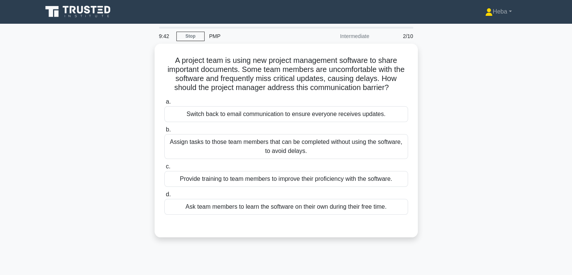
scroll to position [0, 0]
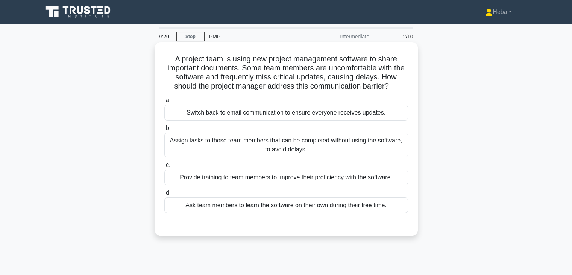
click at [304, 178] on div "Provide training to team members to improve their proficiency with the software." at bounding box center [286, 177] width 244 height 16
click at [164, 167] on input "c. Provide training to team members to improve their proficiency with the softw…" at bounding box center [164, 165] width 0 height 5
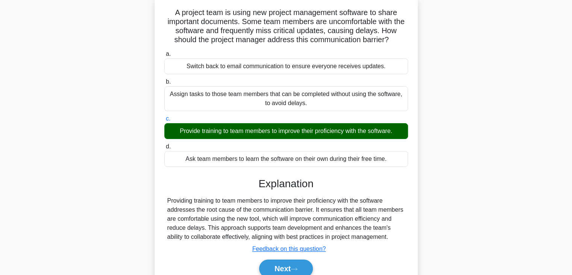
scroll to position [132, 0]
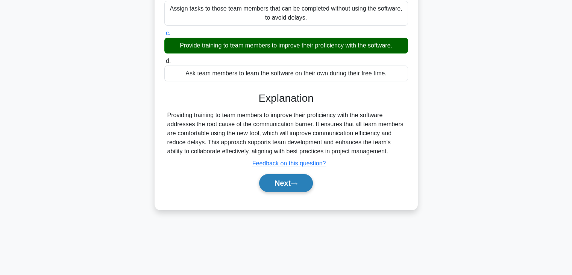
click at [273, 178] on button "Next" at bounding box center [286, 183] width 54 height 18
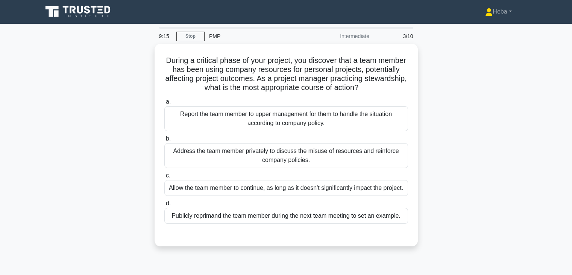
scroll to position [0, 0]
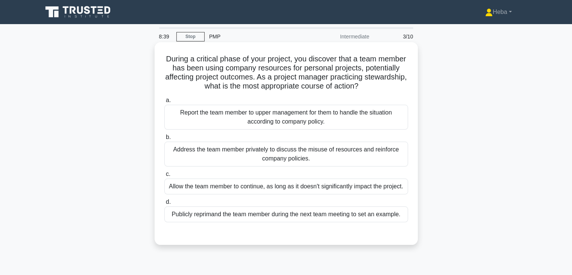
click at [288, 151] on div "Address the team member privately to discuss the misuse of resources and reinfo…" at bounding box center [286, 154] width 244 height 25
click at [164, 140] on input "b. Address the team member privately to discuss the misuse of resources and rei…" at bounding box center [164, 137] width 0 height 5
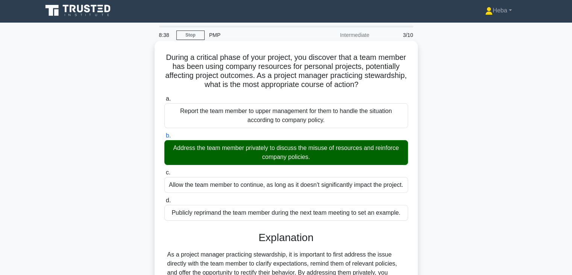
scroll to position [132, 0]
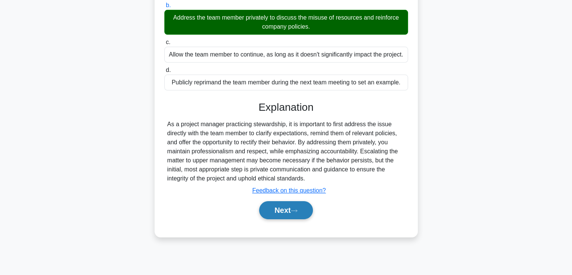
click at [268, 206] on button "Next" at bounding box center [286, 210] width 54 height 18
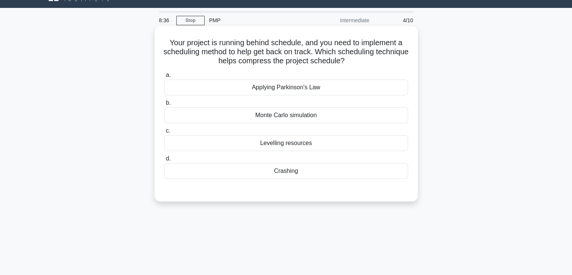
scroll to position [0, 0]
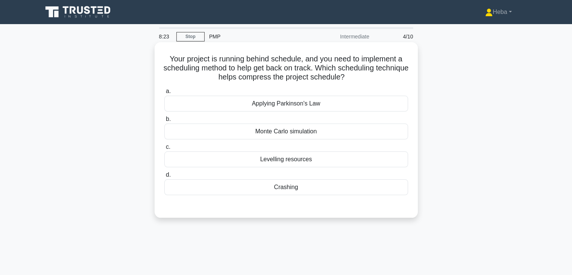
click at [284, 186] on div "Crashing" at bounding box center [286, 187] width 244 height 16
click at [164, 177] on input "d. Crashing" at bounding box center [164, 174] width 0 height 5
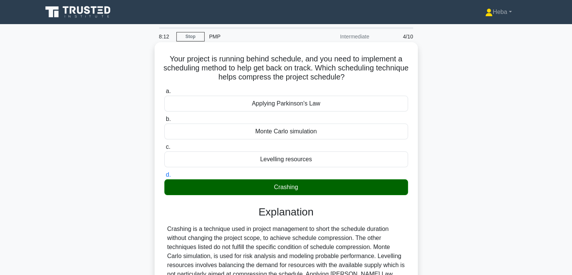
drag, startPoint x: 260, startPoint y: 180, endPoint x: 163, endPoint y: 46, distance: 165.8
click at [163, 46] on div "Your project is running behind schedule, and you need to implement a scheduling…" at bounding box center [286, 196] width 257 height 302
copy div "Your project is running behind schedule, and you need to implement a scheduling…"
click at [395, 142] on label "c. Levelling resources" at bounding box center [286, 154] width 244 height 25
click at [164, 145] on input "c. Levelling resources" at bounding box center [164, 147] width 0 height 5
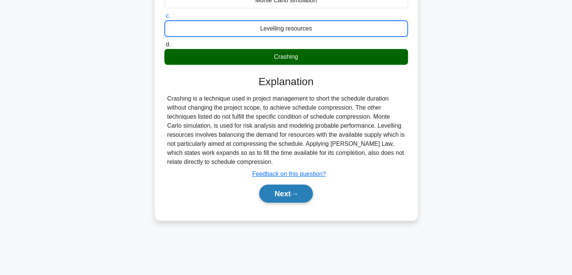
scroll to position [132, 0]
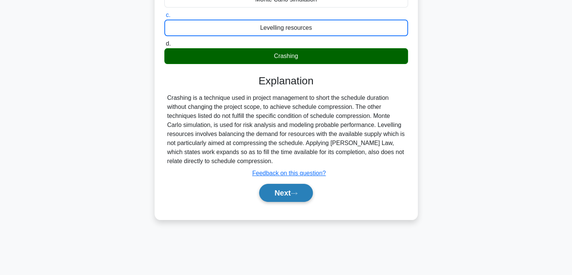
click at [286, 193] on button "Next" at bounding box center [286, 193] width 54 height 18
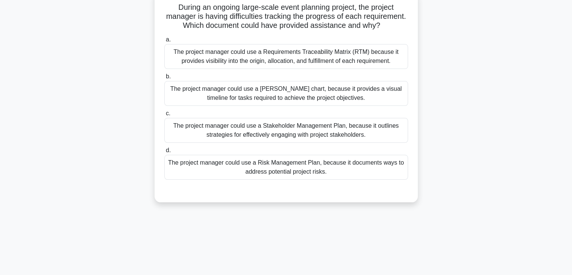
scroll to position [19, 0]
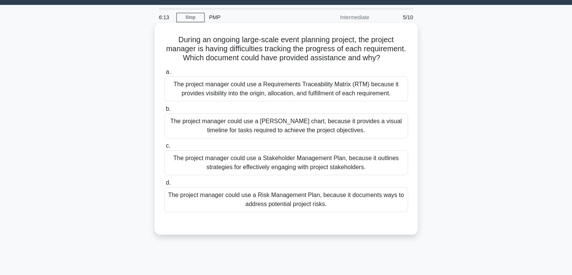
click at [375, 101] on div "The project manager could use a Requirements Traceability Matrix (RTM) because …" at bounding box center [286, 88] width 244 height 25
click at [164, 75] on input "a. The project manager could use a Requirements Traceability Matrix (RTM) becau…" at bounding box center [164, 72] width 0 height 5
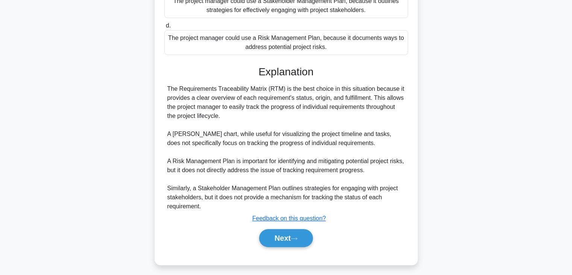
scroll to position [189, 0]
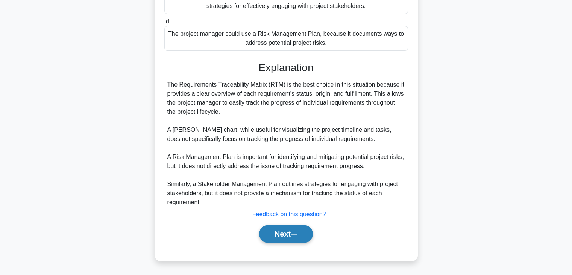
click at [262, 235] on button "Next" at bounding box center [286, 234] width 54 height 18
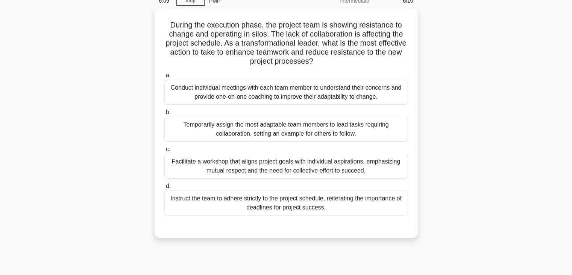
scroll to position [38, 0]
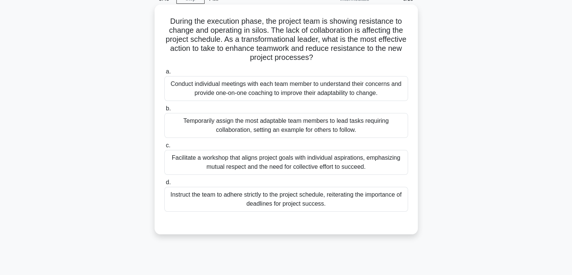
click at [324, 171] on div "Facilitate a workshop that aligns project goals with individual aspirations, em…" at bounding box center [286, 162] width 244 height 25
click at [164, 148] on input "c. Facilitate a workshop that aligns project goals with individual aspirations,…" at bounding box center [164, 145] width 0 height 5
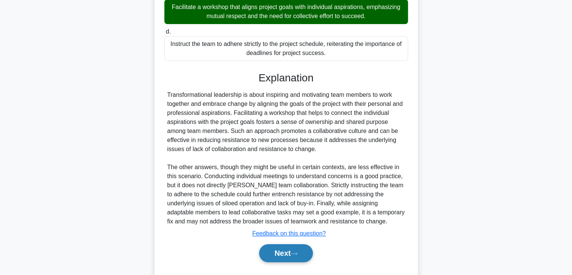
click at [279, 250] on button "Next" at bounding box center [286, 253] width 54 height 18
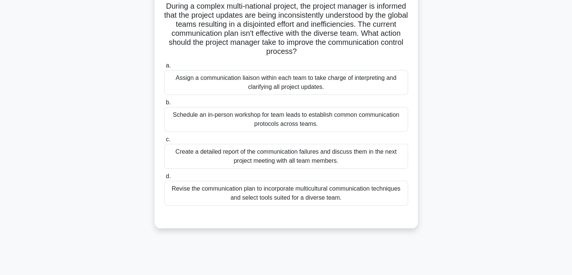
scroll to position [19, 0]
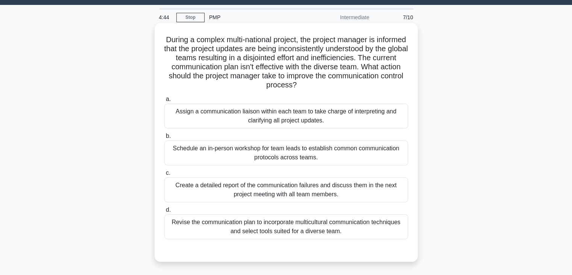
click at [290, 225] on div "Revise the communication plan to incorporate multicultural communication techni…" at bounding box center [286, 226] width 244 height 25
click at [164, 212] on input "d. Revise the communication plan to incorporate multicultural communication tec…" at bounding box center [164, 209] width 0 height 5
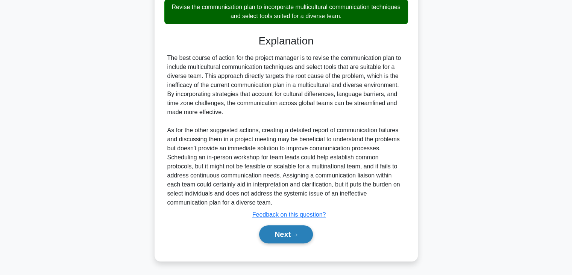
click at [288, 226] on button "Next" at bounding box center [286, 234] width 54 height 18
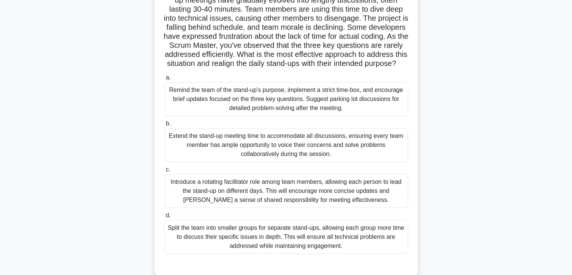
scroll to position [94, 0]
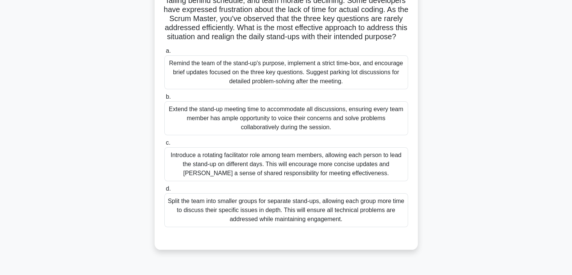
click at [257, 87] on div "Remind the team of the stand-up's purpose, implement a strict time-box, and enc…" at bounding box center [286, 72] width 244 height 34
click at [164, 53] on input "a. Remind the team of the stand-up's purpose, implement a strict time-box, and …" at bounding box center [164, 51] width 0 height 5
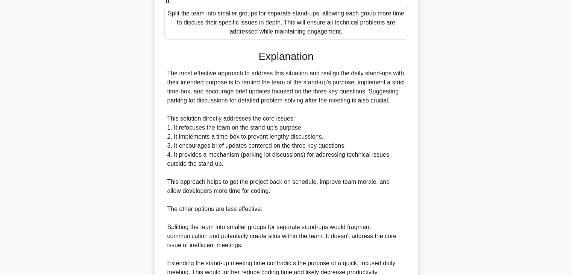
scroll to position [283, 0]
drag, startPoint x: 166, startPoint y: 108, endPoint x: 189, endPoint y: 121, distance: 25.8
click at [189, 121] on div "The most effective approach to address this situation and realign the daily sta…" at bounding box center [286, 194] width 244 height 253
copy div "Suggesting parking lot discussions for detailed problem-solving after the meeti…"
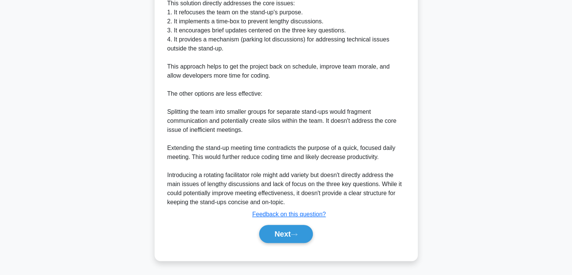
scroll to position [415, 0]
click at [290, 229] on button "Next" at bounding box center [286, 234] width 54 height 18
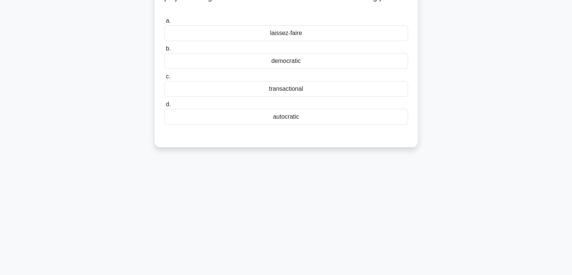
scroll to position [19, 0]
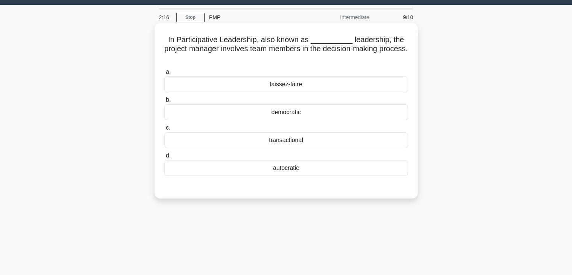
click at [291, 115] on div "democratic" at bounding box center [286, 112] width 244 height 16
click at [164, 102] on input "b. democratic" at bounding box center [164, 99] width 0 height 5
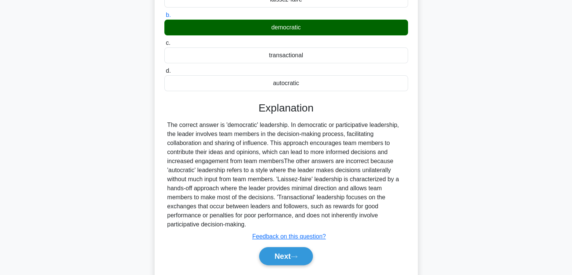
scroll to position [132, 0]
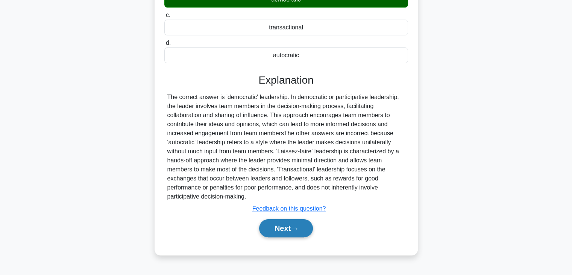
click at [276, 232] on button "Next" at bounding box center [286, 228] width 54 height 18
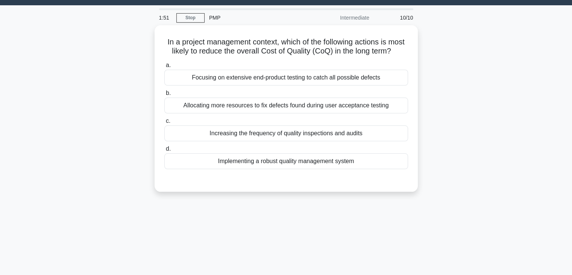
scroll to position [0, 0]
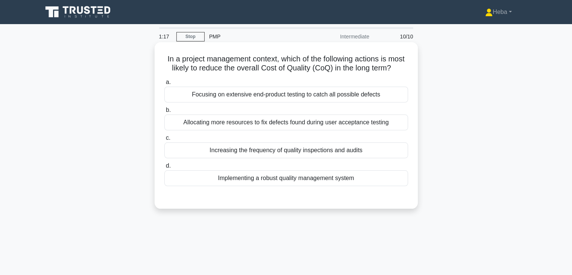
click at [285, 183] on div "Implementing a robust quality management system" at bounding box center [286, 178] width 244 height 16
click at [164, 168] on input "d. Implementing a robust quality management system" at bounding box center [164, 165] width 0 height 5
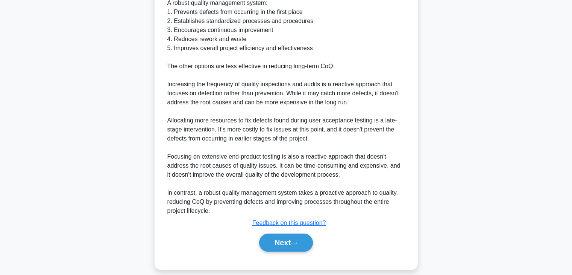
scroll to position [263, 0]
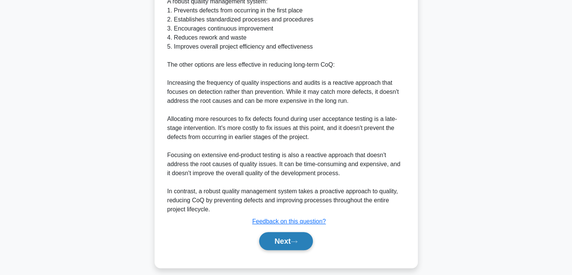
click at [297, 247] on button "Next" at bounding box center [286, 241] width 54 height 18
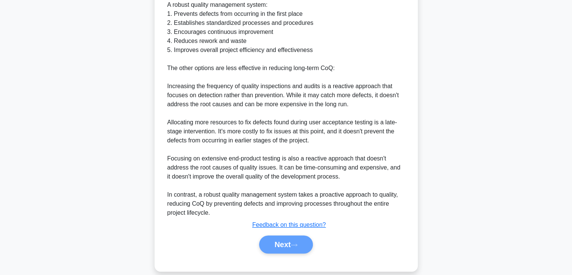
scroll to position [243, 0]
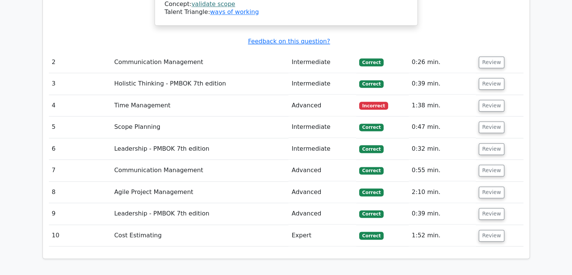
scroll to position [979, 0]
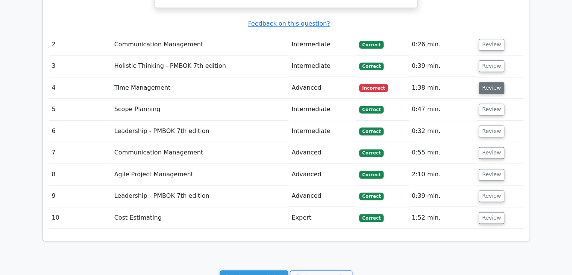
click at [492, 82] on button "Review" at bounding box center [492, 88] width 26 height 12
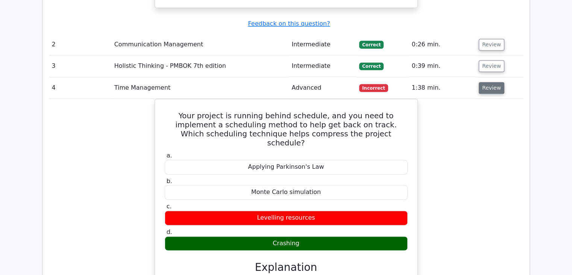
click at [489, 82] on button "Review" at bounding box center [492, 88] width 26 height 12
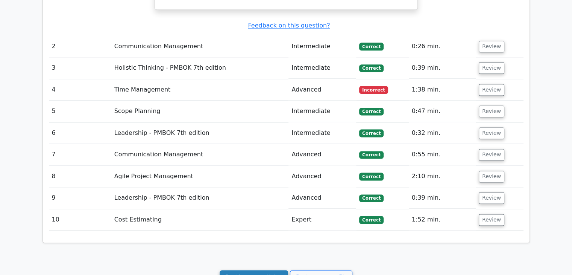
click at [254, 270] on link "Continue practicing" at bounding box center [254, 277] width 69 height 14
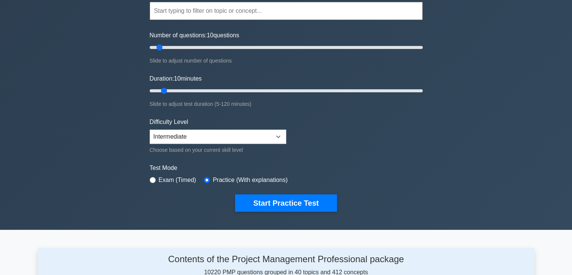
scroll to position [75, 0]
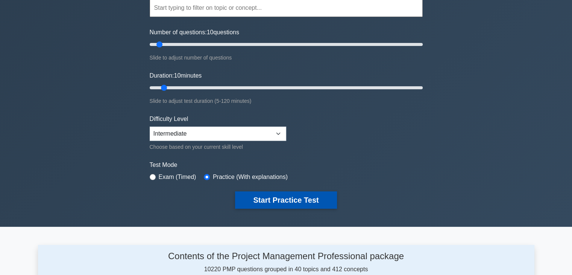
click at [276, 200] on button "Start Practice Test" at bounding box center [286, 199] width 102 height 17
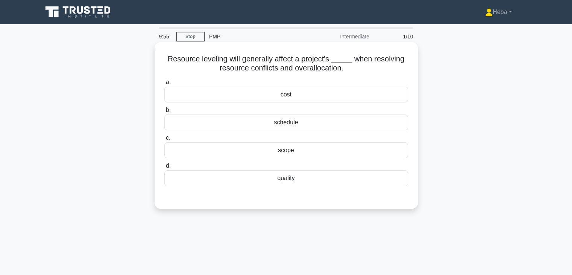
click at [285, 123] on div "schedule" at bounding box center [286, 122] width 244 height 16
click at [164, 113] on input "b. schedule" at bounding box center [164, 110] width 0 height 5
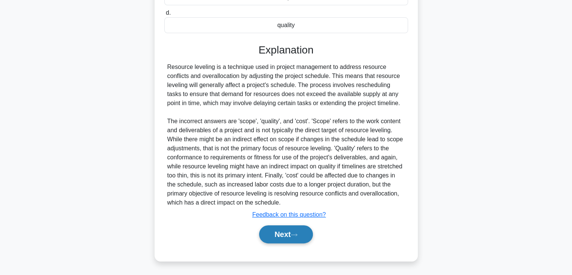
click at [295, 233] on icon at bounding box center [294, 235] width 7 height 4
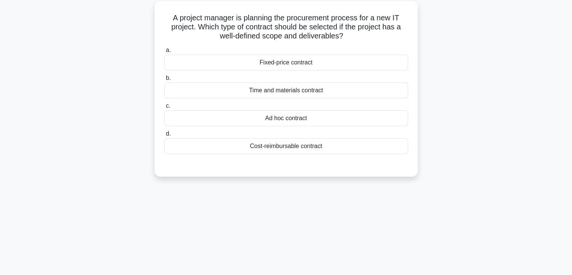
scroll to position [19, 0]
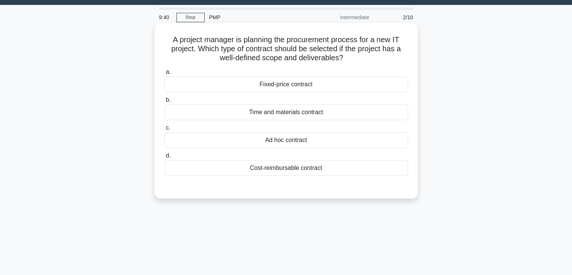
click at [297, 85] on div "Fixed-price contract" at bounding box center [286, 84] width 244 height 16
click at [164, 75] on input "a. Fixed-price contract" at bounding box center [164, 72] width 0 height 5
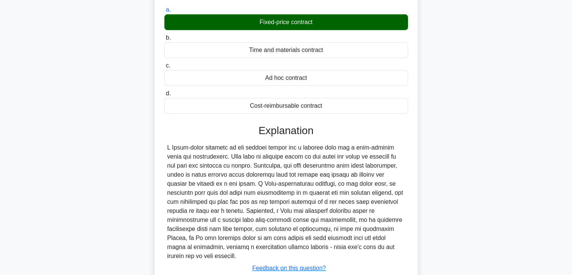
scroll to position [132, 0]
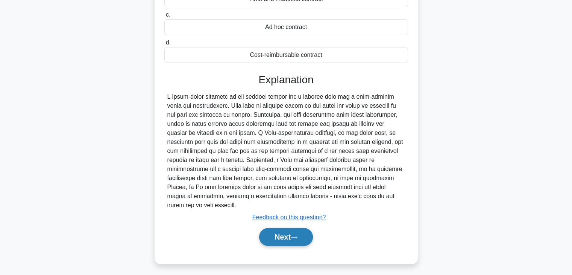
click at [288, 228] on button "Next" at bounding box center [286, 237] width 54 height 18
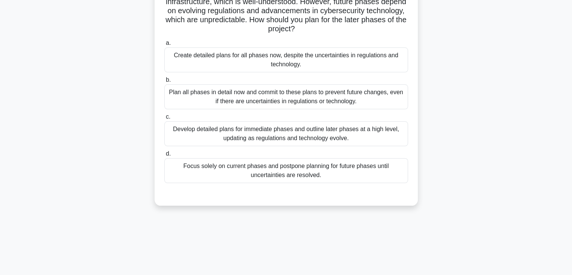
scroll to position [19, 0]
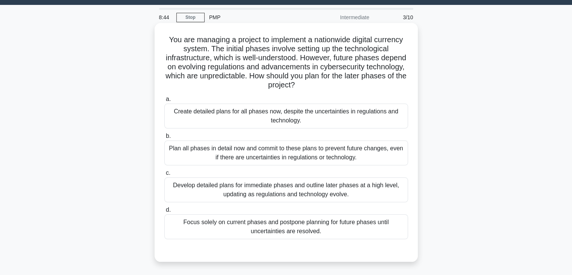
click at [269, 192] on div "Develop detailed plans for immediate phases and outline later phases at a high …" at bounding box center [286, 189] width 244 height 25
click at [164, 175] on input "c. Develop detailed plans for immediate phases and outline later phases at a hi…" at bounding box center [164, 173] width 0 height 5
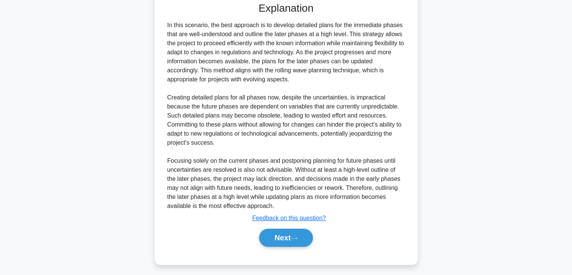
scroll to position [270, 0]
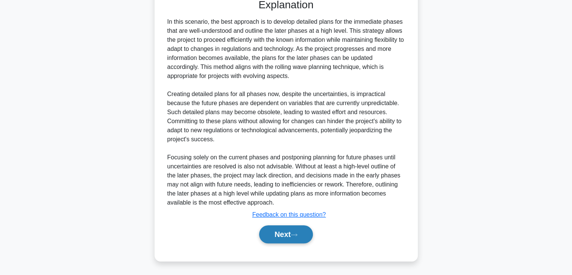
drag, startPoint x: 273, startPoint y: 233, endPoint x: 285, endPoint y: 230, distance: 12.1
click at [273, 233] on button "Next" at bounding box center [286, 234] width 54 height 18
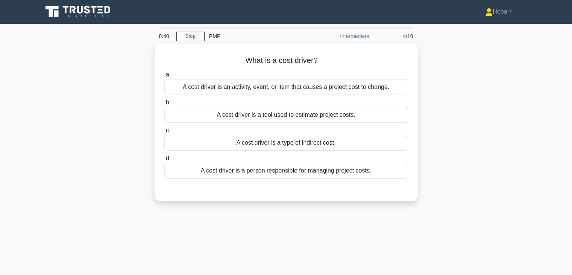
scroll to position [0, 0]
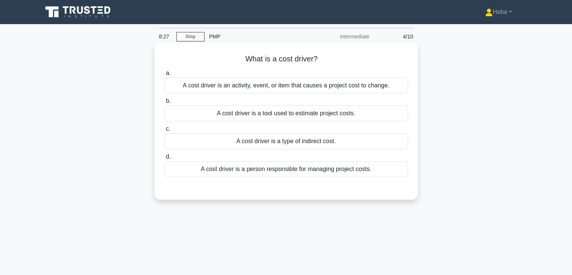
click at [327, 89] on div "A cost driver is an activity, event, or item that causes a project cost to chan…" at bounding box center [286, 86] width 244 height 16
click at [164, 76] on input "a. A cost driver is an activity, event, or item that causes a project cost to c…" at bounding box center [164, 73] width 0 height 5
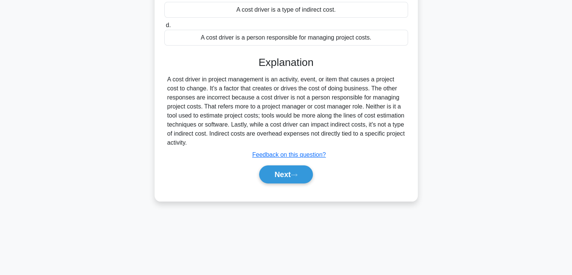
scroll to position [132, 0]
click at [279, 180] on button "Next" at bounding box center [286, 174] width 54 height 18
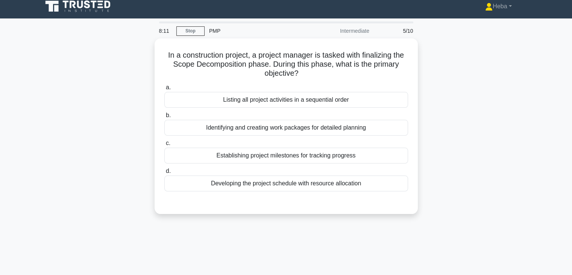
scroll to position [0, 0]
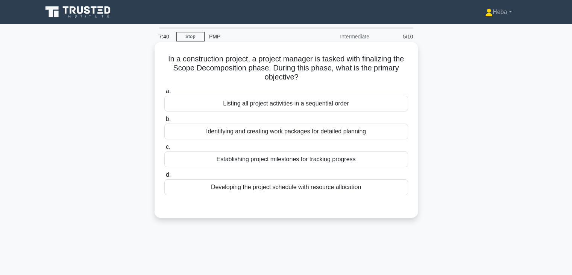
click at [281, 132] on div "Identifying and creating work packages for detailed planning" at bounding box center [286, 131] width 244 height 16
click at [164, 122] on input "b. Identifying and creating work packages for detailed planning" at bounding box center [164, 119] width 0 height 5
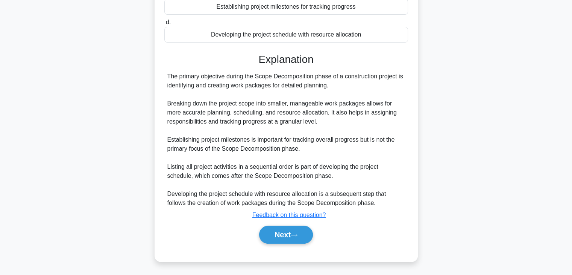
scroll to position [153, 0]
click at [292, 240] on button "Next" at bounding box center [286, 234] width 54 height 18
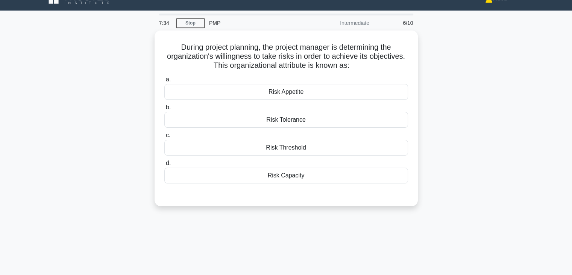
scroll to position [0, 0]
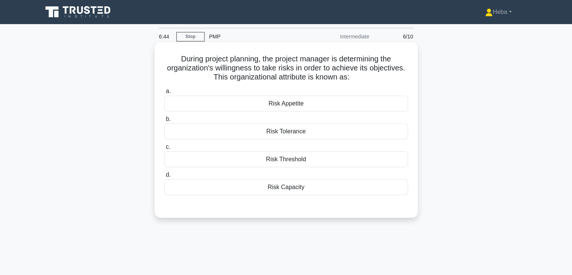
click at [286, 189] on div "Risk Capacity" at bounding box center [286, 187] width 244 height 16
click at [164, 177] on input "d. Risk Capacity" at bounding box center [164, 174] width 0 height 5
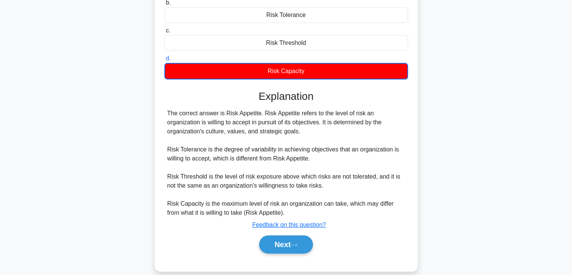
scroll to position [132, 0]
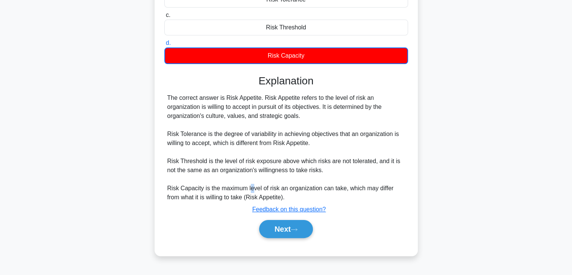
click at [250, 190] on div "The correct answer is Risk Appetite. Risk Appetite refers to the level of risk …" at bounding box center [286, 147] width 238 height 108
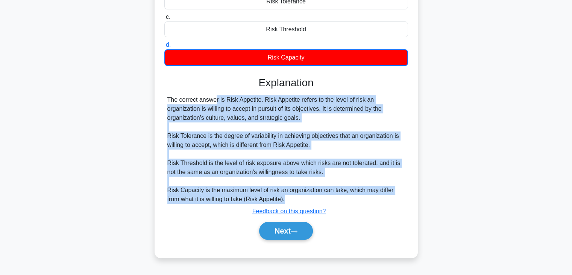
drag, startPoint x: 276, startPoint y: 195, endPoint x: 151, endPoint y: 99, distance: 156.7
click at [151, 99] on div "During project planning, the project manager is determining the organization's …" at bounding box center [286, 89] width 497 height 354
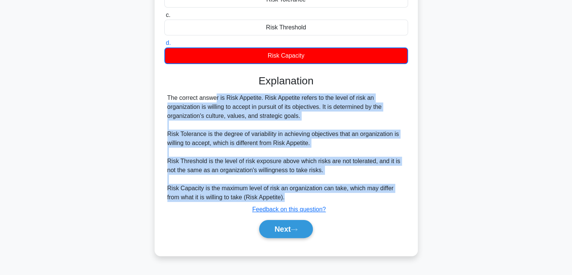
copy div "The correct answer is Risk Appetite. Risk Appetite refers to the level of risk …"
click at [298, 234] on button "Next" at bounding box center [286, 229] width 54 height 18
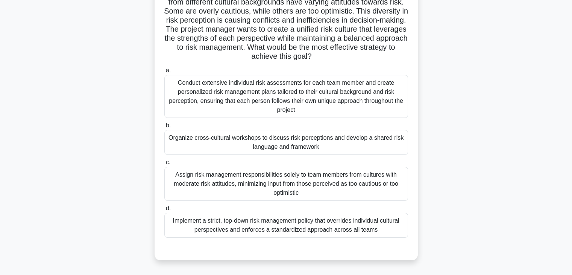
scroll to position [75, 0]
click at [340, 151] on div "Organize cross-cultural workshops to discuss risk perceptions and develop a sha…" at bounding box center [286, 141] width 244 height 25
click at [164, 128] on input "b. Organize cross-cultural workshops to discuss risk perceptions and develop a …" at bounding box center [164, 125] width 0 height 5
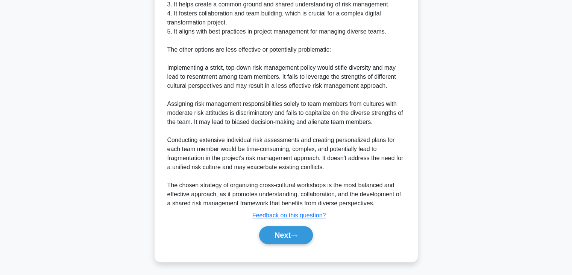
scroll to position [415, 0]
click at [293, 229] on button "Next" at bounding box center [286, 234] width 54 height 18
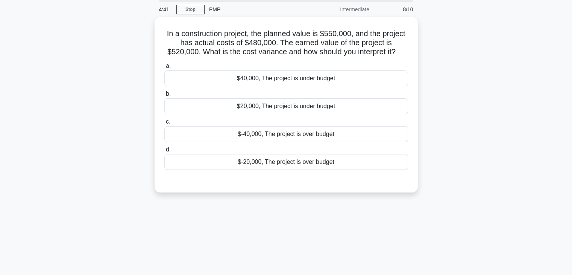
scroll to position [19, 0]
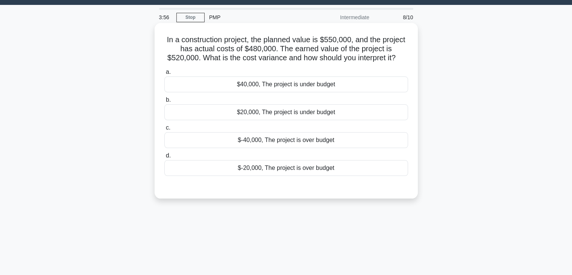
click at [312, 83] on div "$40,000, The project is under budget" at bounding box center [286, 84] width 244 height 16
click at [164, 75] on input "a. $40,000, The project is under budget" at bounding box center [164, 72] width 0 height 5
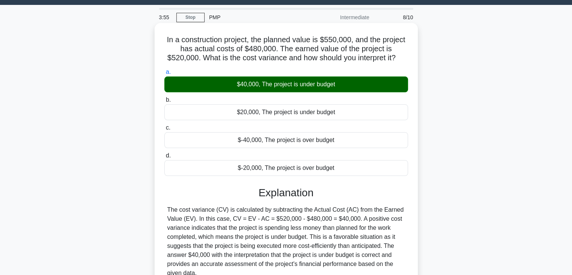
scroll to position [132, 0]
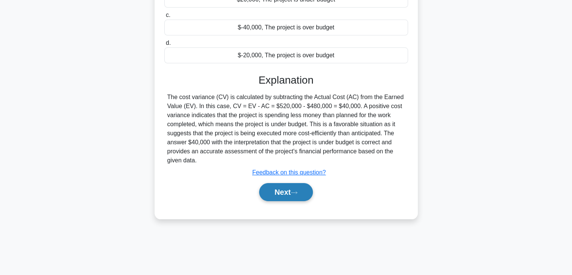
click at [305, 195] on button "Next" at bounding box center [286, 192] width 54 height 18
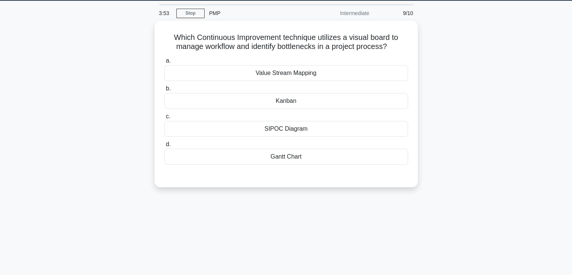
scroll to position [19, 0]
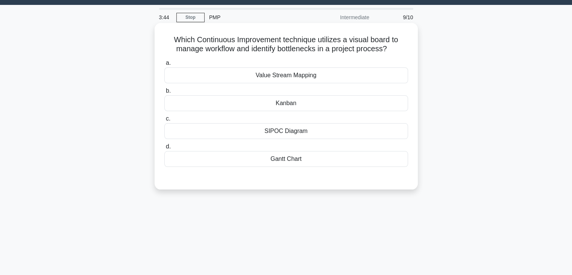
click at [297, 102] on div "Kanban" at bounding box center [286, 103] width 244 height 16
click at [164, 93] on input "b. Kanban" at bounding box center [164, 90] width 0 height 5
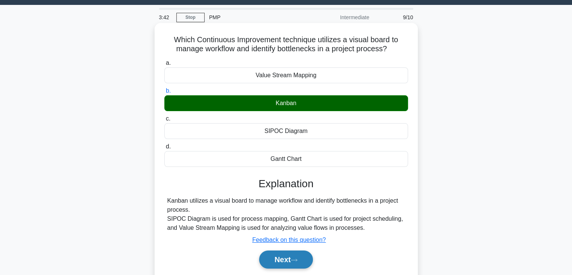
click at [305, 256] on button "Next" at bounding box center [286, 259] width 54 height 18
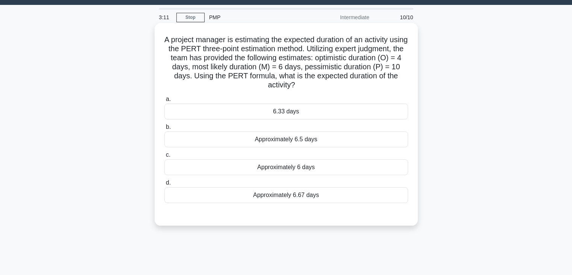
click at [280, 195] on div "Approximately 6.67 days" at bounding box center [286, 195] width 244 height 16
click at [164, 185] on input "d. Approximately 6.67 days" at bounding box center [164, 182] width 0 height 5
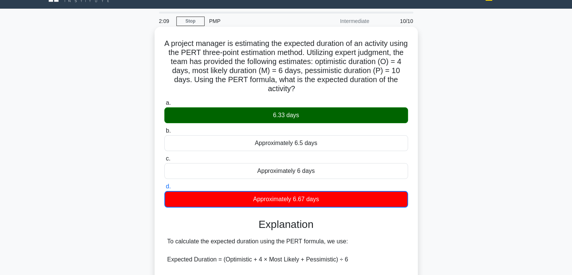
scroll to position [0, 0]
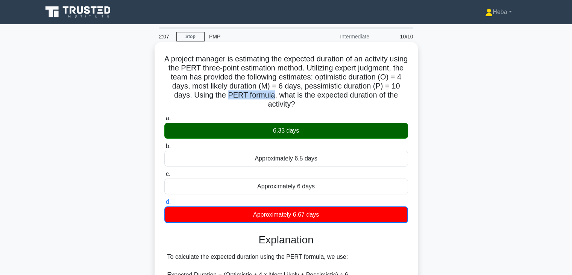
drag, startPoint x: 283, startPoint y: 94, endPoint x: 328, endPoint y: 95, distance: 45.2
click at [328, 95] on h5 "A project manager is estimating the expected duration of an activity using the …" at bounding box center [286, 81] width 245 height 55
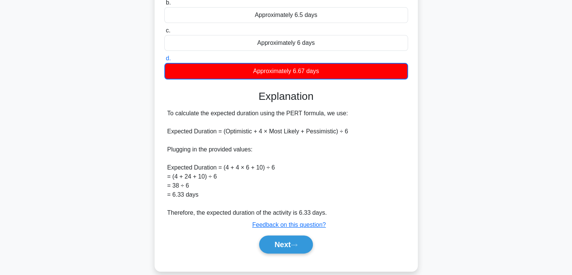
scroll to position [154, 0]
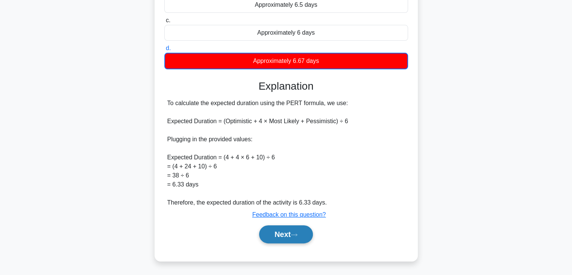
click at [284, 237] on button "Next" at bounding box center [286, 234] width 54 height 18
click at [300, 237] on button "Next" at bounding box center [286, 234] width 54 height 18
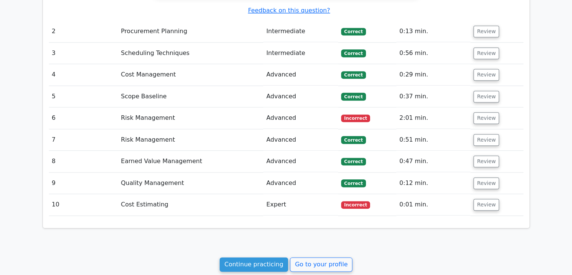
scroll to position [866, 0]
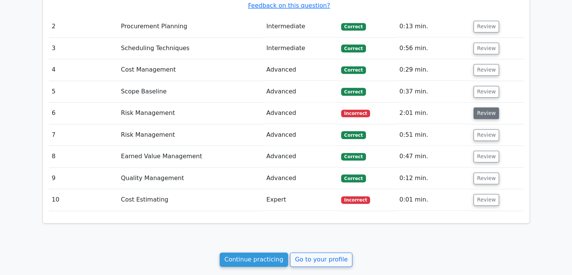
click at [486, 107] on button "Review" at bounding box center [487, 113] width 26 height 12
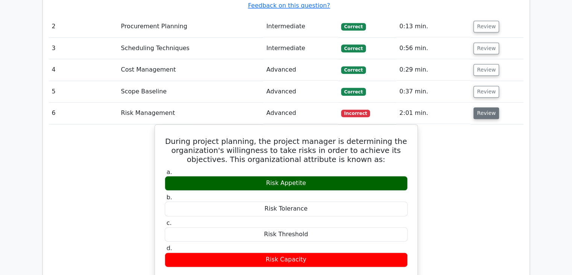
click at [483, 107] on button "Review" at bounding box center [487, 113] width 26 height 12
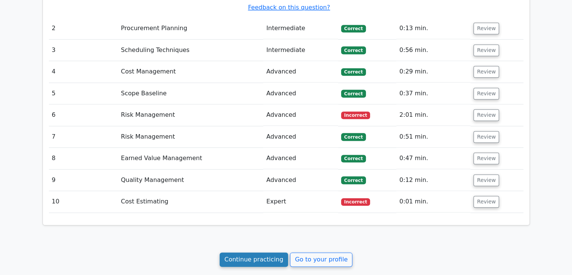
click at [263, 252] on link "Continue practicing" at bounding box center [254, 259] width 69 height 14
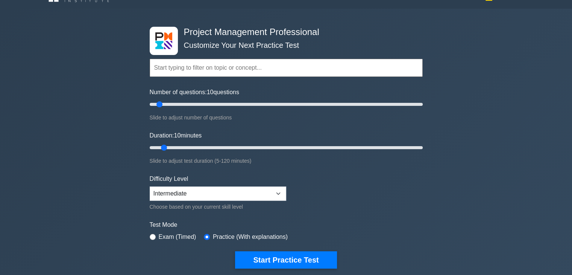
scroll to position [75, 0]
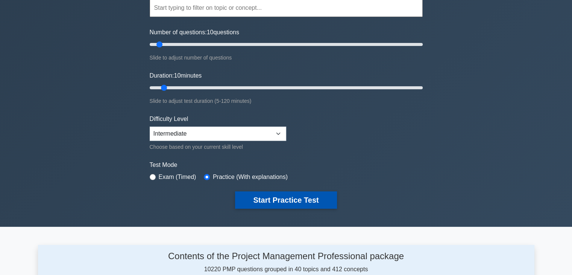
click at [298, 202] on button "Start Practice Test" at bounding box center [286, 199] width 102 height 17
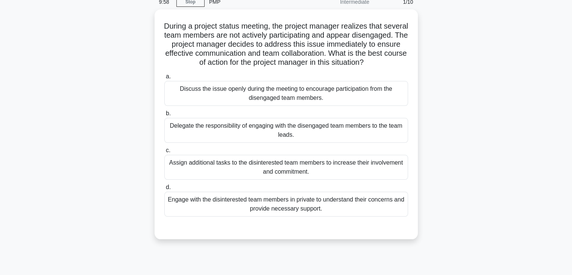
scroll to position [38, 0]
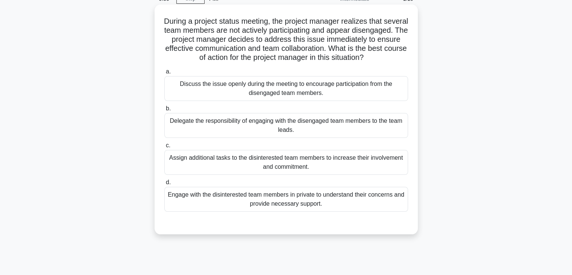
click at [251, 101] on div "Discuss the issue openly during the meeting to encourage participation from the…" at bounding box center [286, 88] width 244 height 25
click at [164, 74] on input "a. Discuss the issue openly during the meeting to encourage participation from …" at bounding box center [164, 71] width 0 height 5
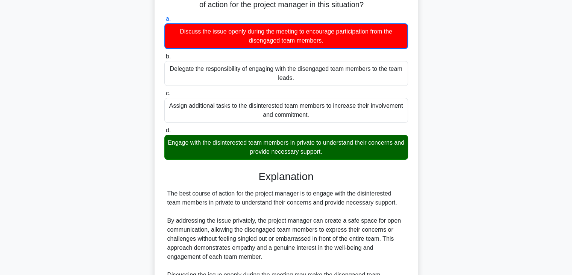
scroll to position [65, 0]
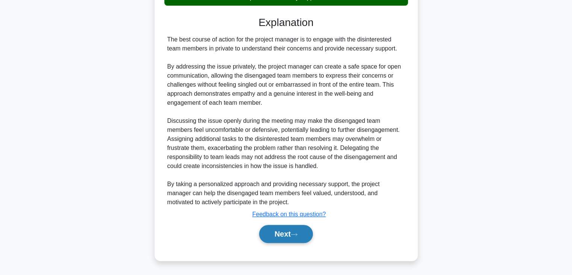
click at [283, 227] on button "Next" at bounding box center [286, 234] width 54 height 18
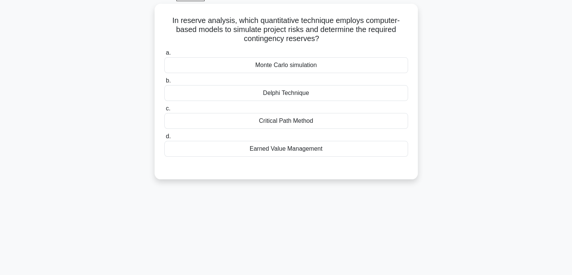
scroll to position [19, 0]
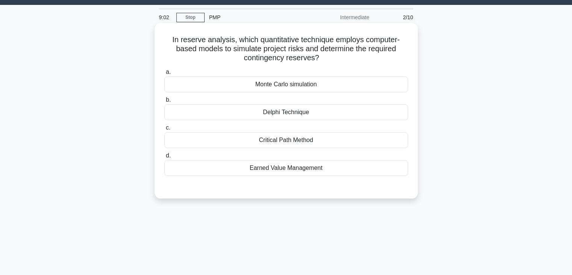
click at [293, 78] on div "Monte Carlo simulation" at bounding box center [286, 84] width 244 height 16
click at [164, 75] on input "a. Monte Carlo simulation" at bounding box center [164, 72] width 0 height 5
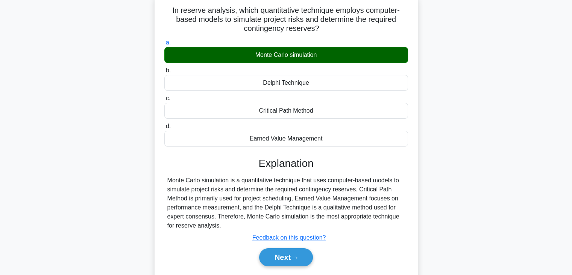
scroll to position [94, 0]
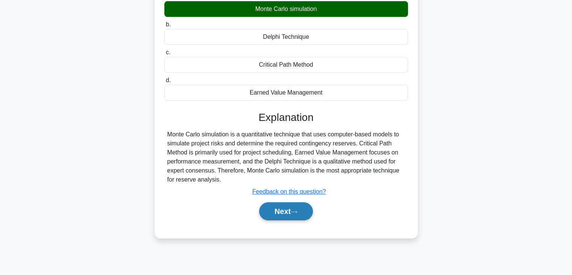
click at [290, 215] on button "Next" at bounding box center [286, 211] width 54 height 18
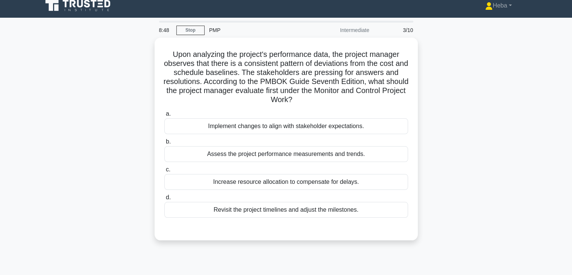
scroll to position [0, 0]
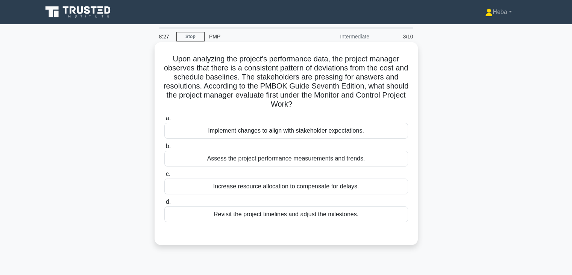
click at [355, 154] on div "Assess the project performance measurements and trends." at bounding box center [286, 159] width 244 height 16
click at [164, 149] on input "b. Assess the project performance measurements and trends." at bounding box center [164, 146] width 0 height 5
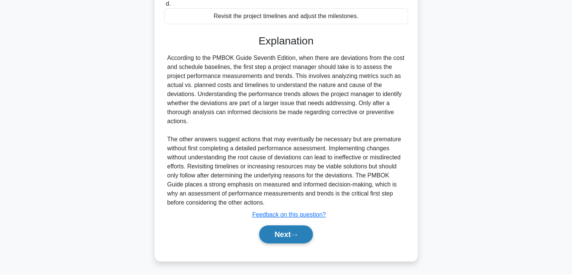
click at [283, 236] on button "Next" at bounding box center [286, 234] width 54 height 18
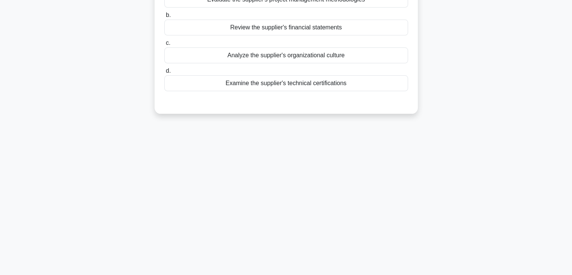
scroll to position [19, 0]
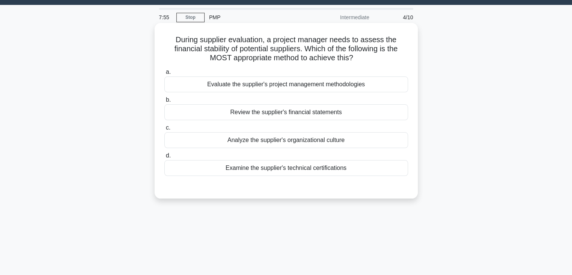
click at [304, 110] on div "Review the supplier's financial statements" at bounding box center [286, 112] width 244 height 16
click at [164, 102] on input "b. Review the supplier's financial statements" at bounding box center [164, 99] width 0 height 5
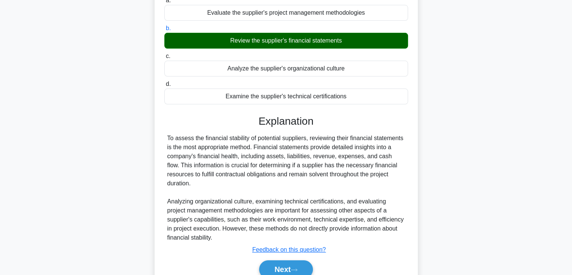
scroll to position [94, 0]
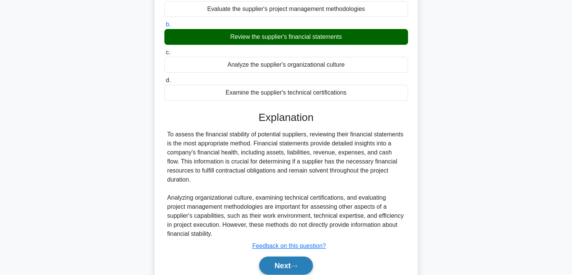
click at [292, 270] on button "Next" at bounding box center [286, 265] width 54 height 18
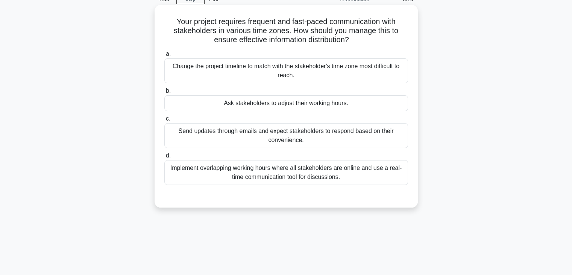
scroll to position [38, 0]
click at [330, 177] on div "Implement overlapping working hours where all stakeholders are online and use a…" at bounding box center [286, 172] width 244 height 25
click at [164, 158] on input "d. Implement overlapping working hours where all stakeholders are online and us…" at bounding box center [164, 155] width 0 height 5
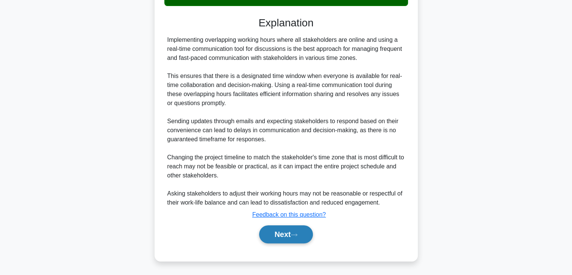
click at [280, 228] on button "Next" at bounding box center [286, 234] width 54 height 18
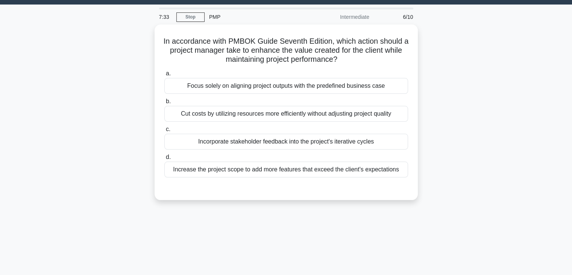
scroll to position [19, 0]
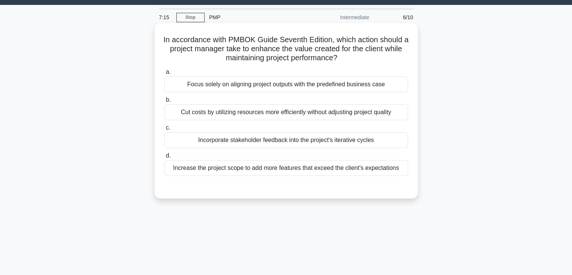
click at [300, 142] on div "Incorporate stakeholder feedback into the project's iterative cycles" at bounding box center [286, 140] width 244 height 16
click at [164, 130] on input "c. Incorporate stakeholder feedback into the project's iterative cycles" at bounding box center [164, 127] width 0 height 5
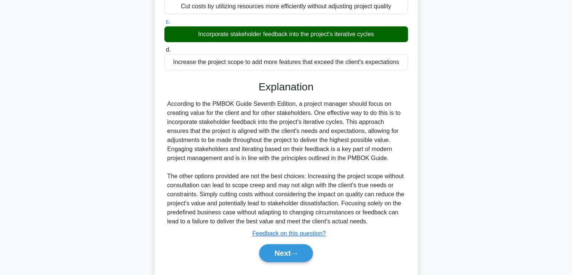
scroll to position [132, 0]
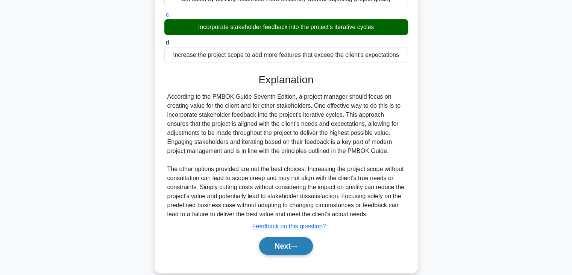
click at [285, 243] on button "Next" at bounding box center [286, 246] width 54 height 18
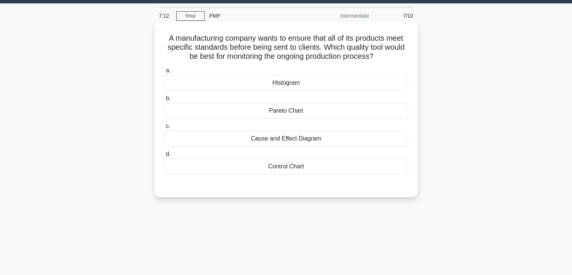
scroll to position [19, 0]
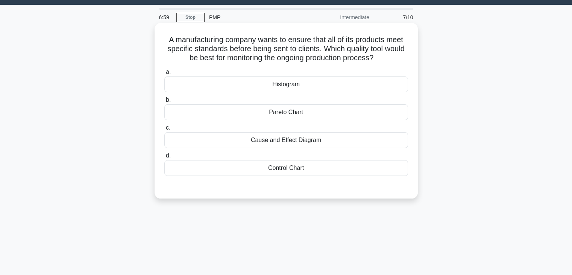
click at [312, 172] on div "Control Chart" at bounding box center [286, 168] width 244 height 16
click at [164, 158] on input "d. Control Chart" at bounding box center [164, 155] width 0 height 5
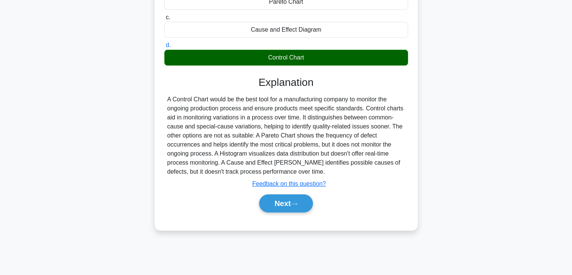
scroll to position [132, 0]
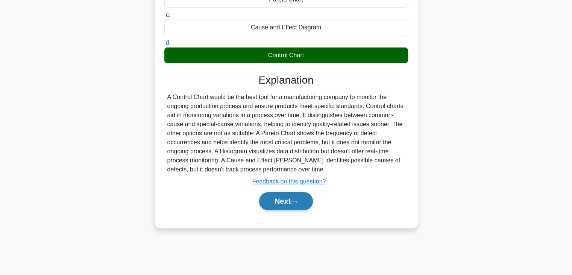
click at [300, 204] on button "Next" at bounding box center [286, 201] width 54 height 18
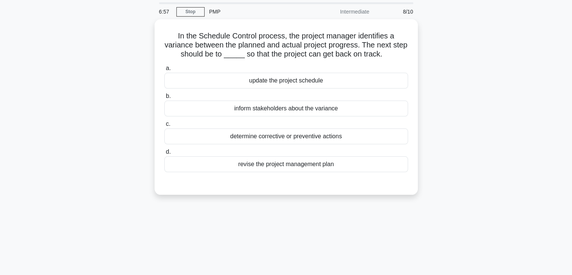
scroll to position [0, 0]
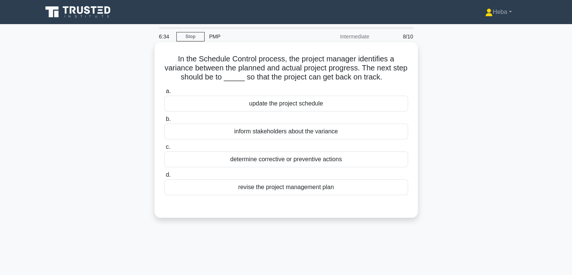
click at [286, 183] on div "revise the project management plan" at bounding box center [286, 187] width 244 height 16
click at [164, 177] on input "d. revise the project management plan" at bounding box center [164, 174] width 0 height 5
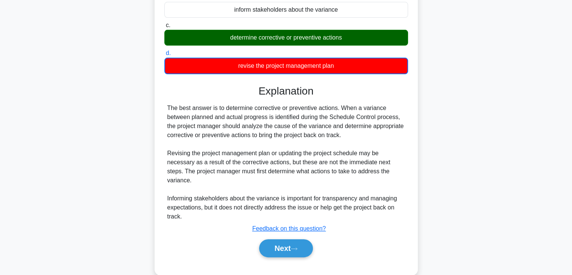
scroll to position [132, 0]
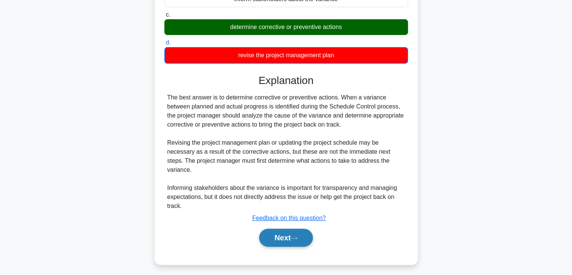
click at [274, 229] on button "Next" at bounding box center [286, 237] width 54 height 18
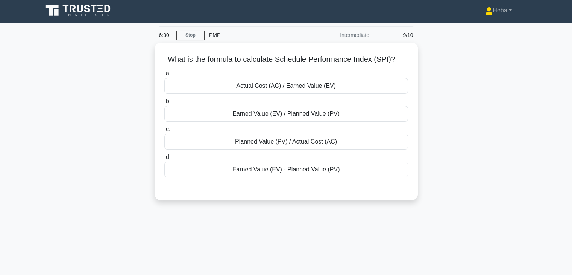
scroll to position [0, 0]
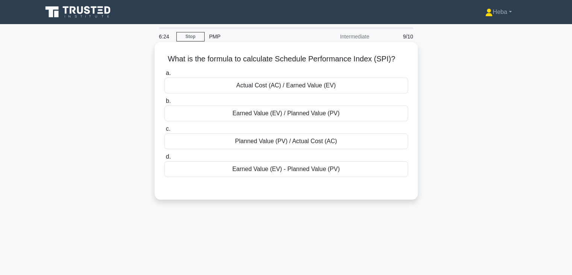
click at [314, 166] on div "Earned Value (EV) - Planned Value (PV)" at bounding box center [286, 169] width 244 height 16
click at [164, 159] on input "d. Earned Value (EV) - Planned Value (PV)" at bounding box center [164, 156] width 0 height 5
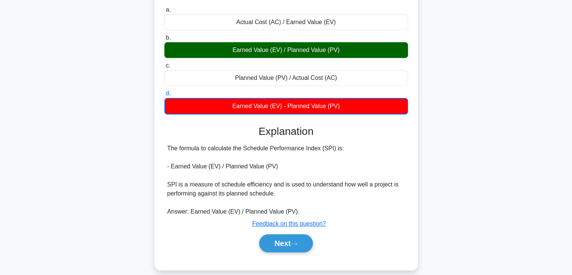
scroll to position [75, 0]
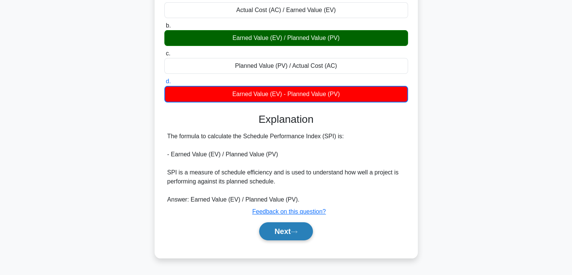
click at [288, 232] on button "Next" at bounding box center [286, 231] width 54 height 18
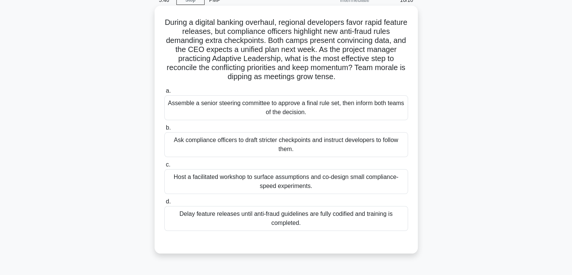
scroll to position [38, 0]
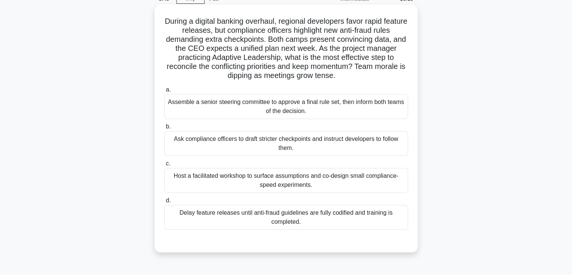
click at [303, 176] on div "Host a facilitated workshop to surface assumptions and co-design small complian…" at bounding box center [286, 180] width 244 height 25
click at [164, 166] on input "c. Host a facilitated workshop to surface assumptions and co-design small compl…" at bounding box center [164, 163] width 0 height 5
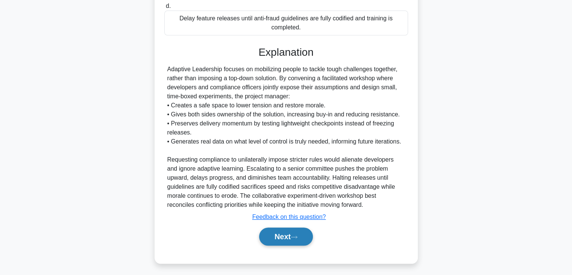
scroll to position [234, 0]
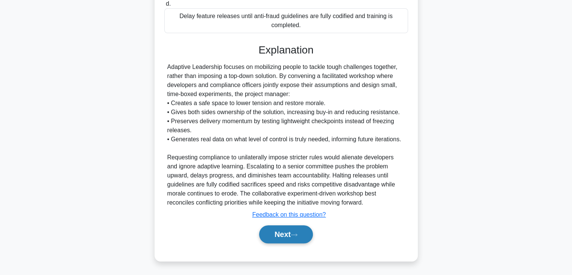
click at [292, 232] on button "Next" at bounding box center [286, 234] width 54 height 18
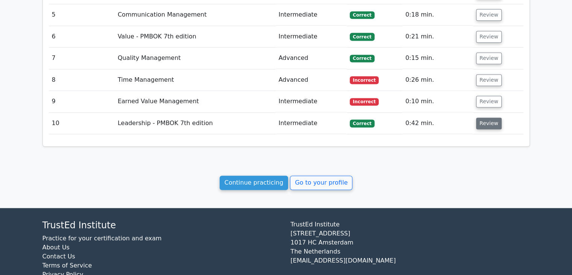
scroll to position [1035, 0]
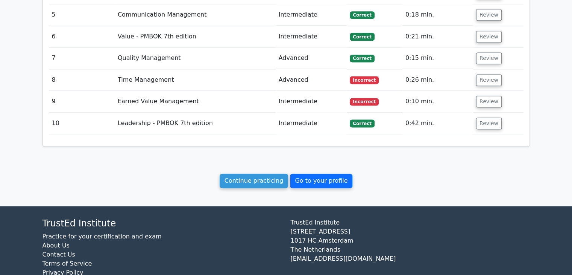
click at [317, 174] on link "Go to your profile" at bounding box center [321, 181] width 62 height 14
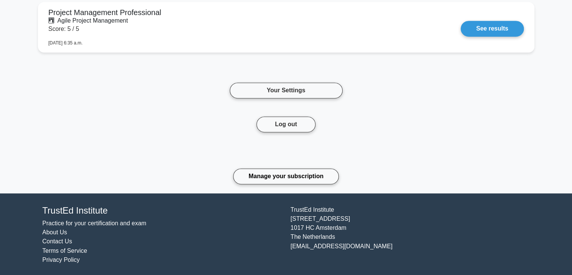
scroll to position [1187, 0]
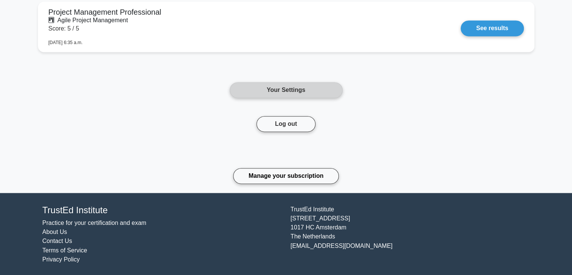
click at [324, 91] on link "Your Settings" at bounding box center [286, 90] width 113 height 16
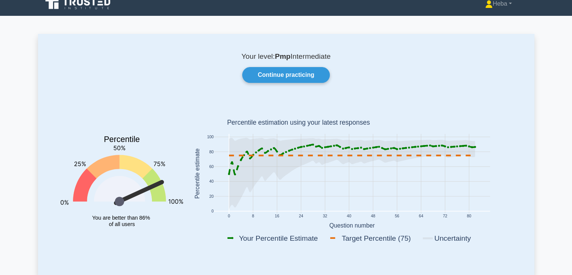
scroll to position [0, 0]
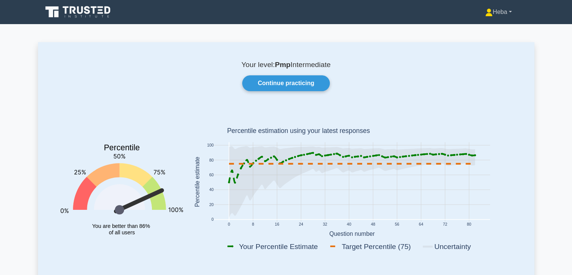
click at [504, 14] on link "Heba" at bounding box center [498, 12] width 62 height 15
click at [489, 41] on link "Settings" at bounding box center [497, 42] width 59 height 12
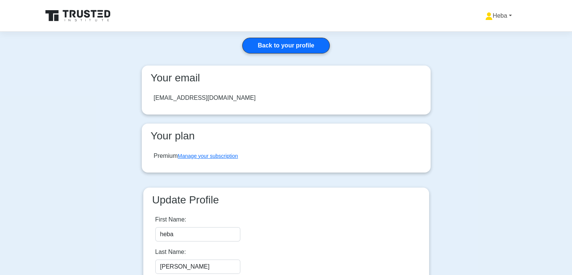
click at [513, 12] on link "Heba" at bounding box center [498, 15] width 62 height 15
click at [483, 32] on link "Profile" at bounding box center [497, 33] width 59 height 12
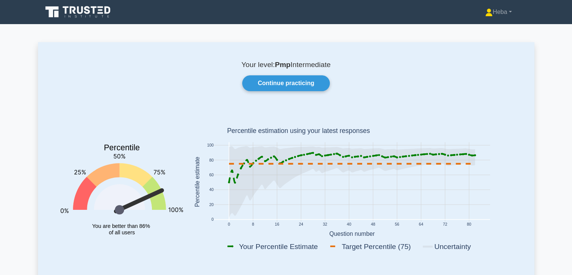
click at [295, 92] on div "Your level: Pmp Intermediate Continue practicing Percentile You are better than…" at bounding box center [286, 163] width 497 height 242
click at [296, 85] on link "Continue practicing" at bounding box center [285, 83] width 87 height 16
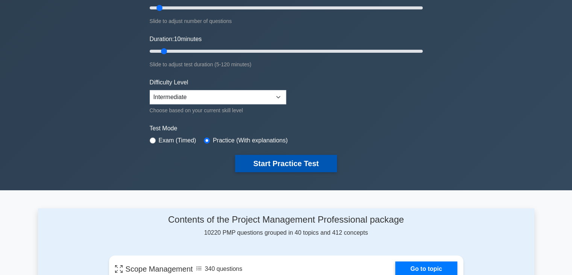
scroll to position [113, 0]
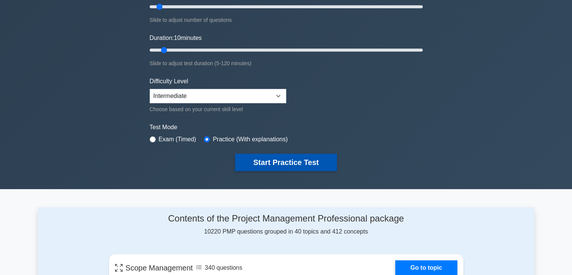
click at [300, 164] on button "Start Practice Test" at bounding box center [286, 162] width 102 height 17
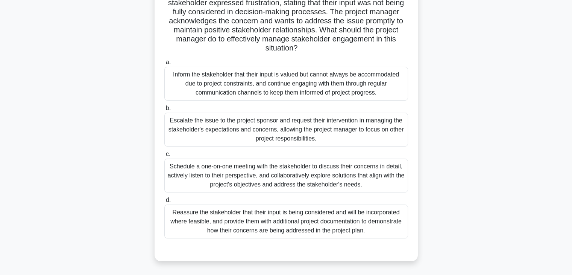
scroll to position [75, 0]
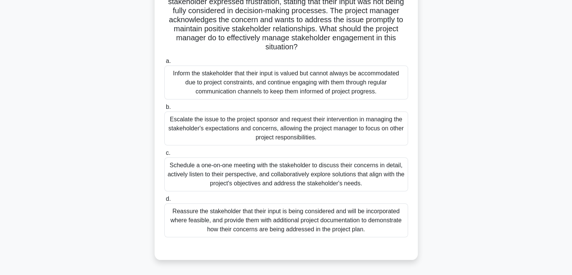
click at [312, 178] on div "Schedule a one-on-one meeting with the stakeholder to discuss their concerns in…" at bounding box center [286, 174] width 244 height 34
click at [164, 155] on input "c. Schedule a one-on-one meeting with the stakeholder to discuss their concerns…" at bounding box center [164, 153] width 0 height 5
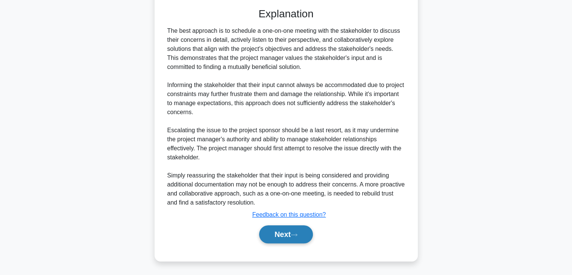
click at [274, 232] on button "Next" at bounding box center [286, 234] width 54 height 18
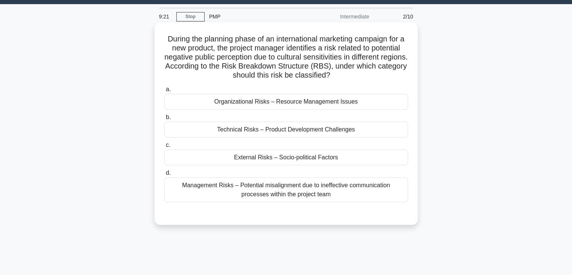
scroll to position [19, 0]
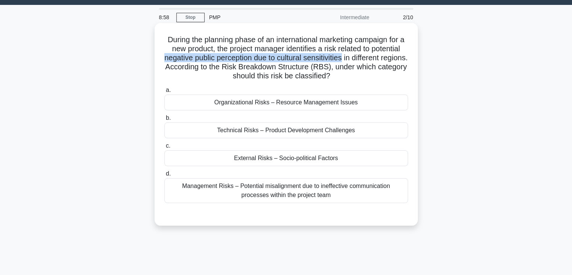
drag, startPoint x: 175, startPoint y: 56, endPoint x: 357, endPoint y: 57, distance: 181.8
click at [357, 57] on h5 "During the planning phase of an international marketing campaign for a new prod…" at bounding box center [286, 58] width 245 height 46
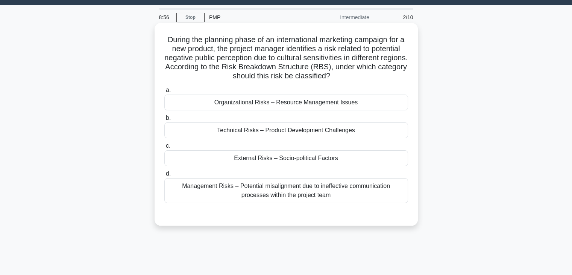
click at [269, 157] on div "External Risks – Socio-political Factors" at bounding box center [286, 158] width 244 height 16
click at [164, 148] on input "c. External Risks – Socio-political Factors" at bounding box center [164, 145] width 0 height 5
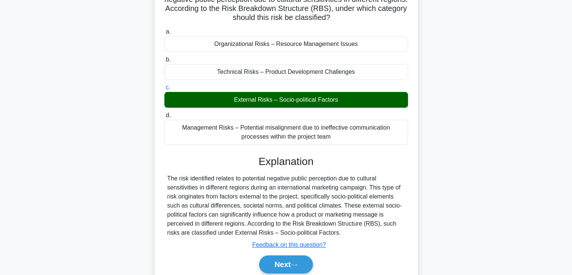
scroll to position [94, 0]
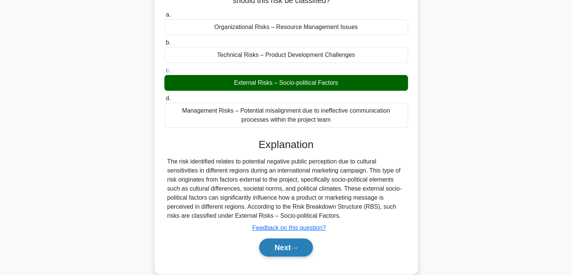
click at [272, 247] on button "Next" at bounding box center [286, 247] width 54 height 18
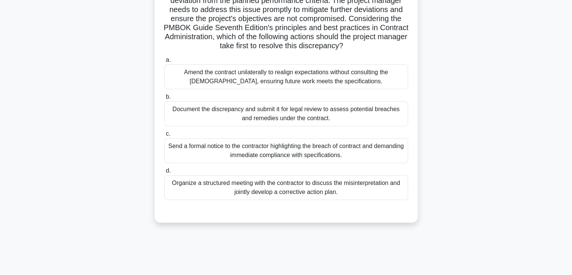
click at [343, 195] on div "Organize a structured meeting with the contractor to discuss the misinterpretat…" at bounding box center [286, 187] width 244 height 25
click at [164, 173] on input "d. Organize a structured meeting with the contractor to discuss the misinterpre…" at bounding box center [164, 170] width 0 height 5
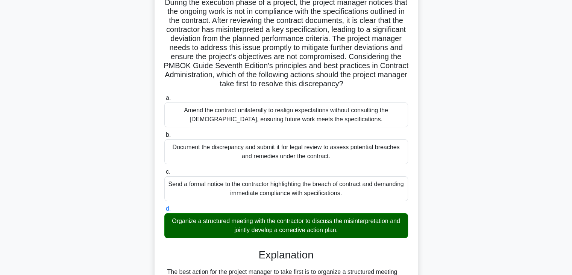
scroll to position [35, 0]
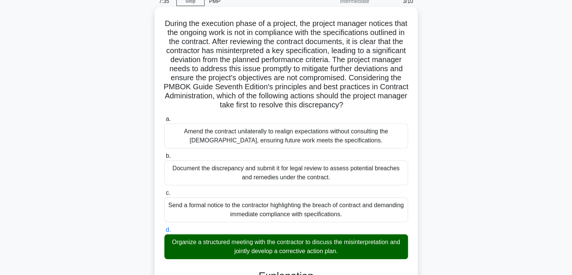
drag, startPoint x: 304, startPoint y: 116, endPoint x: 157, endPoint y: 29, distance: 171.1
click at [157, 29] on div "During the execution phase of a project, the project manager notices that the o…" at bounding box center [286, 242] width 263 height 471
click at [261, 59] on h5 "During the execution phase of a project, the project manager notices that the o…" at bounding box center [286, 64] width 245 height 91
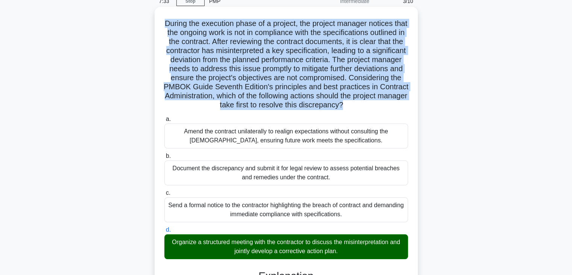
drag, startPoint x: 301, startPoint y: 115, endPoint x: 157, endPoint y: 15, distance: 175.5
click at [157, 15] on div "During the execution phase of a project, the project manager notices that the o…" at bounding box center [286, 242] width 263 height 471
copy h5 "During the execution phase of a project, the project manager notices that the o…"
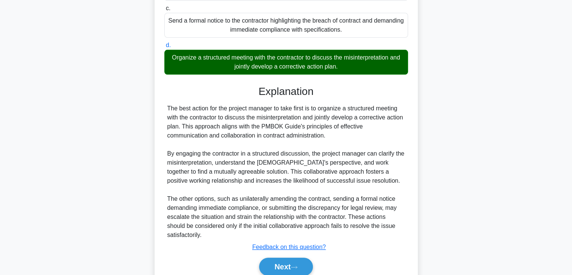
scroll to position [224, 0]
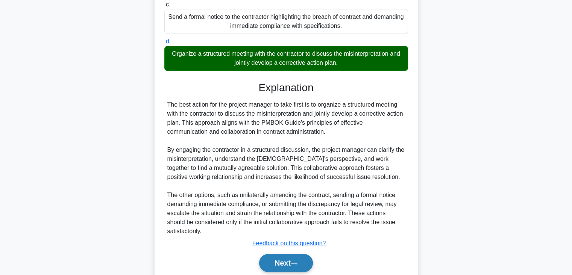
click at [272, 265] on button "Next" at bounding box center [286, 263] width 54 height 18
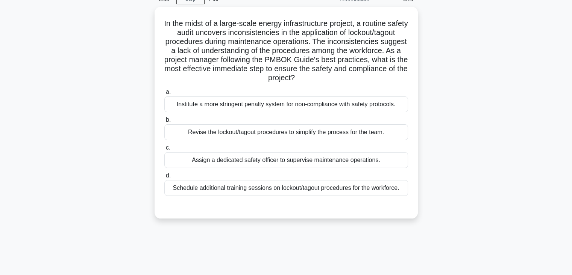
scroll to position [19, 0]
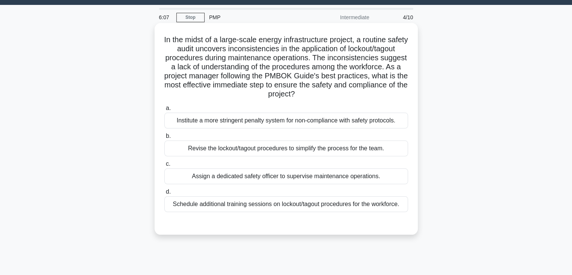
click at [242, 148] on div "Revise the lockout/tagout procedures to simplify the process for the team." at bounding box center [286, 148] width 244 height 16
click at [164, 139] on input "b. Revise the lockout/tagout procedures to simplify the process for the team." at bounding box center [164, 136] width 0 height 5
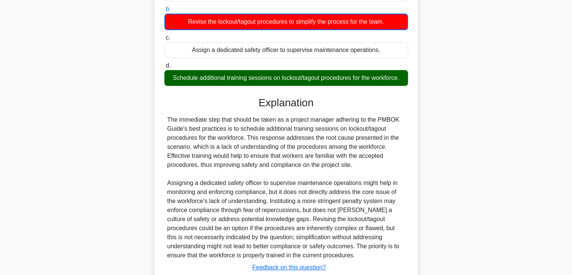
scroll to position [170, 0]
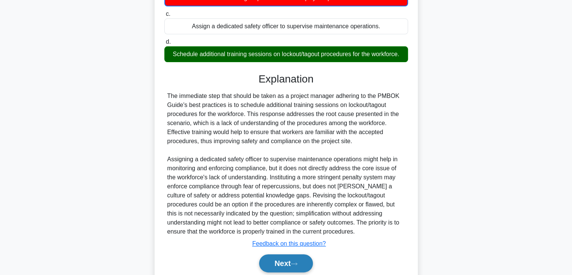
click at [297, 255] on button "Next" at bounding box center [286, 263] width 54 height 18
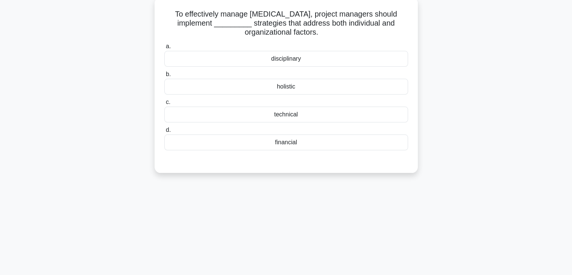
scroll to position [0, 0]
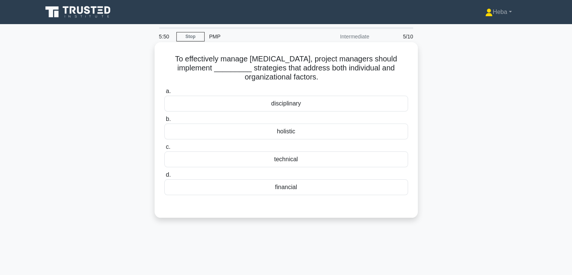
click at [296, 159] on div "technical" at bounding box center [286, 159] width 244 height 16
click at [164, 149] on input "c. technical" at bounding box center [164, 147] width 0 height 5
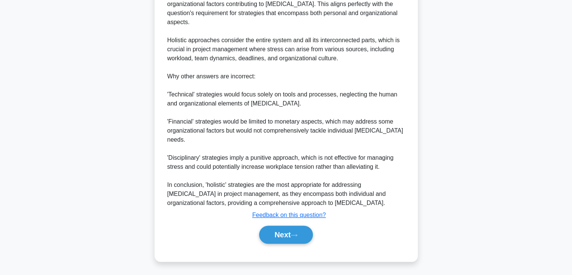
scroll to position [271, 0]
click at [280, 229] on button "Next" at bounding box center [286, 234] width 54 height 18
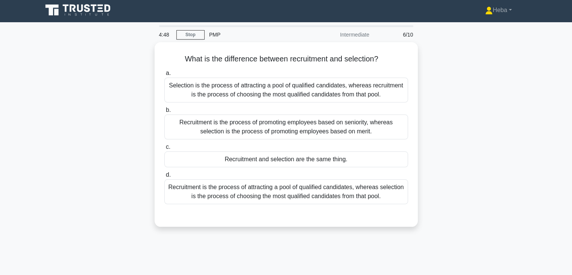
scroll to position [0, 0]
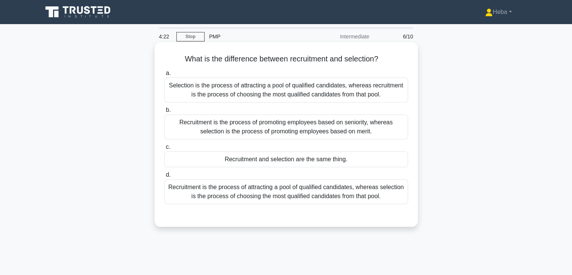
click at [341, 183] on div "Recruitment is the process of attracting a pool of qualified candidates, wherea…" at bounding box center [286, 191] width 244 height 25
click at [164, 177] on input "d. Recruitment is the process of attracting a pool of qualified candidates, whe…" at bounding box center [164, 174] width 0 height 5
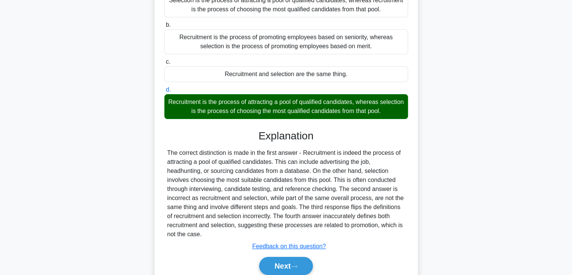
scroll to position [132, 0]
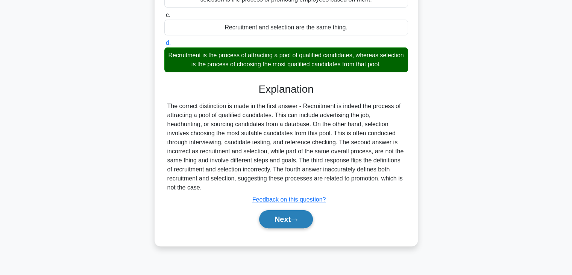
click at [268, 212] on button "Next" at bounding box center [286, 219] width 54 height 18
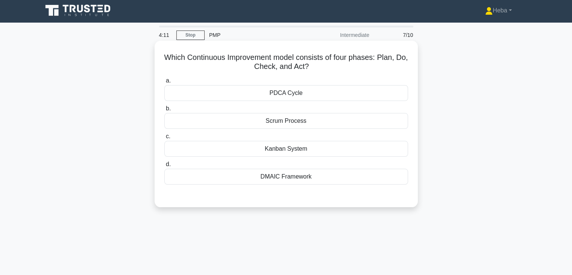
scroll to position [0, 0]
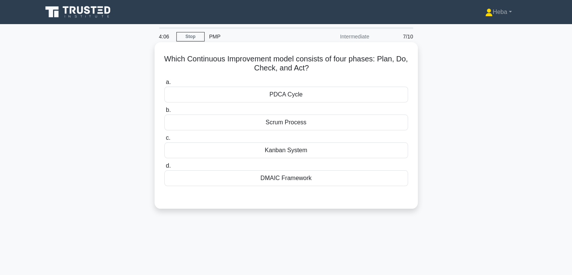
click at [291, 90] on div "PDCA Cycle" at bounding box center [286, 95] width 244 height 16
click at [164, 85] on input "a. PDCA Cycle" at bounding box center [164, 82] width 0 height 5
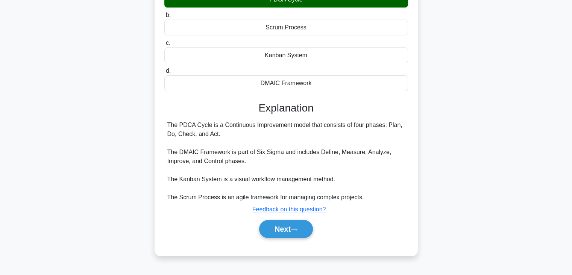
scroll to position [113, 0]
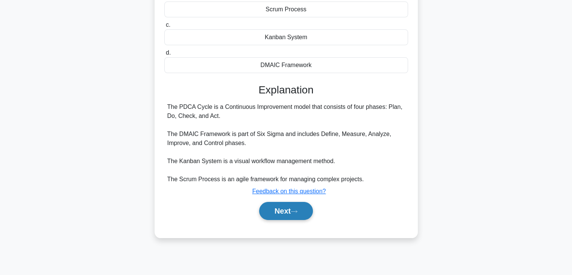
click at [276, 213] on button "Next" at bounding box center [286, 211] width 54 height 18
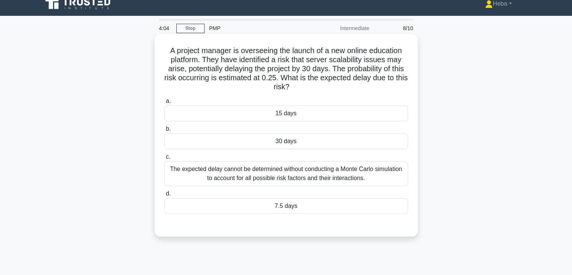
scroll to position [0, 0]
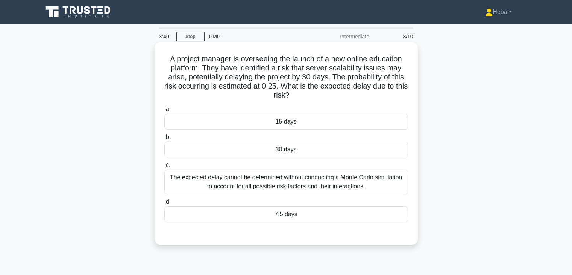
click at [236, 215] on div "7.5 days" at bounding box center [286, 214] width 244 height 16
click at [164, 204] on input "d. 7.5 days" at bounding box center [164, 201] width 0 height 5
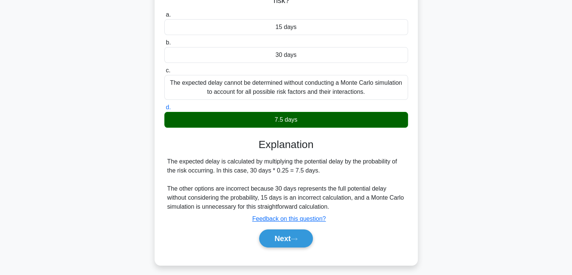
scroll to position [132, 0]
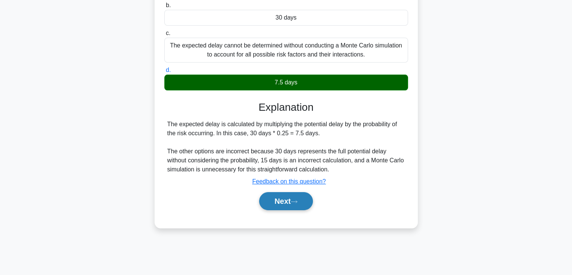
click at [293, 203] on button "Next" at bounding box center [286, 201] width 54 height 18
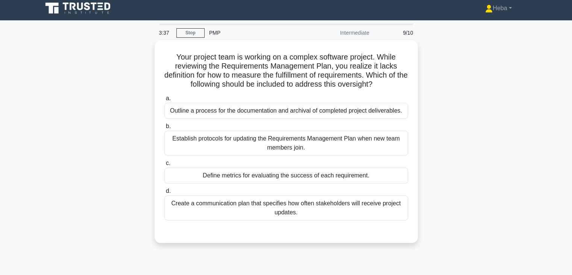
scroll to position [0, 0]
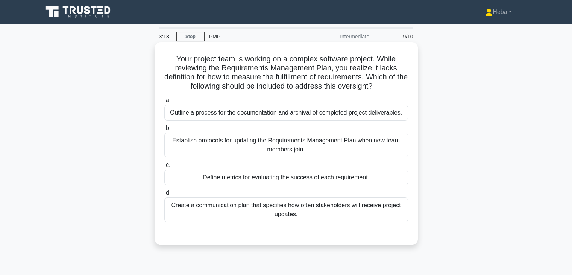
click at [269, 180] on div "Define metrics for evaluating the success of each requirement." at bounding box center [286, 177] width 244 height 16
click at [164, 167] on input "c. Define metrics for evaluating the success of each requirement." at bounding box center [164, 165] width 0 height 5
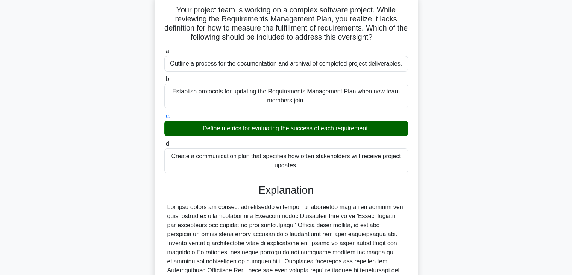
scroll to position [162, 0]
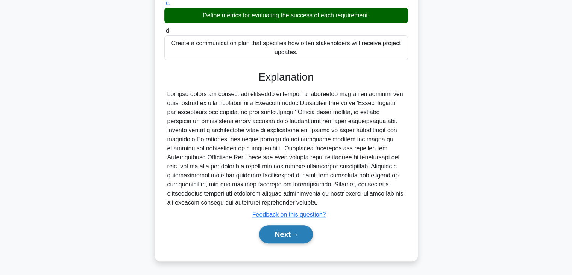
click at [277, 234] on button "Next" at bounding box center [286, 234] width 54 height 18
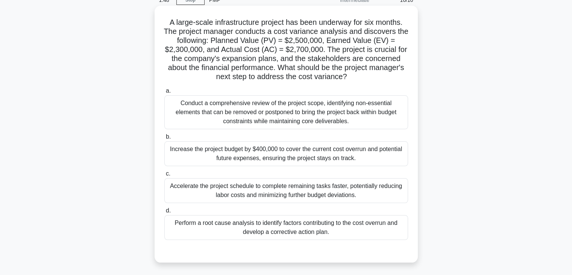
scroll to position [38, 0]
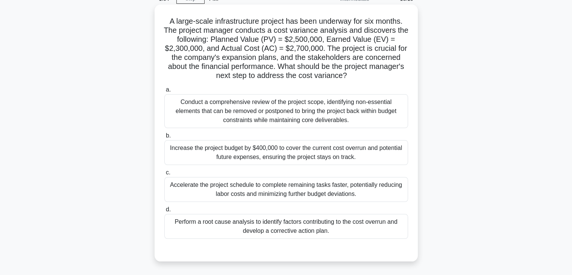
click at [257, 101] on div "Conduct a comprehensive review of the project scope, identifying non-essential …" at bounding box center [286, 111] width 244 height 34
click at [164, 92] on input "a. Conduct a comprehensive review of the project scope, identifying non-essenti…" at bounding box center [164, 89] width 0 height 5
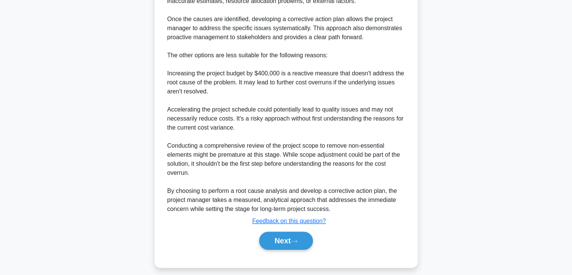
scroll to position [397, 0]
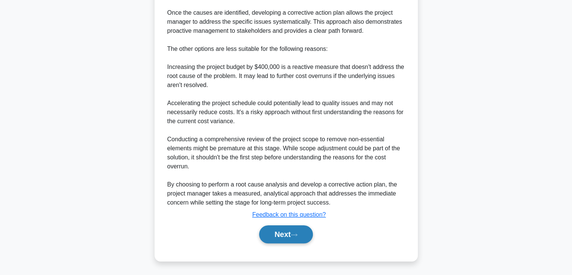
click at [288, 225] on button "Next" at bounding box center [286, 234] width 54 height 18
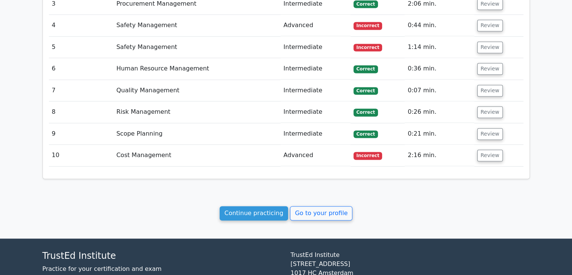
scroll to position [1092, 0]
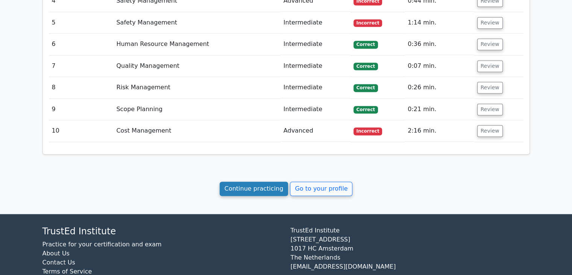
click at [269, 181] on link "Continue practicing" at bounding box center [254, 188] width 69 height 14
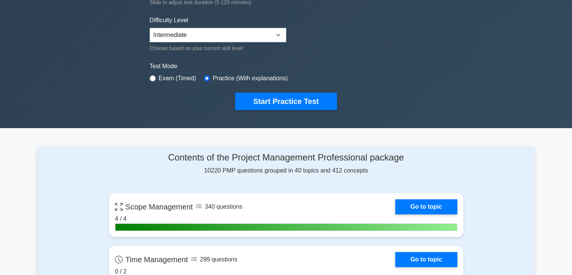
scroll to position [113, 0]
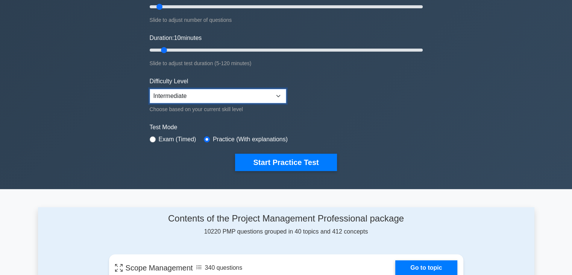
click at [266, 99] on select "Beginner Intermediate Expert" at bounding box center [218, 96] width 137 height 14
select select "expert"
click at [150, 89] on select "Beginner Intermediate Expert" at bounding box center [218, 96] width 137 height 14
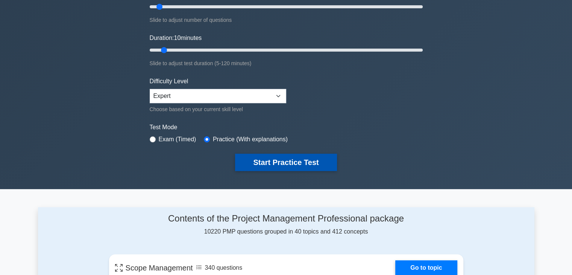
click at [280, 159] on button "Start Practice Test" at bounding box center [286, 162] width 102 height 17
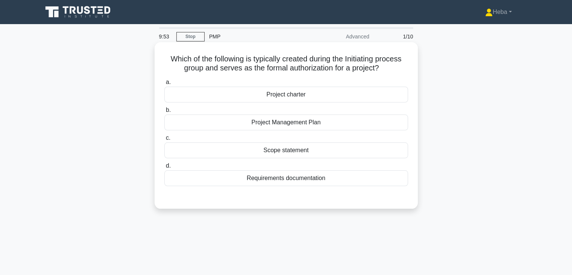
click at [288, 96] on div "Project charter" at bounding box center [286, 95] width 244 height 16
click at [164, 85] on input "a. Project charter" at bounding box center [164, 82] width 0 height 5
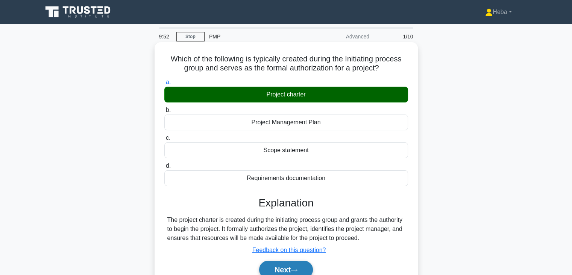
click at [277, 269] on button "Next" at bounding box center [286, 269] width 54 height 18
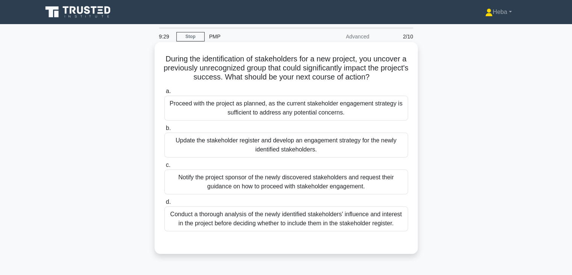
click at [222, 149] on div "Update the stakeholder register and develop an engagement strategy for the newl…" at bounding box center [286, 144] width 244 height 25
click at [164, 131] on input "b. Update the stakeholder register and develop an engagement strategy for the n…" at bounding box center [164, 128] width 0 height 5
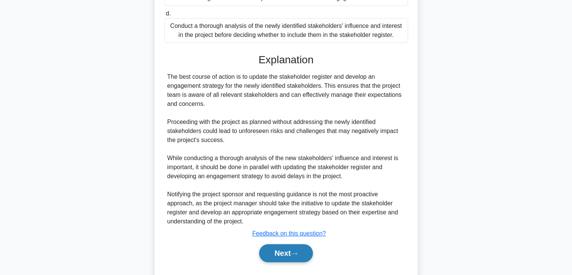
click at [275, 259] on button "Next" at bounding box center [286, 253] width 54 height 18
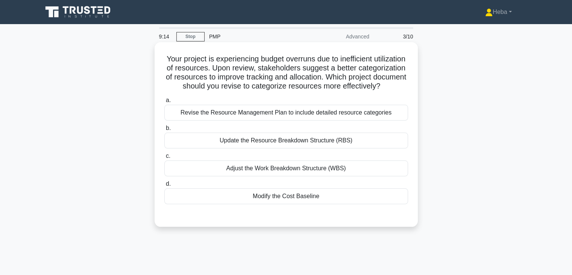
click at [243, 120] on div "Revise the Resource Management Plan to include detailed resource categories" at bounding box center [286, 113] width 244 height 16
click at [164, 103] on input "a. Revise the Resource Management Plan to include detailed resource categories" at bounding box center [164, 100] width 0 height 5
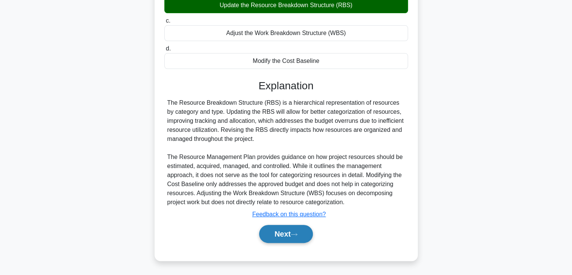
click at [291, 234] on button "Next" at bounding box center [286, 234] width 54 height 18
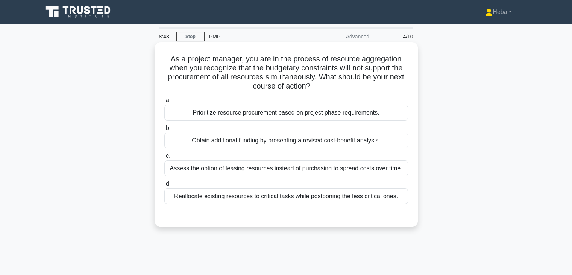
click at [250, 114] on div "Prioritize resource procurement based on project phase requirements." at bounding box center [286, 113] width 244 height 16
click at [164, 103] on input "a. Prioritize resource procurement based on project phase requirements." at bounding box center [164, 100] width 0 height 5
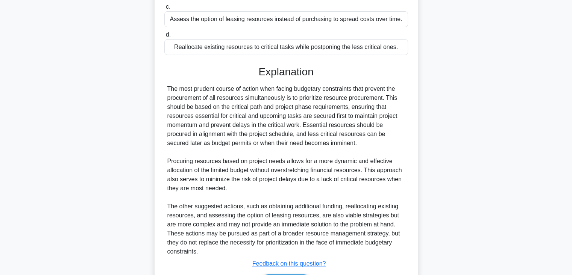
scroll to position [151, 0]
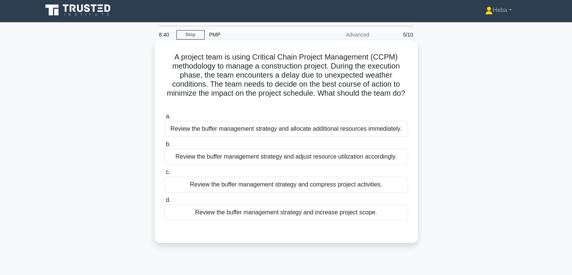
scroll to position [0, 0]
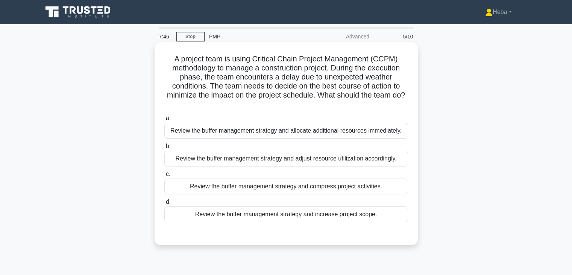
click at [369, 190] on div "Review the buffer management strategy and compress project activities." at bounding box center [286, 186] width 244 height 16
click at [164, 177] on input "c. Review the buffer management strategy and compress project activities." at bounding box center [164, 174] width 0 height 5
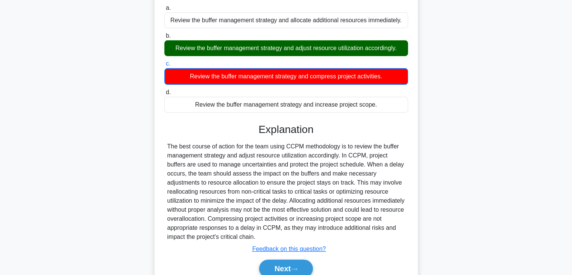
scroll to position [113, 0]
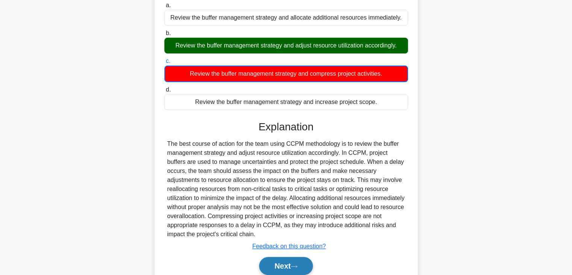
click at [285, 266] on button "Next" at bounding box center [286, 266] width 54 height 18
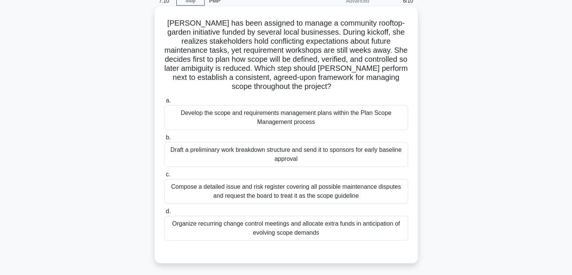
scroll to position [38, 0]
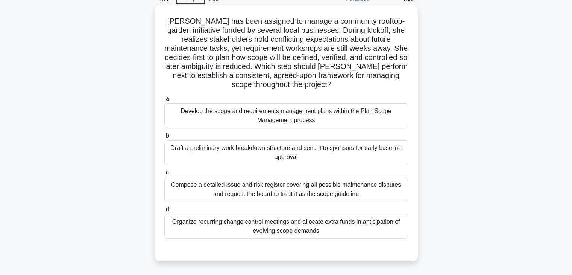
click at [268, 111] on div "Develop the scope and requirements management plans within the Plan Scope Manag…" at bounding box center [286, 115] width 244 height 25
click at [164, 101] on input "a. Develop the scope and requirements management plans within the Plan Scope Ma…" at bounding box center [164, 98] width 0 height 5
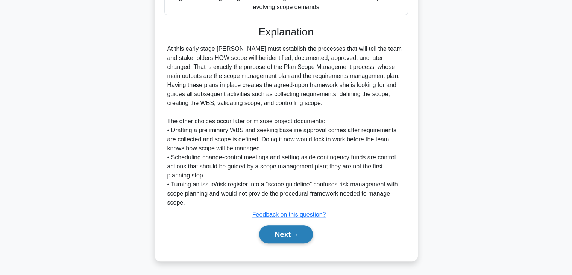
click at [278, 231] on button "Next" at bounding box center [286, 234] width 54 height 18
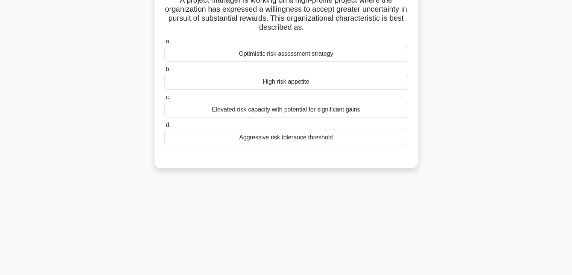
scroll to position [0, 0]
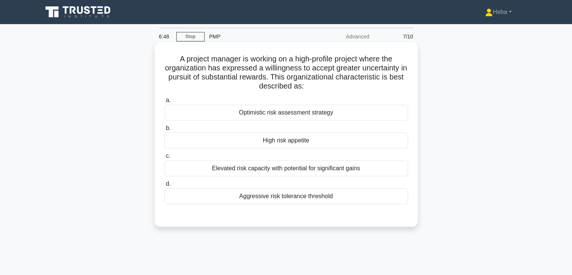
click at [295, 143] on div "High risk appetite" at bounding box center [286, 140] width 244 height 16
click at [164, 131] on input "b. High risk appetite" at bounding box center [164, 128] width 0 height 5
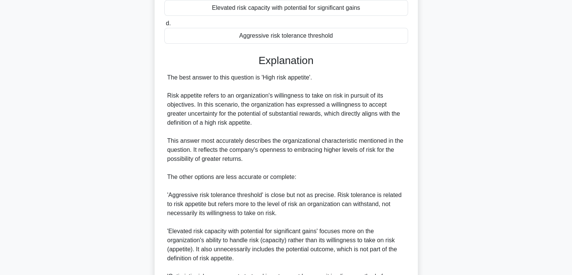
scroll to position [263, 0]
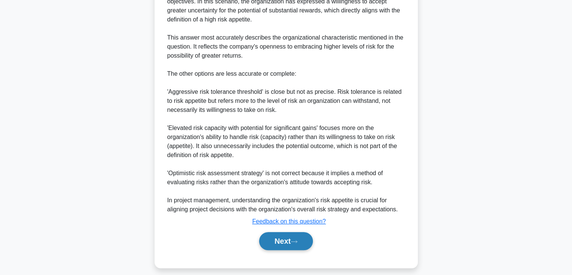
click at [287, 247] on button "Next" at bounding box center [286, 241] width 54 height 18
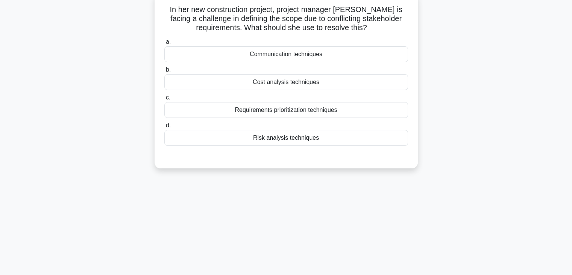
scroll to position [19, 0]
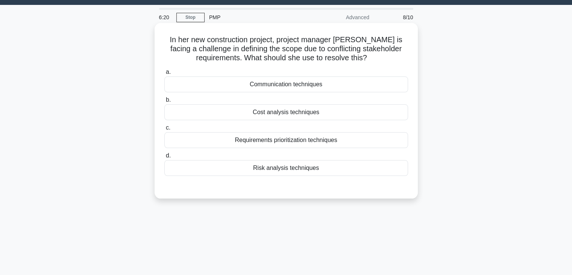
click at [286, 142] on div "Requirements prioritization techniques" at bounding box center [286, 140] width 244 height 16
click at [164, 130] on input "c. Requirements prioritization techniques" at bounding box center [164, 127] width 0 height 5
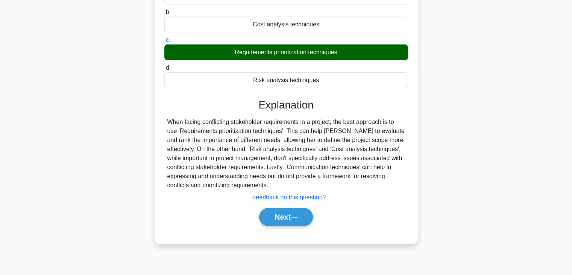
scroll to position [132, 0]
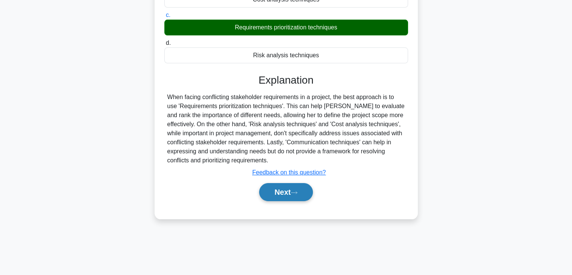
click at [299, 188] on button "Next" at bounding box center [286, 192] width 54 height 18
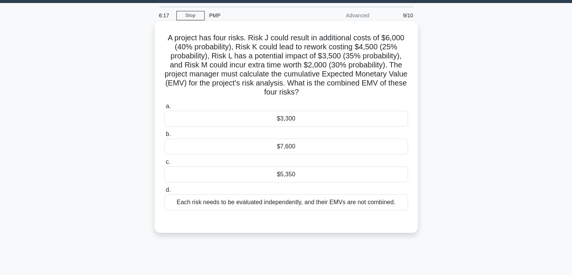
scroll to position [19, 0]
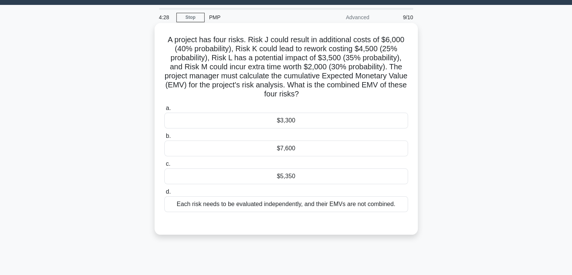
click at [348, 206] on div "Each risk needs to be evaluated independently, and their EMVs are not combined." at bounding box center [286, 204] width 244 height 16
click at [164, 194] on input "d. Each risk needs to be evaluated independently, and their EMVs are not combin…" at bounding box center [164, 191] width 0 height 5
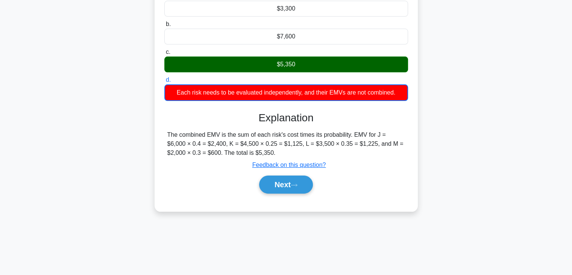
scroll to position [132, 0]
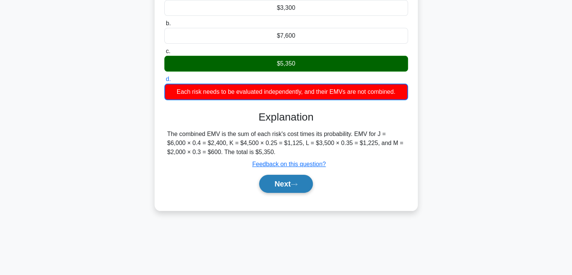
click at [293, 189] on button "Next" at bounding box center [286, 184] width 54 height 18
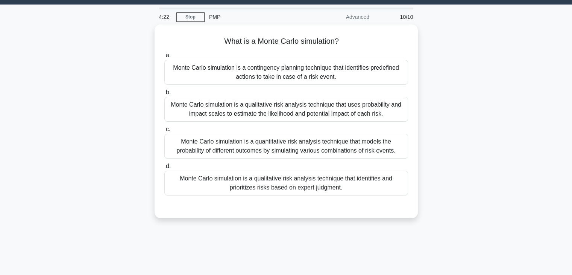
scroll to position [0, 0]
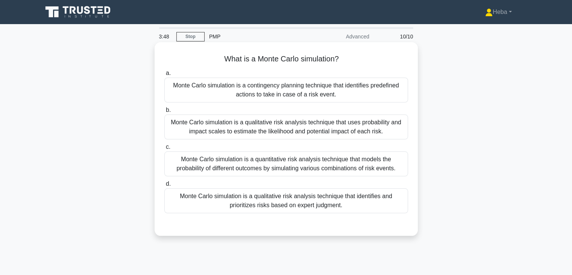
click at [284, 165] on div "Monte Carlo simulation is a quantitative risk analysis technique that models th…" at bounding box center [286, 163] width 244 height 25
click at [164, 149] on input "c. Monte Carlo simulation is a quantitative risk analysis technique that models…" at bounding box center [164, 147] width 0 height 5
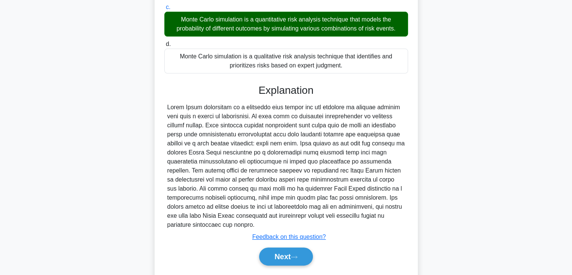
scroll to position [162, 0]
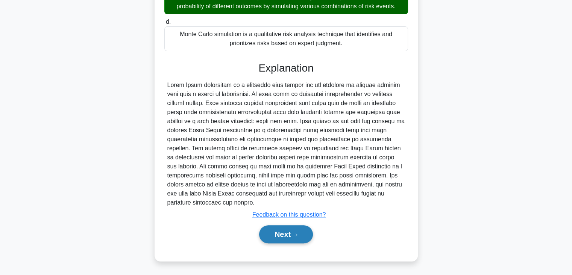
click at [288, 236] on button "Next" at bounding box center [286, 234] width 54 height 18
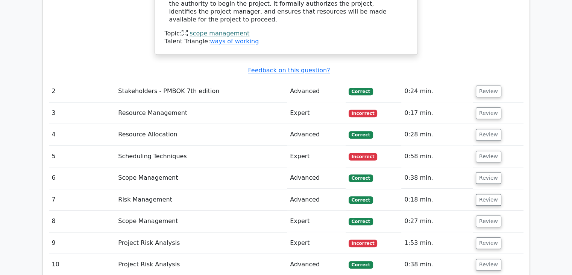
scroll to position [715, 0]
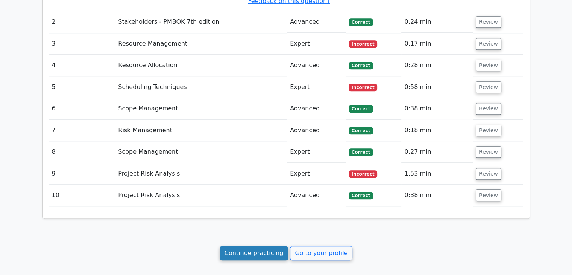
click at [269, 246] on link "Continue practicing" at bounding box center [254, 253] width 69 height 14
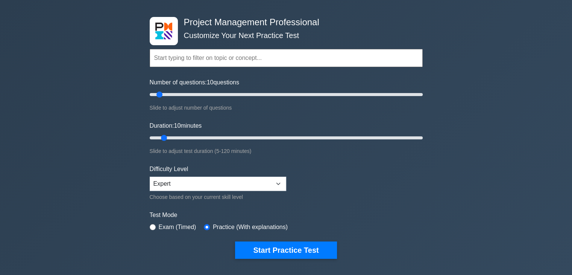
scroll to position [75, 0]
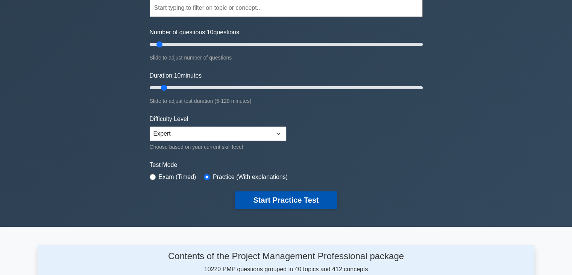
click at [296, 204] on button "Start Practice Test" at bounding box center [286, 199] width 102 height 17
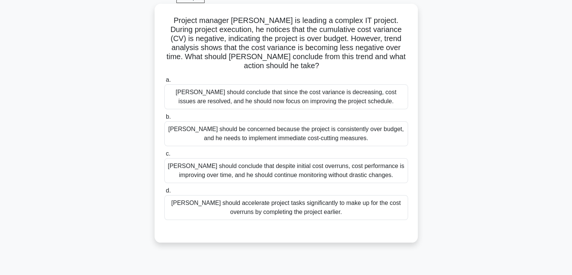
scroll to position [38, 0]
click at [258, 129] on div "[PERSON_NAME] should be concerned because the project is consistently over budg…" at bounding box center [286, 134] width 244 height 25
click at [164, 120] on input "b. [PERSON_NAME] should be concerned because the project is consistently over b…" at bounding box center [164, 117] width 0 height 5
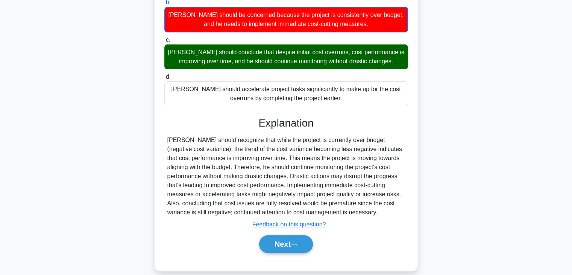
scroll to position [154, 0]
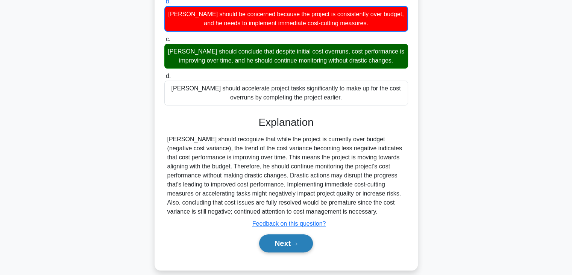
click at [292, 234] on button "Next" at bounding box center [286, 243] width 54 height 18
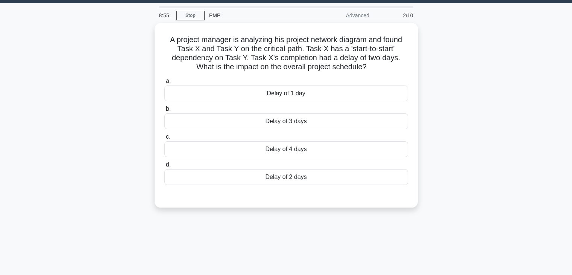
scroll to position [19, 0]
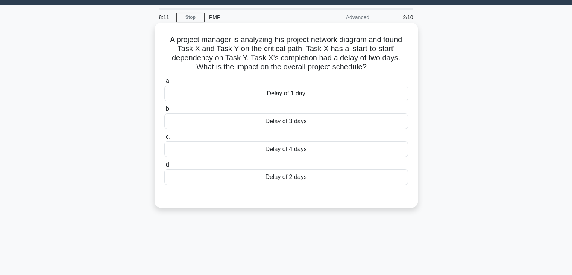
click at [300, 175] on div "Delay of 2 days" at bounding box center [286, 177] width 244 height 16
click at [164, 167] on input "[PERSON_NAME] of 2 days" at bounding box center [164, 164] width 0 height 5
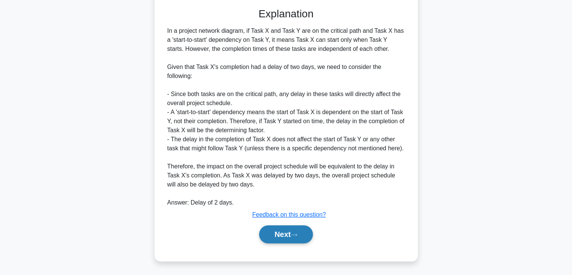
click at [293, 236] on button "Next" at bounding box center [286, 234] width 54 height 18
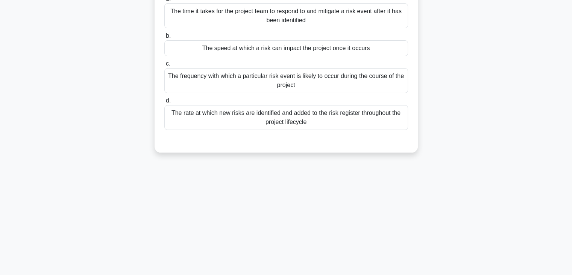
scroll to position [0, 0]
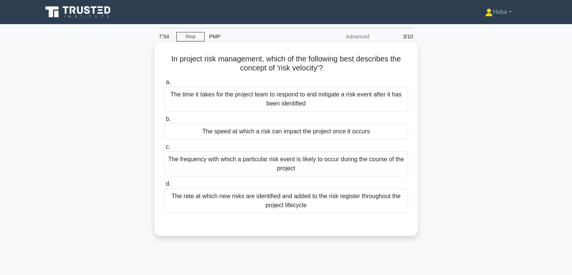
click at [303, 165] on div "The frequency with which a particular risk event is likely to occur during the …" at bounding box center [286, 163] width 244 height 25
click at [164, 149] on input "c. The frequency with which a particular risk event is likely to occur during t…" at bounding box center [164, 147] width 0 height 5
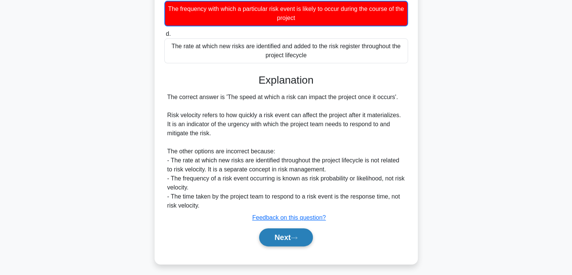
click at [305, 234] on button "Next" at bounding box center [286, 237] width 54 height 18
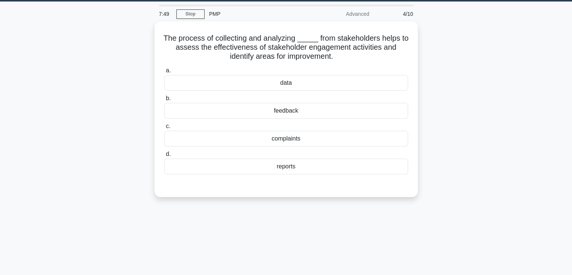
scroll to position [19, 0]
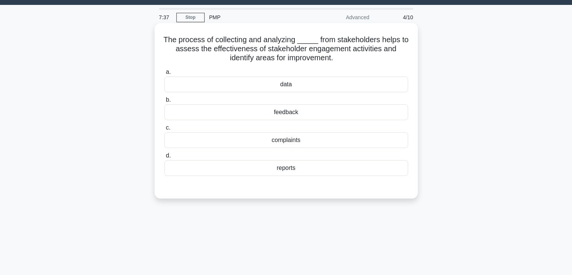
click at [291, 86] on div "data" at bounding box center [286, 84] width 244 height 16
click at [164, 75] on input "a. data" at bounding box center [164, 72] width 0 height 5
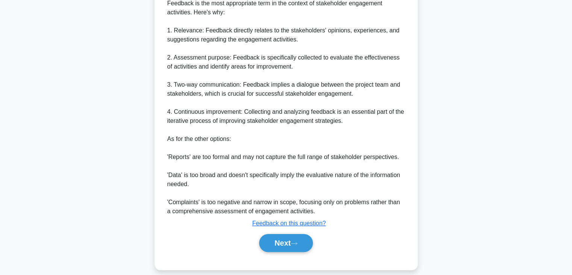
scroll to position [253, 0]
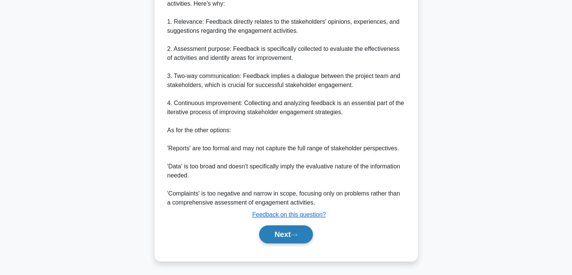
click at [302, 228] on button "Next" at bounding box center [286, 234] width 54 height 18
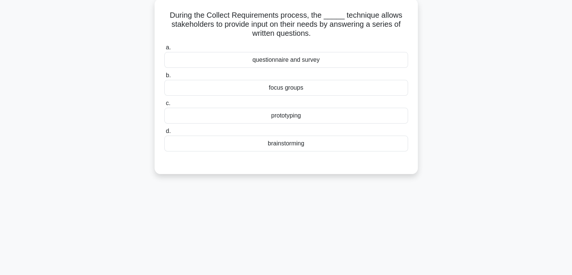
scroll to position [0, 0]
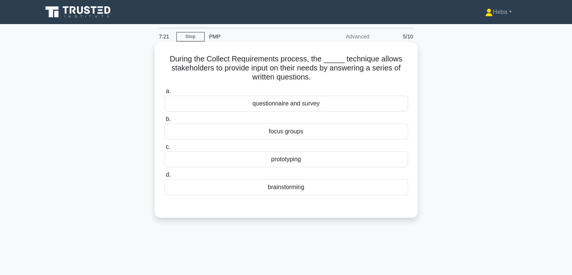
click at [323, 109] on div "questionnaire and survey" at bounding box center [286, 104] width 244 height 16
click at [164, 94] on input "a. questionnaire and survey" at bounding box center [164, 91] width 0 height 5
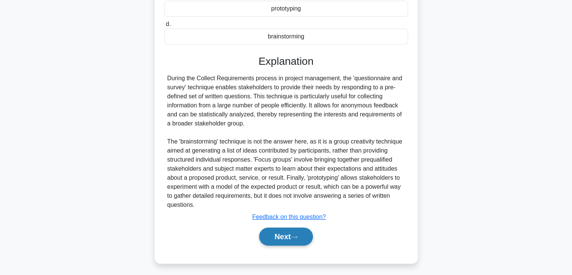
click at [278, 234] on button "Next" at bounding box center [286, 236] width 54 height 18
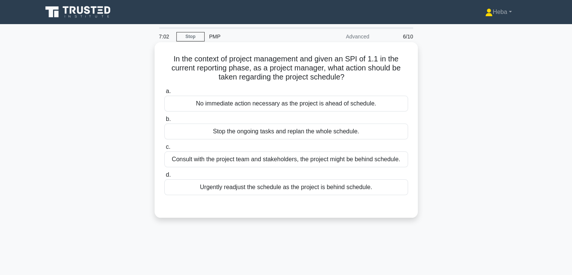
click at [350, 99] on div "No immediate action necessary as the project is ahead of schedule." at bounding box center [286, 104] width 244 height 16
click at [164, 94] on input "a. No immediate action necessary as the project is ahead of schedule." at bounding box center [164, 91] width 0 height 5
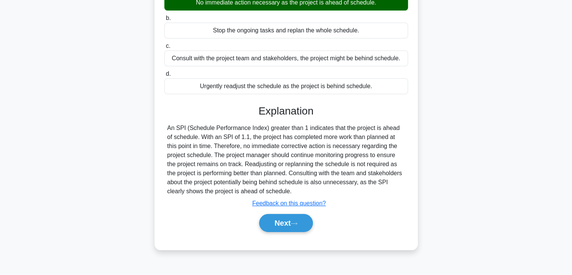
scroll to position [113, 0]
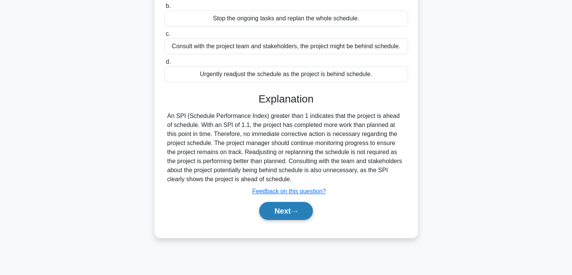
click at [279, 203] on button "Next" at bounding box center [286, 211] width 54 height 18
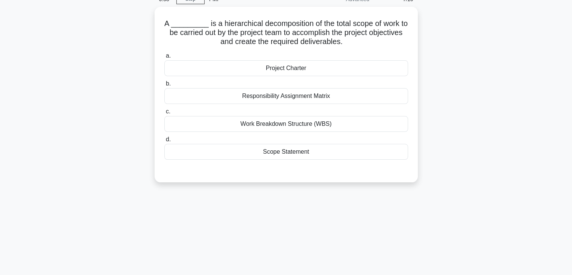
scroll to position [38, 0]
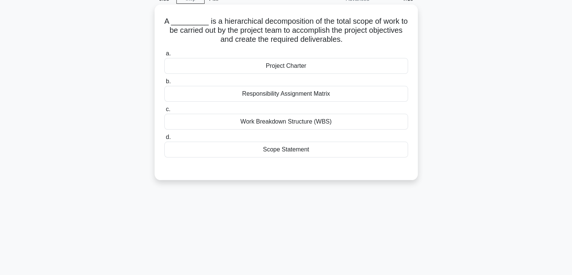
click at [310, 122] on div "Work Breakdown Structure (WBS)" at bounding box center [286, 122] width 244 height 16
click at [164, 112] on input "c. Work Breakdown Structure (WBS)" at bounding box center [164, 109] width 0 height 5
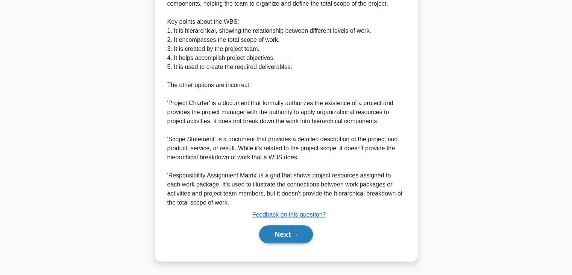
click at [284, 240] on button "Next" at bounding box center [286, 234] width 54 height 18
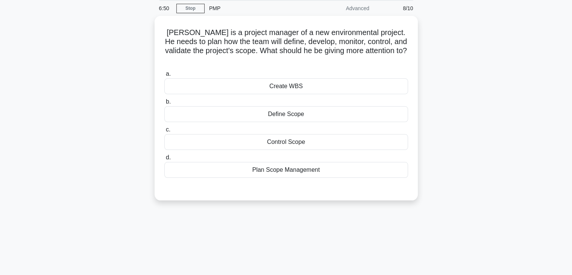
scroll to position [0, 0]
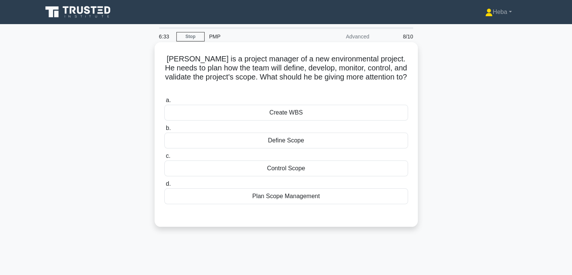
click at [298, 188] on div "Plan Scope Management" at bounding box center [286, 196] width 244 height 16
click at [164, 186] on input "d. Plan Scope Management" at bounding box center [164, 183] width 0 height 5
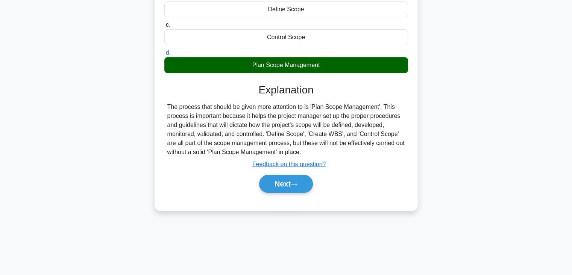
scroll to position [132, 0]
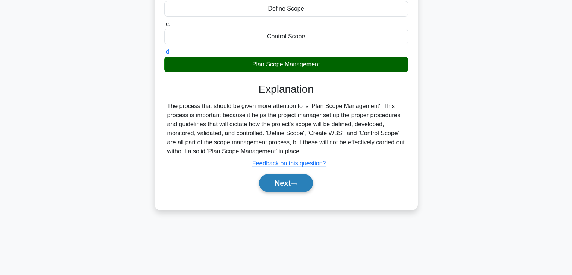
click at [307, 175] on button "Next" at bounding box center [286, 183] width 54 height 18
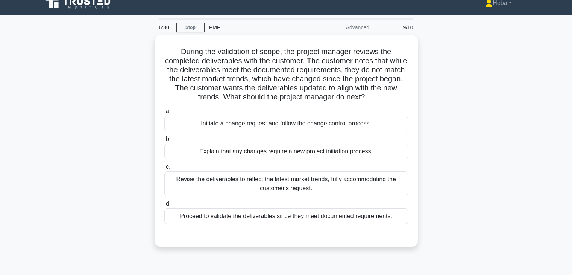
scroll to position [0, 0]
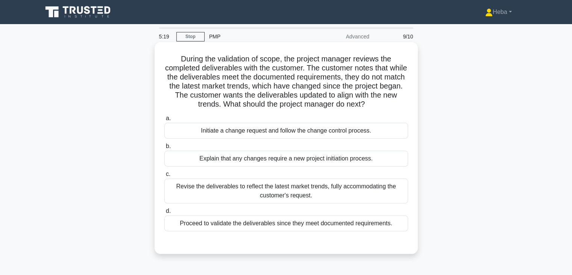
click at [268, 127] on div "Initiate a change request and follow the change control process." at bounding box center [286, 131] width 244 height 16
click at [164, 121] on input "a. Initiate a change request and follow the change control process." at bounding box center [164, 118] width 0 height 5
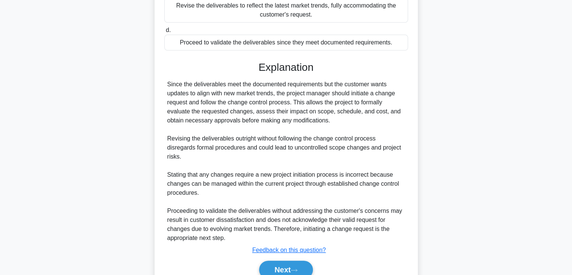
scroll to position [188, 0]
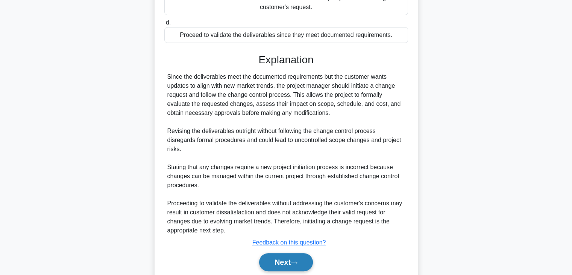
click at [280, 261] on button "Next" at bounding box center [286, 262] width 54 height 18
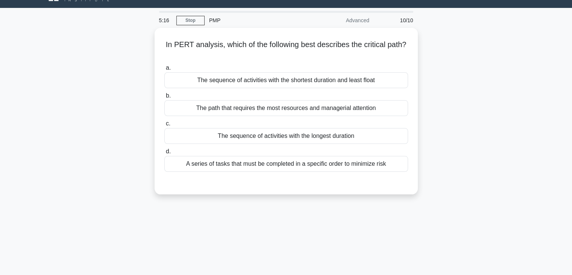
scroll to position [0, 0]
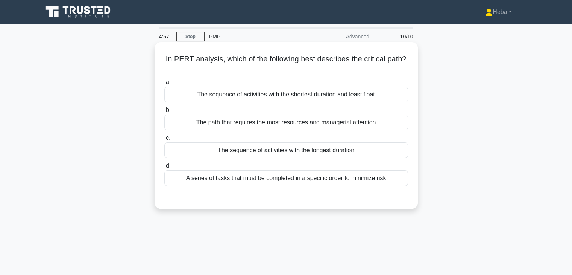
click at [333, 101] on div "The sequence of activities with the shortest duration and least float" at bounding box center [286, 95] width 244 height 16
click at [164, 85] on input "a. The sequence of activities with the shortest duration and least float" at bounding box center [164, 82] width 0 height 5
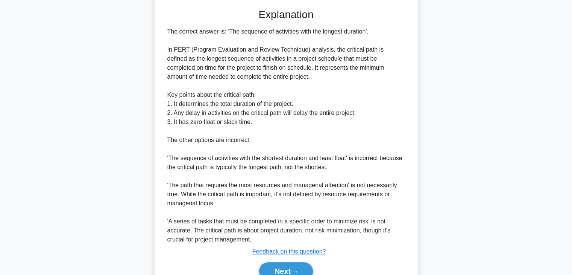
scroll to position [188, 0]
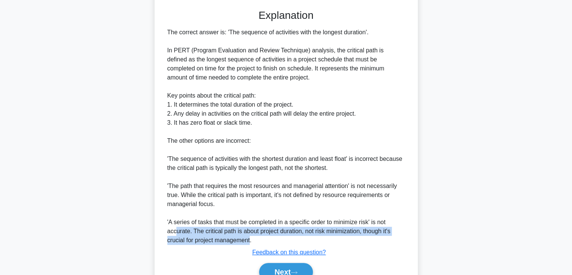
drag, startPoint x: 250, startPoint y: 241, endPoint x: 176, endPoint y: 230, distance: 74.1
click at [176, 230] on div "The correct answer is: 'The sequence of activities with the longest duration'. …" at bounding box center [286, 136] width 238 height 217
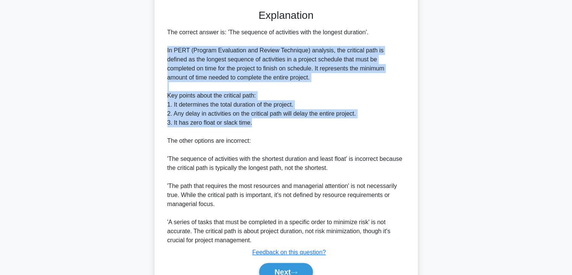
drag, startPoint x: 251, startPoint y: 124, endPoint x: 158, endPoint y: 50, distance: 118.4
click at [158, 50] on div "In PERT analysis, which of the following best describes the critical path? .spi…" at bounding box center [286, 76] width 257 height 438
copy div "In PERT (Program Evaluation and Review Technique) analysis, the critical path i…"
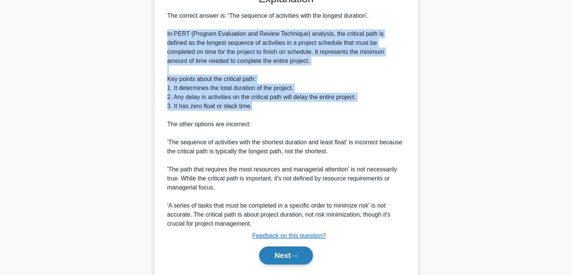
scroll to position [226, 0]
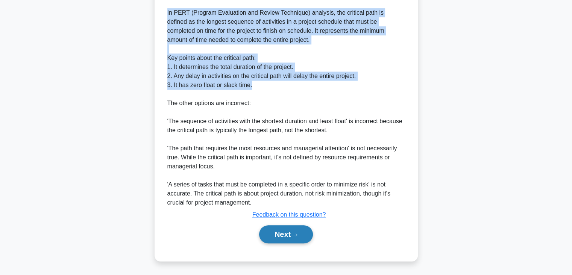
click at [297, 239] on button "Next" at bounding box center [286, 234] width 54 height 18
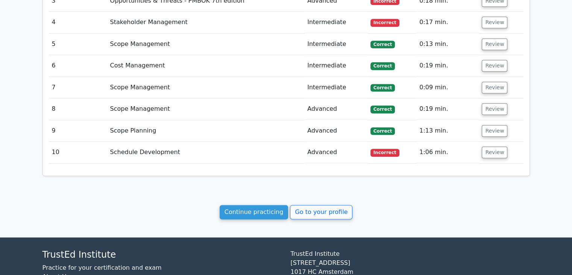
scroll to position [903, 0]
